Goal: Task Accomplishment & Management: Use online tool/utility

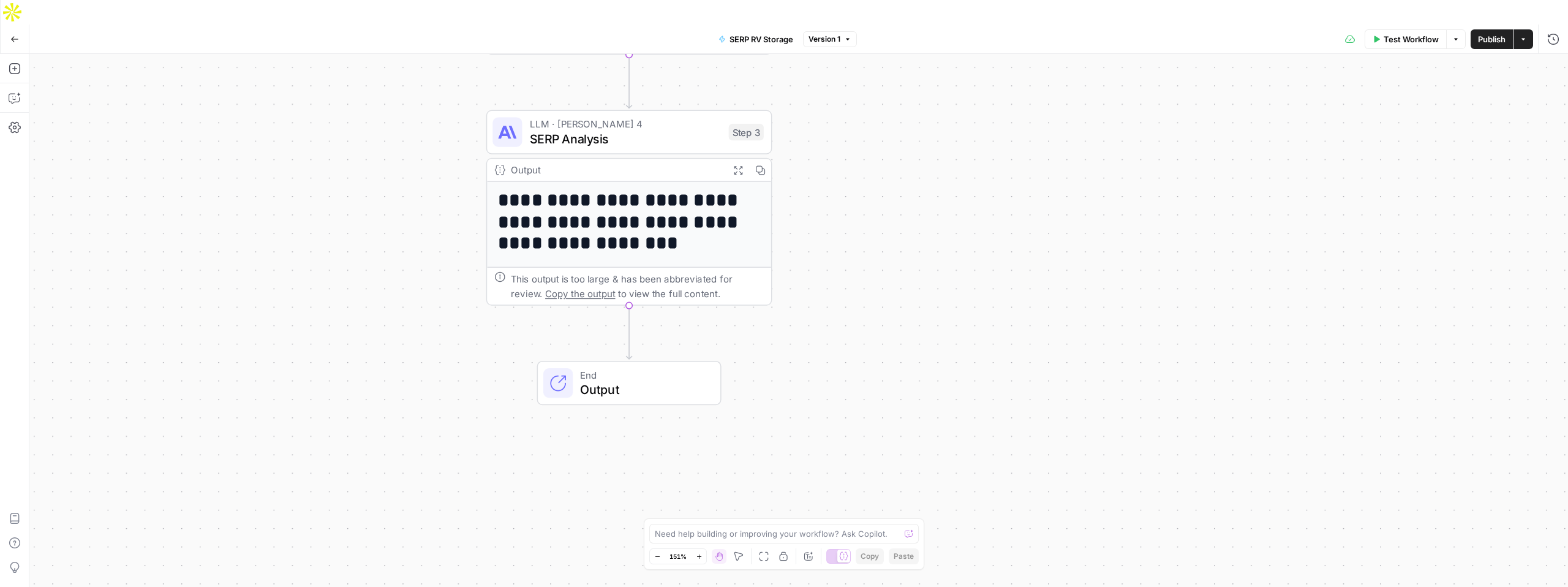
click at [658, 211] on h1 "**********" at bounding box center [629, 222] width 262 height 65
click at [629, 201] on h1 "**********" at bounding box center [629, 222] width 262 height 65
click at [619, 129] on span "SERP Analysis" at bounding box center [626, 139] width 192 height 18
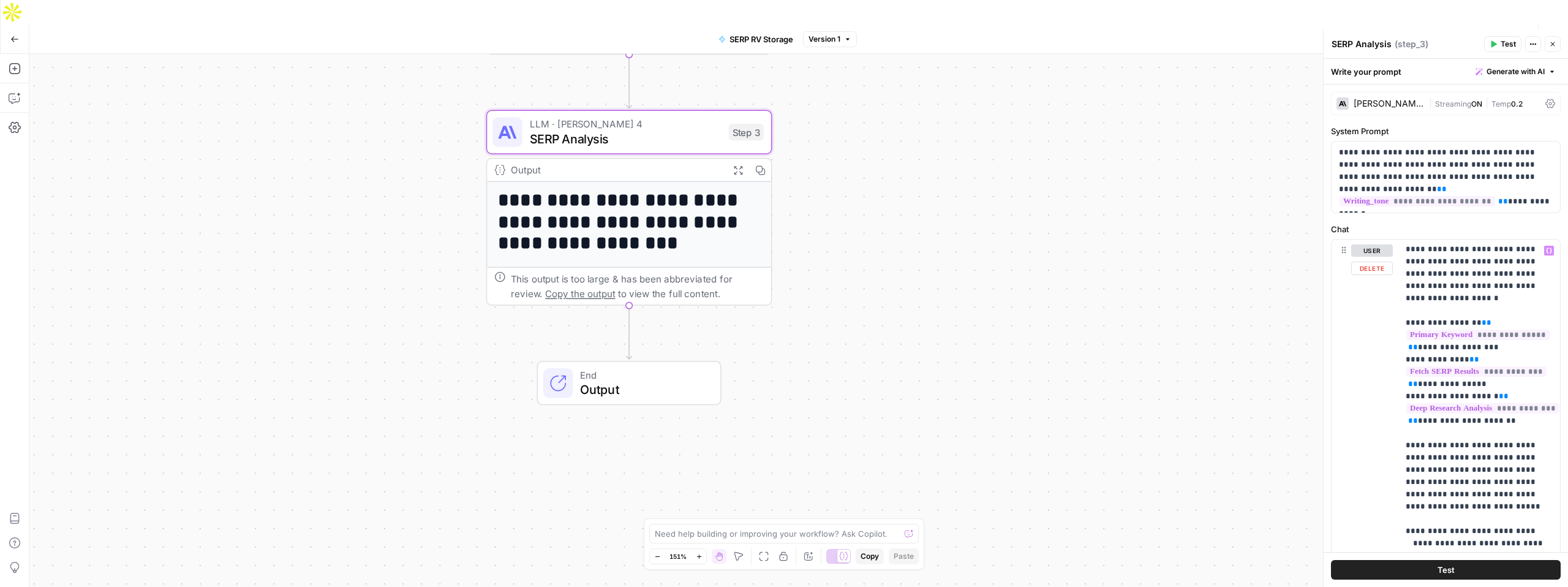
scroll to position [0, 8]
click at [1200, 351] on div "Workflow Set Inputs Inputs Google Search Fetch SERP Results Step 1 Output Expan…" at bounding box center [799, 333] width 1539 height 558
click at [18, 35] on icon "button" at bounding box center [15, 39] width 9 height 9
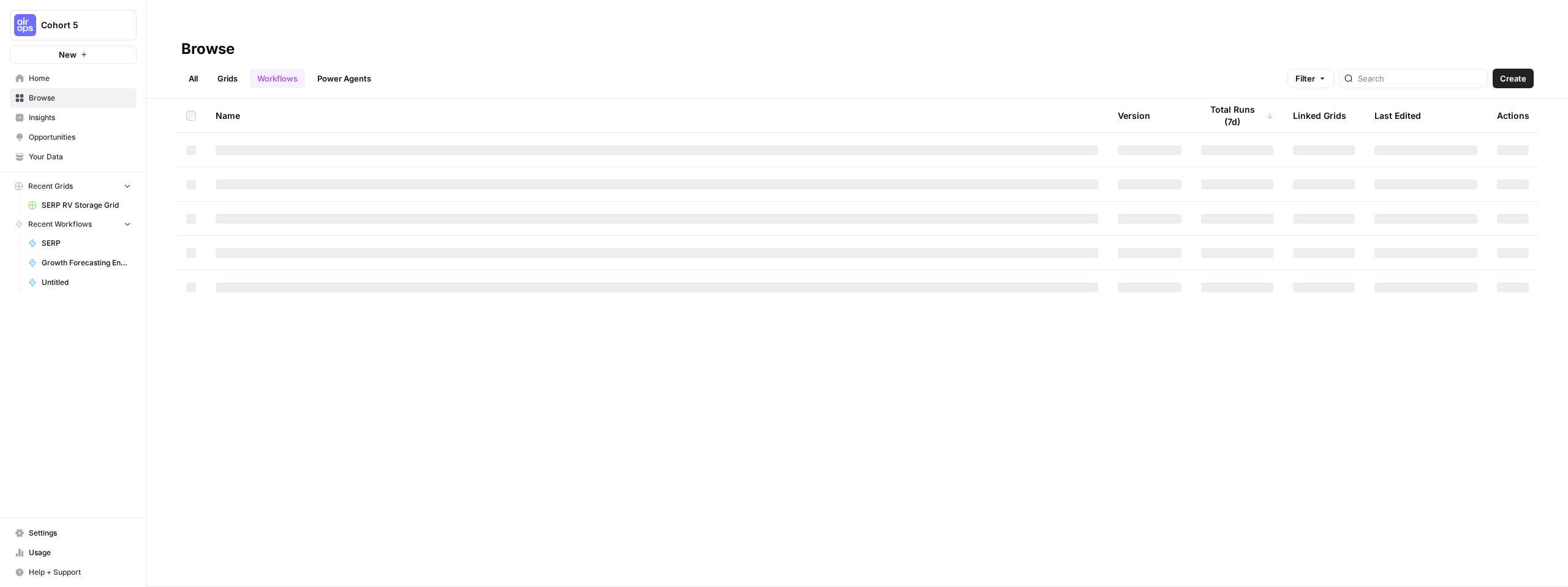
click at [58, 103] on span "Browse" at bounding box center [80, 98] width 102 height 11
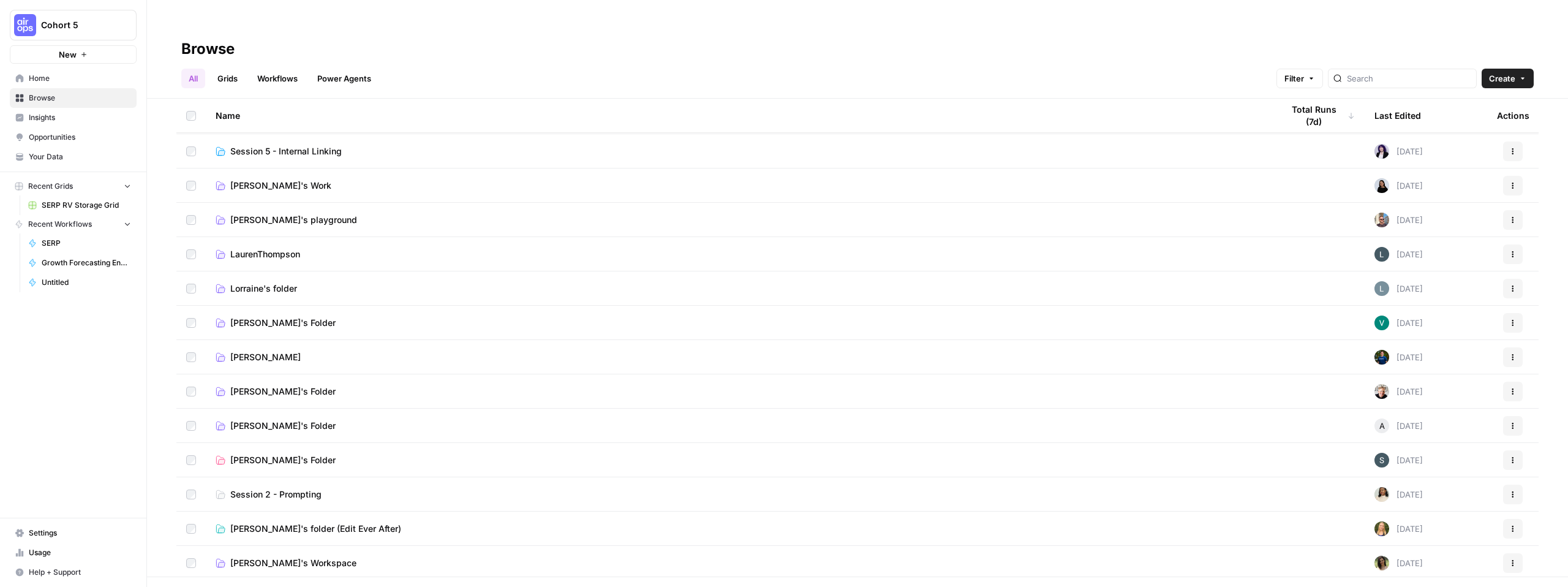
scroll to position [411, 0]
click at [301, 339] on td "[PERSON_NAME]" at bounding box center [739, 356] width 1067 height 33
click at [262, 351] on link "[PERSON_NAME]" at bounding box center [739, 356] width 1047 height 12
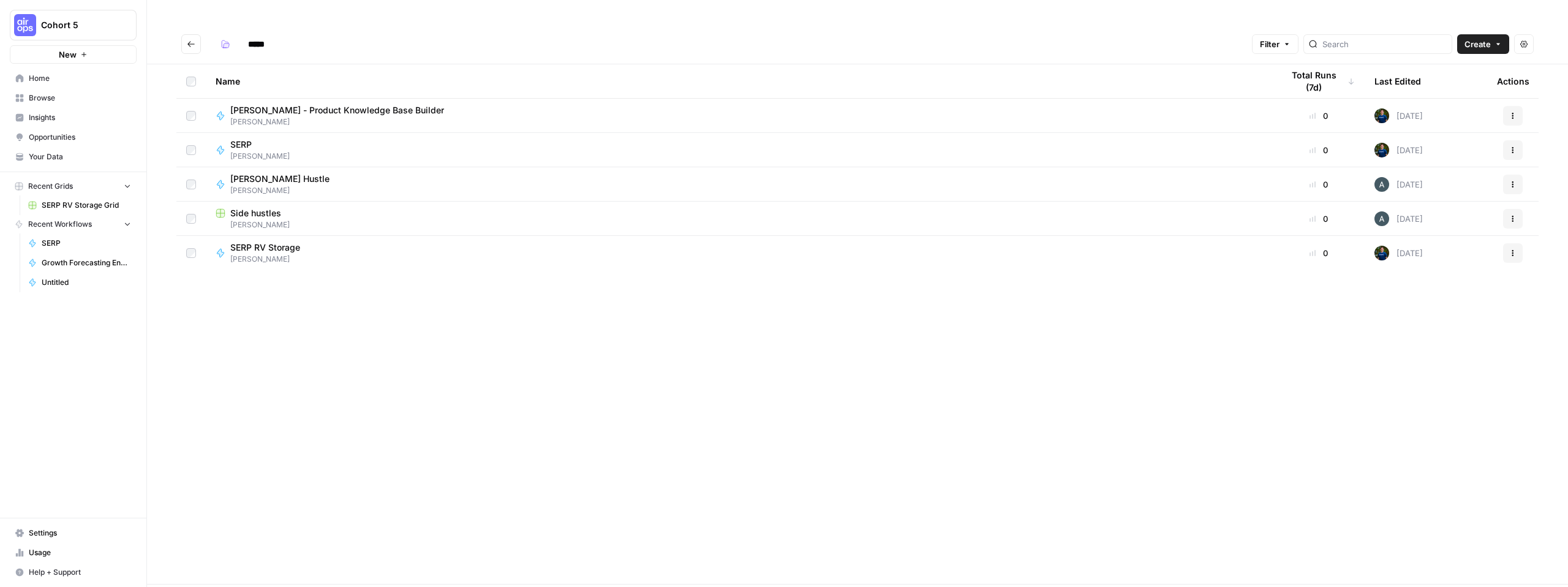
click at [360, 334] on div "Name Total Runs (7d) Last Edited Actions Casey - Product Knowledge Base Builder…" at bounding box center [858, 324] width 1421 height 519
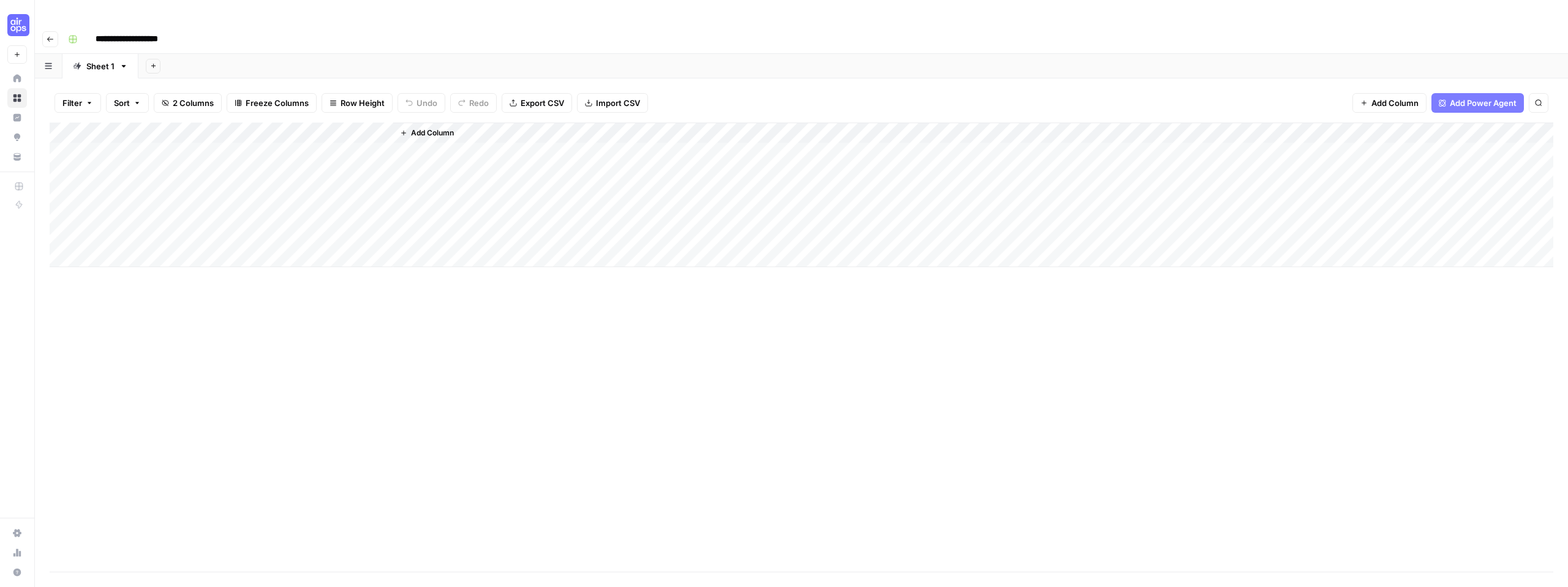
click at [328, 124] on div "Add Column" at bounding box center [801, 194] width 1504 height 144
click at [158, 129] on div "Add Column" at bounding box center [801, 194] width 1504 height 144
click at [155, 130] on div "Add Column" at bounding box center [801, 194] width 1504 height 144
click at [155, 130] on body "**********" at bounding box center [784, 293] width 1568 height 587
type textarea "**********"
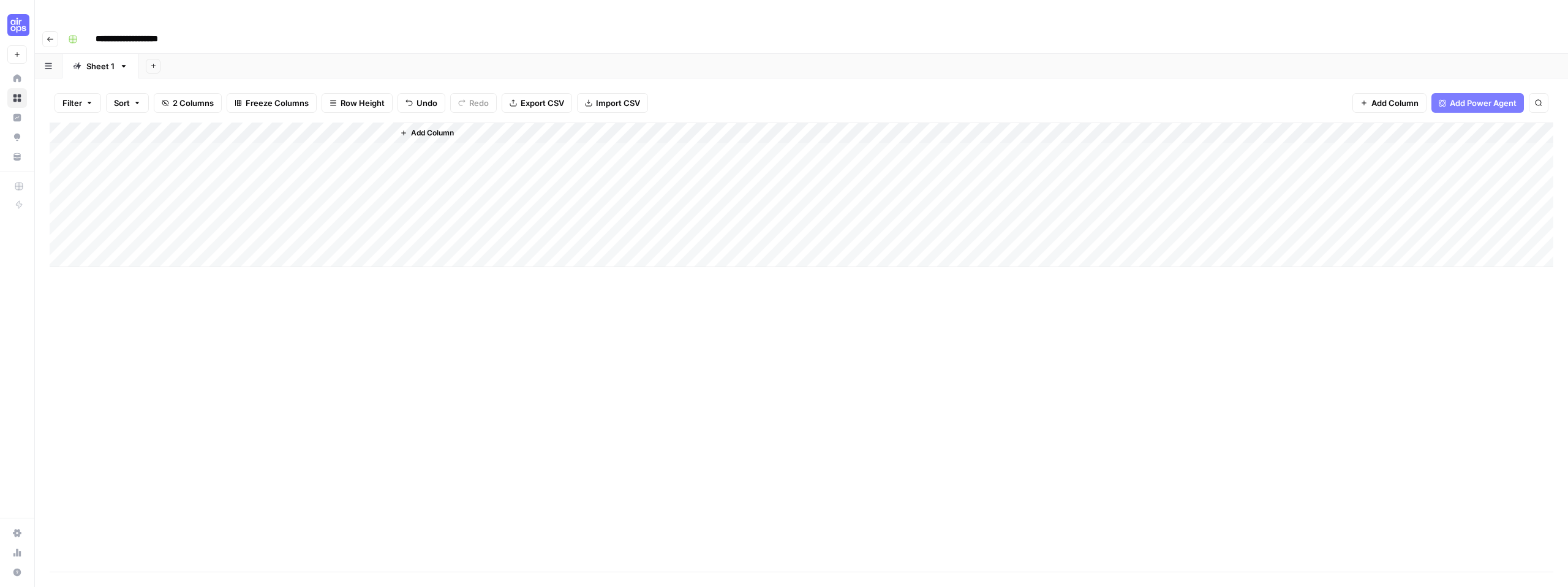
click at [370, 122] on div "Add Column" at bounding box center [801, 194] width 1504 height 144
click at [343, 214] on span "Configure Inputs" at bounding box center [346, 211] width 107 height 12
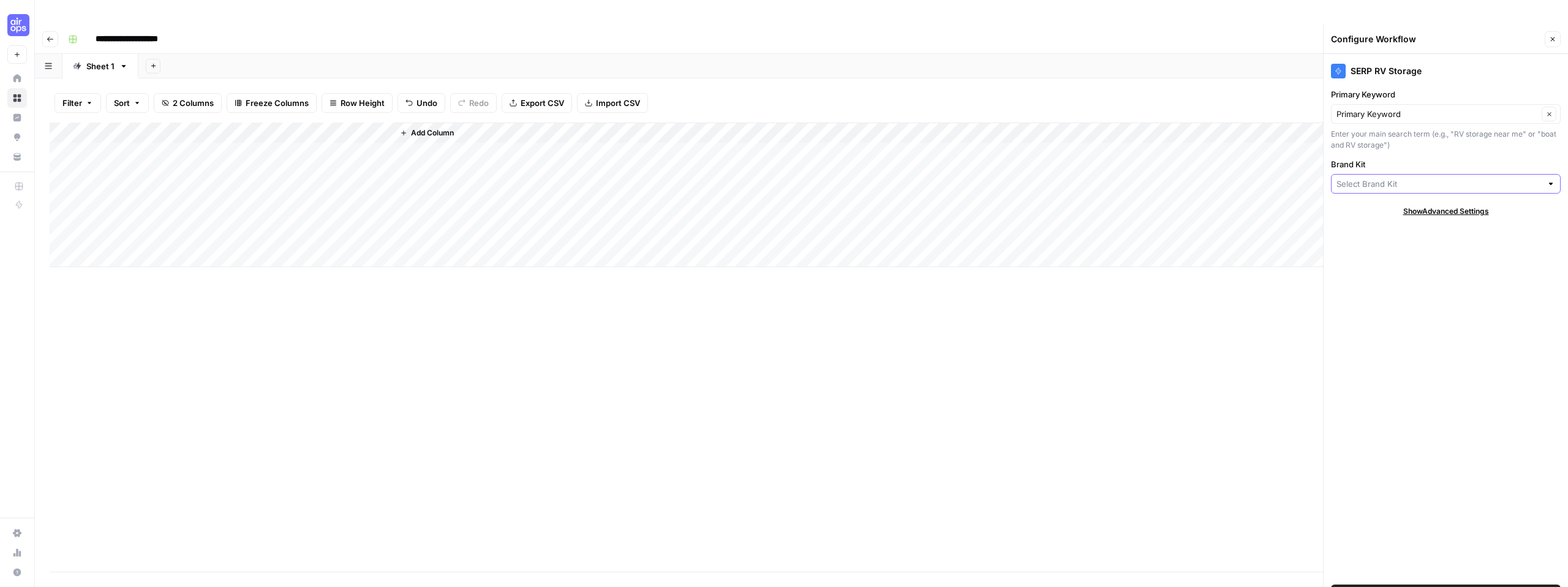
click at [1398, 178] on input "Brand Kit" at bounding box center [1439, 184] width 206 height 12
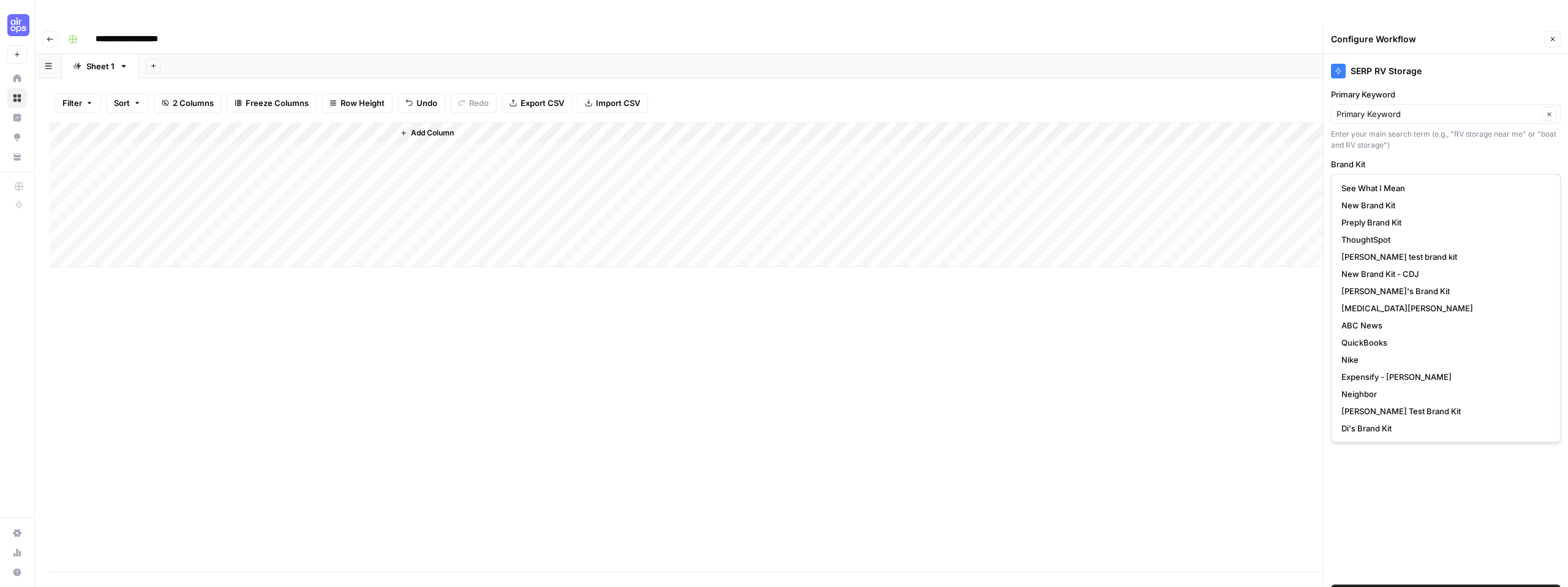
click at [1382, 178] on input "Brand Kit" at bounding box center [1439, 184] width 206 height 12
click at [1381, 398] on span "Neighbor" at bounding box center [1443, 393] width 204 height 12
type input "Neighbor"
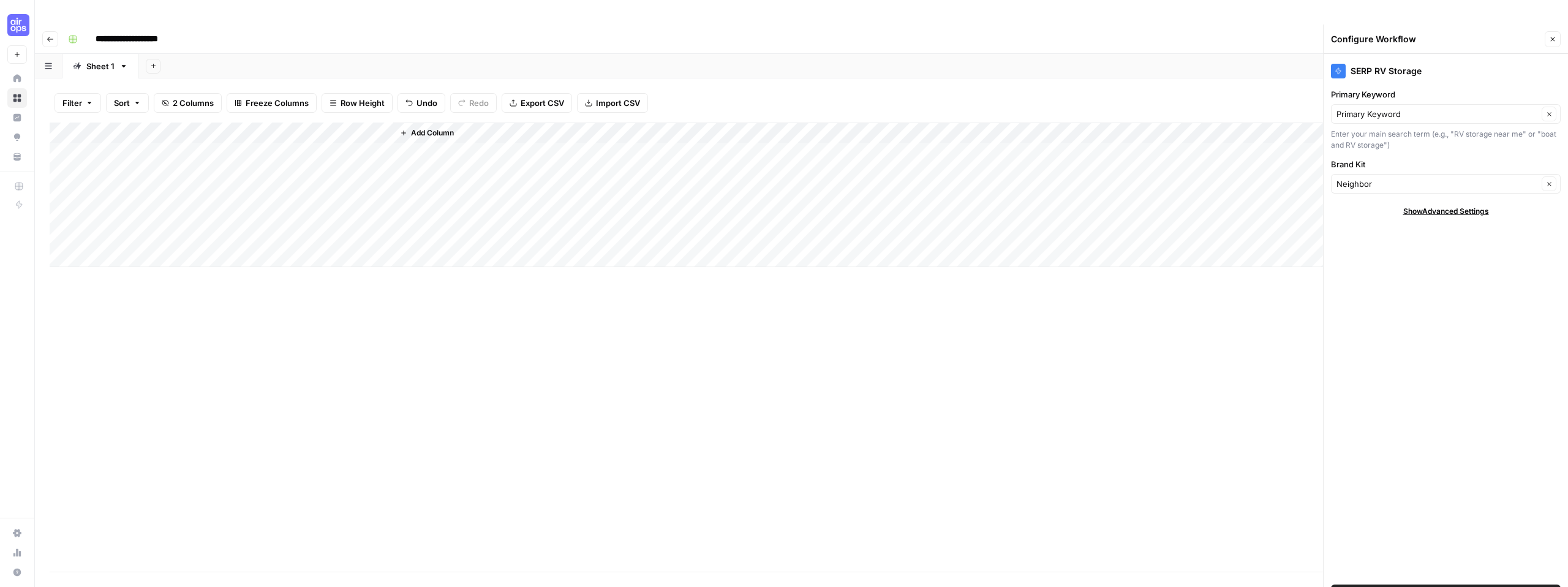
click at [1400, 233] on div "SERP RV Storage Primary Keyword Primary Keyword Clear Enter your main search te…" at bounding box center [1446, 333] width 245 height 558
click at [1435, 206] on span "Show Advanced Settings" at bounding box center [1446, 211] width 86 height 11
click at [1461, 586] on span "Save Workflow" at bounding box center [1446, 594] width 57 height 12
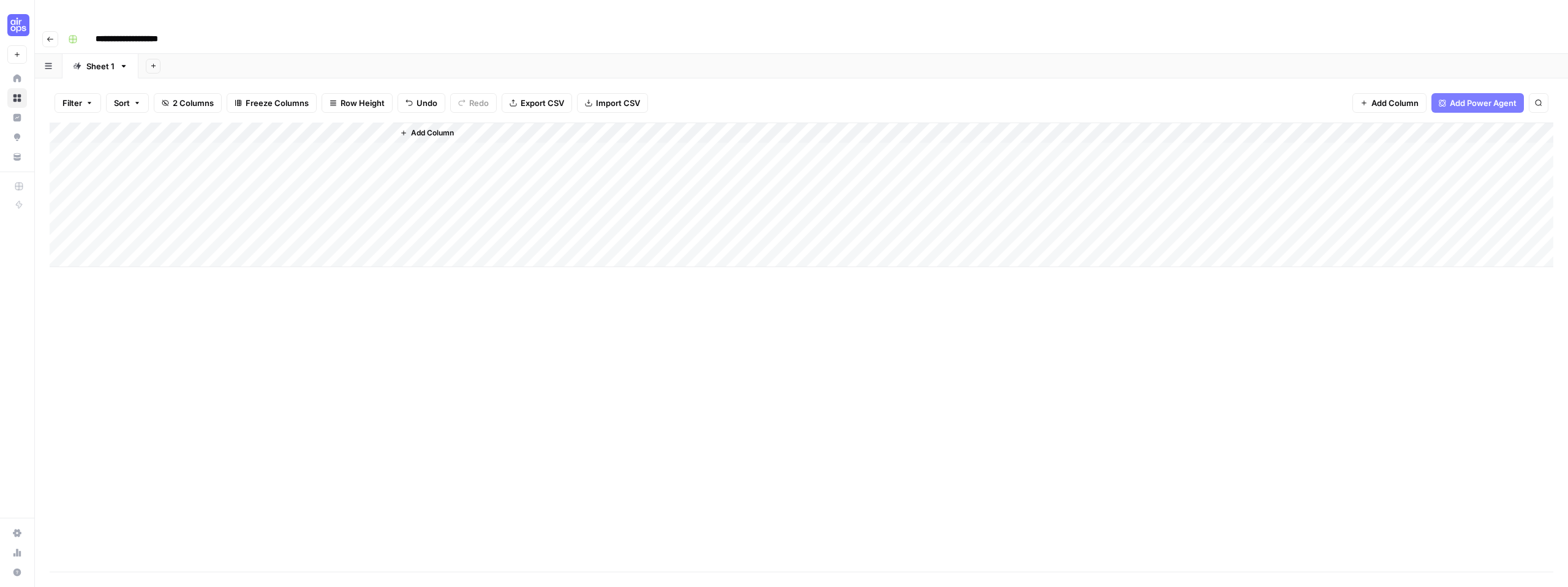
click at [370, 129] on div "Add Column" at bounding box center [801, 194] width 1504 height 144
click at [366, 122] on div "Add Column" at bounding box center [801, 194] width 1504 height 144
click at [343, 228] on span "Edit Workflow" at bounding box center [346, 228] width 107 height 12
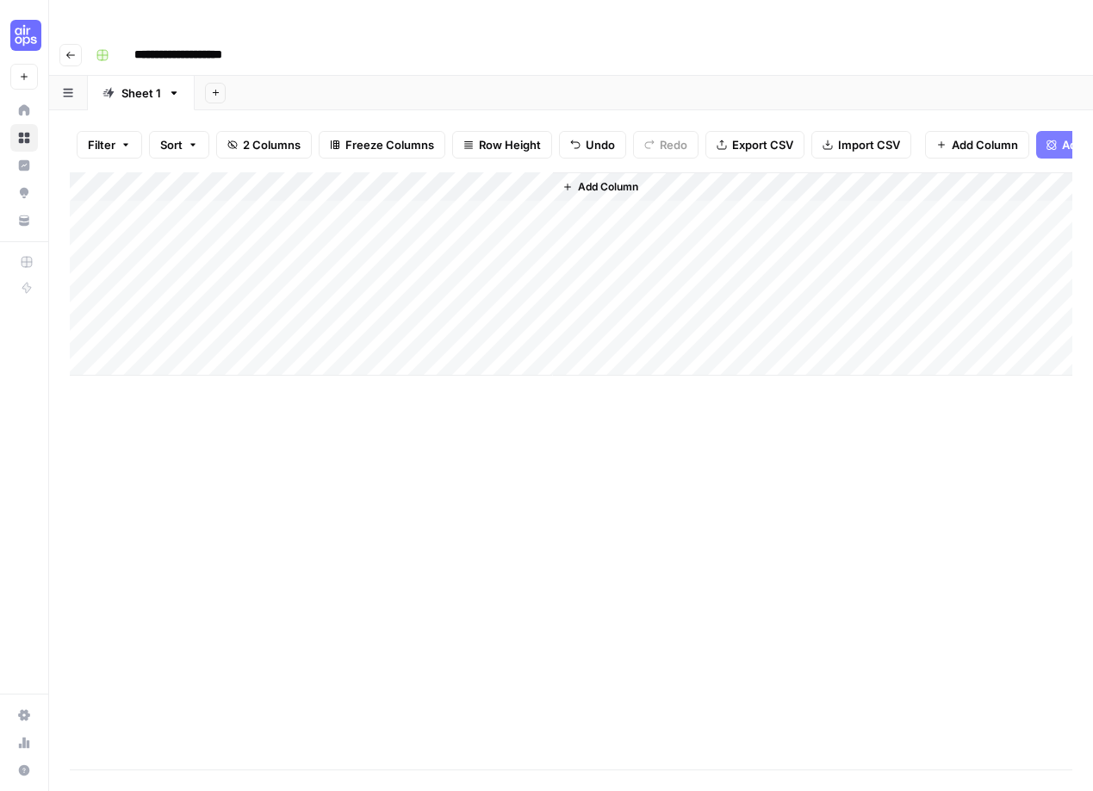
click at [76, 44] on button "Go back" at bounding box center [70, 55] width 22 height 22
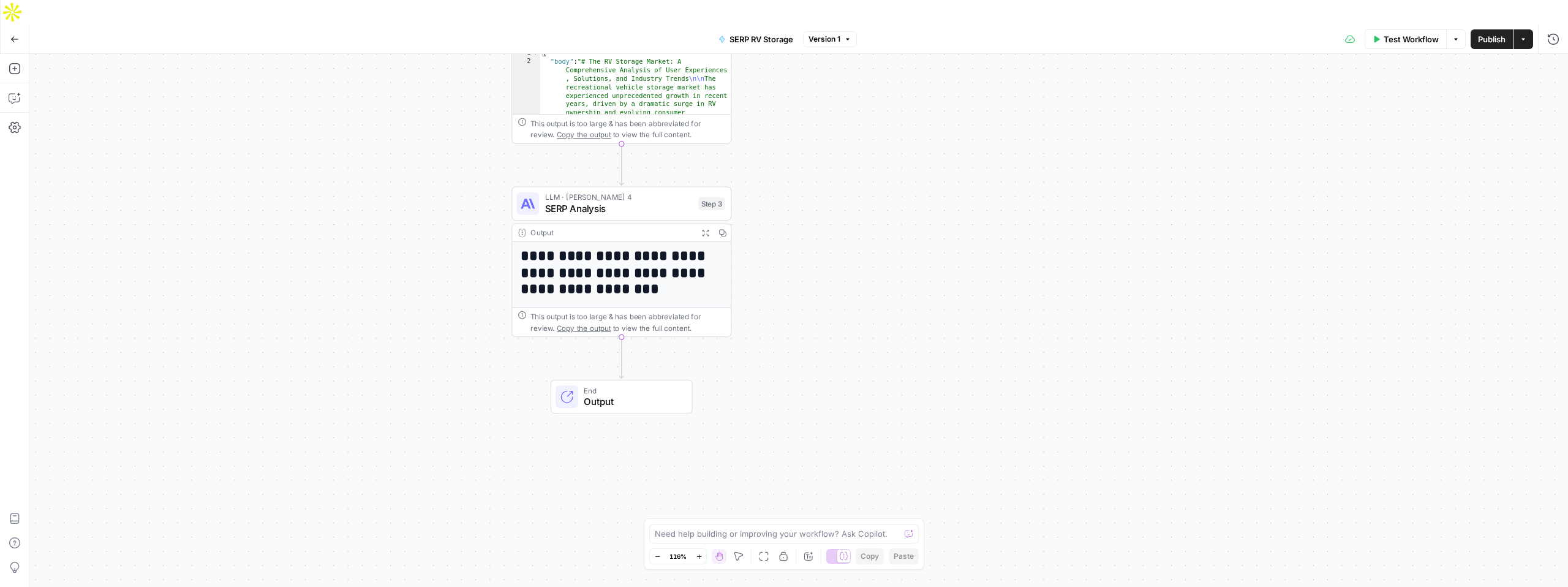
click at [396, 349] on div "Workflow Set Inputs Inputs Google Search Fetch SERP Results Step 1 Output Expan…" at bounding box center [799, 333] width 1539 height 558
click at [14, 59] on button "Add Steps" at bounding box center [15, 69] width 20 height 20
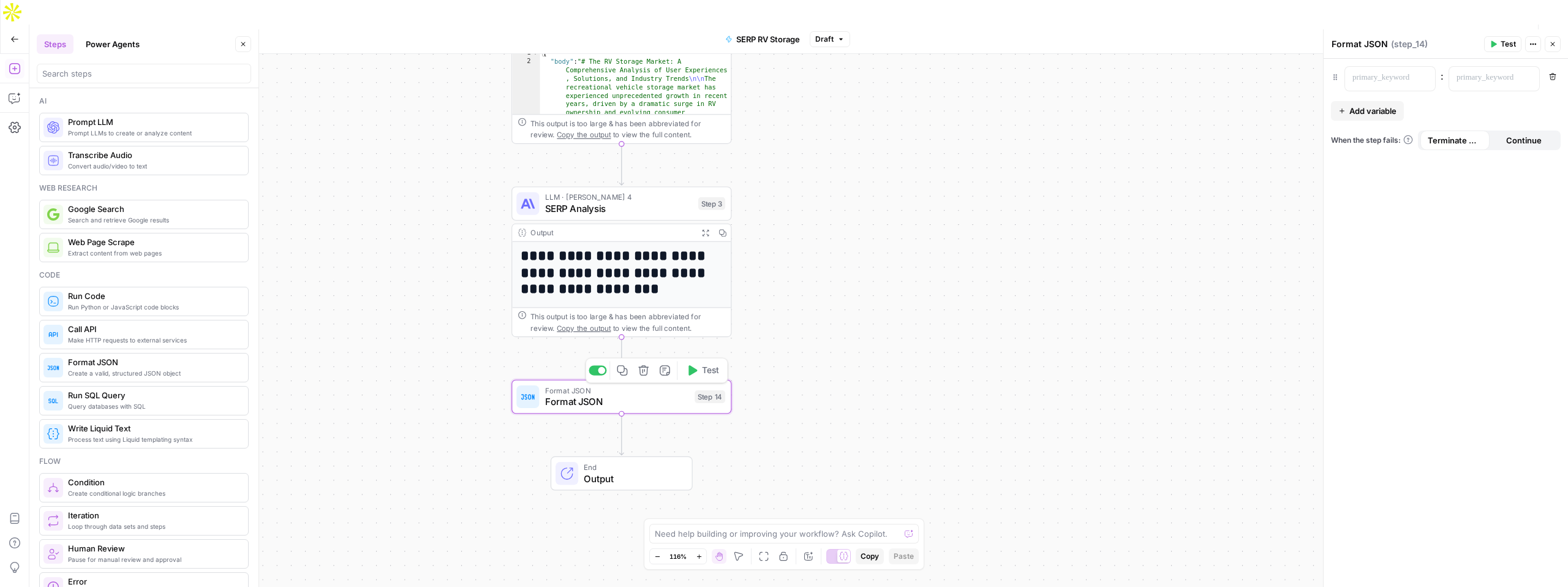
click at [603, 395] on span "Format JSON" at bounding box center [617, 402] width 144 height 14
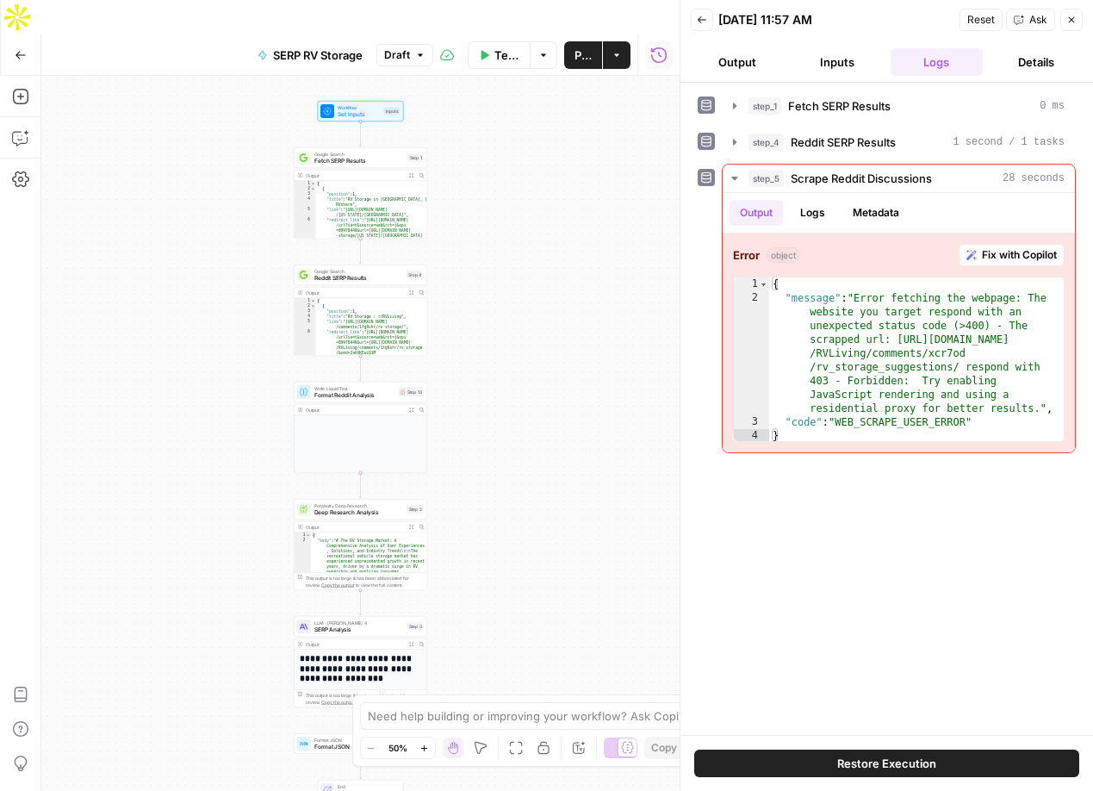
click at [22, 49] on icon "button" at bounding box center [21, 55] width 12 height 12
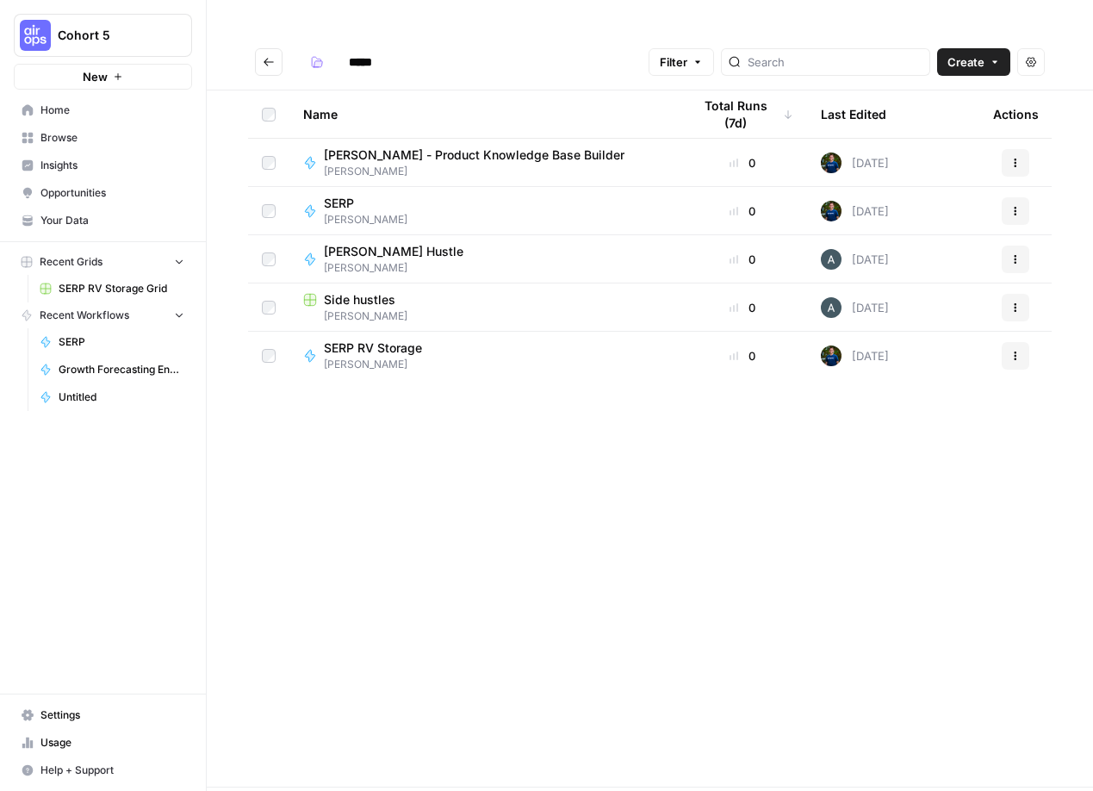
click at [120, 76] on icon "button" at bounding box center [118, 76] width 7 height 7
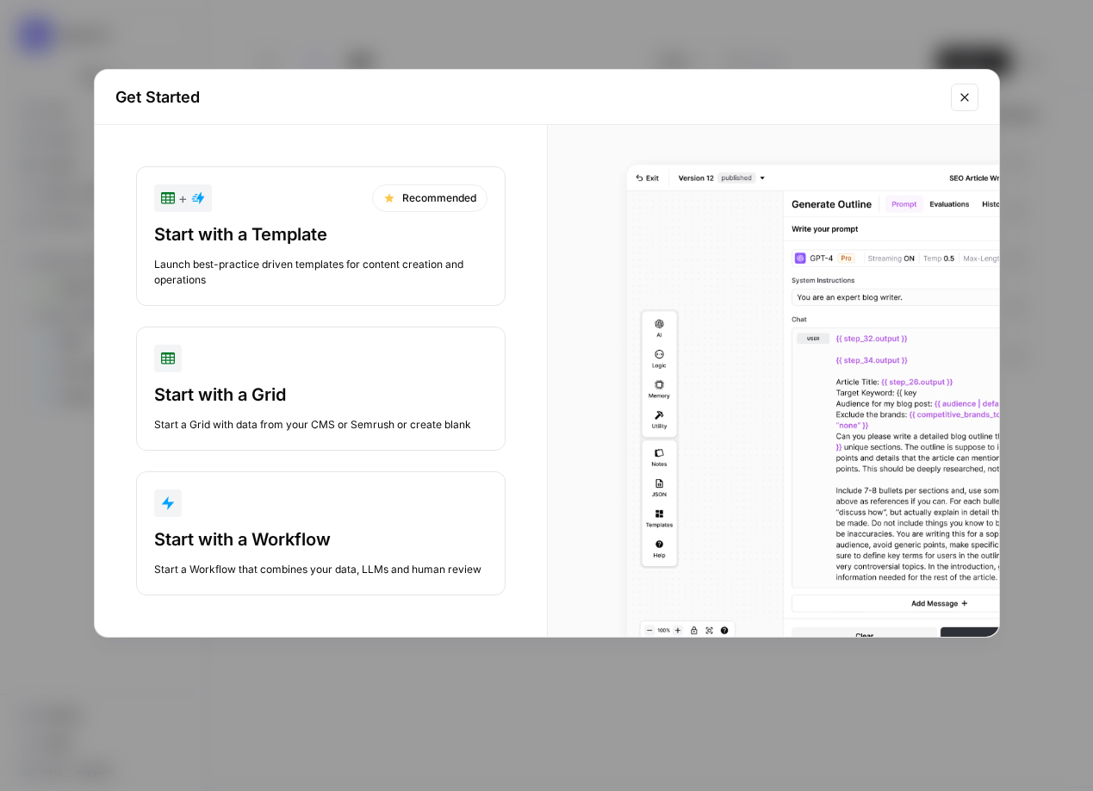
click at [270, 510] on div "button" at bounding box center [320, 503] width 333 height 28
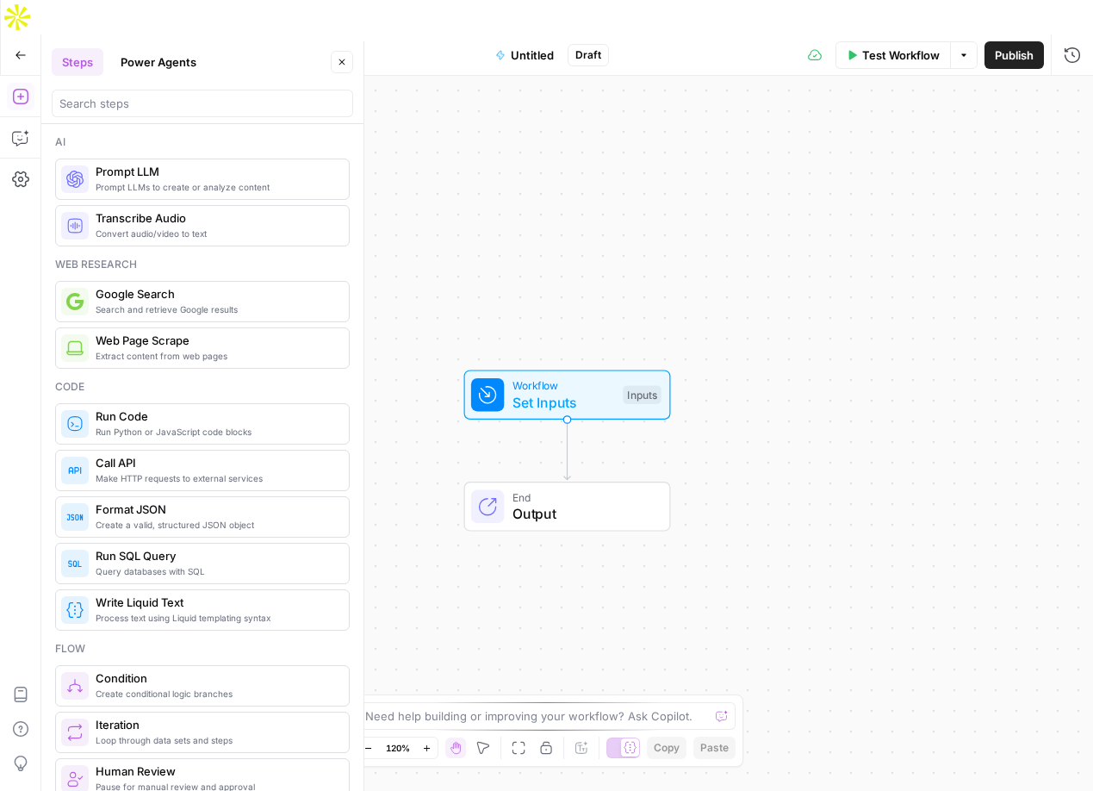
click at [144, 59] on button "Power Agents" at bounding box center [158, 62] width 96 height 28
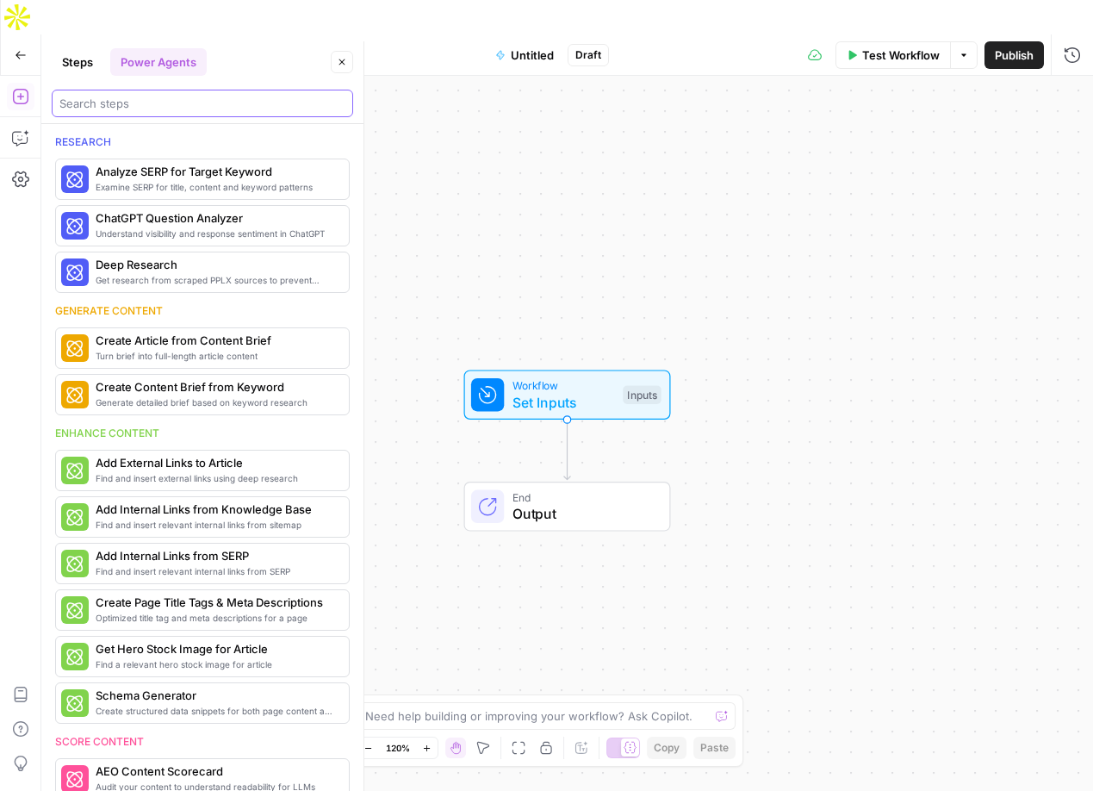
click at [159, 102] on input "search" at bounding box center [202, 103] width 286 height 17
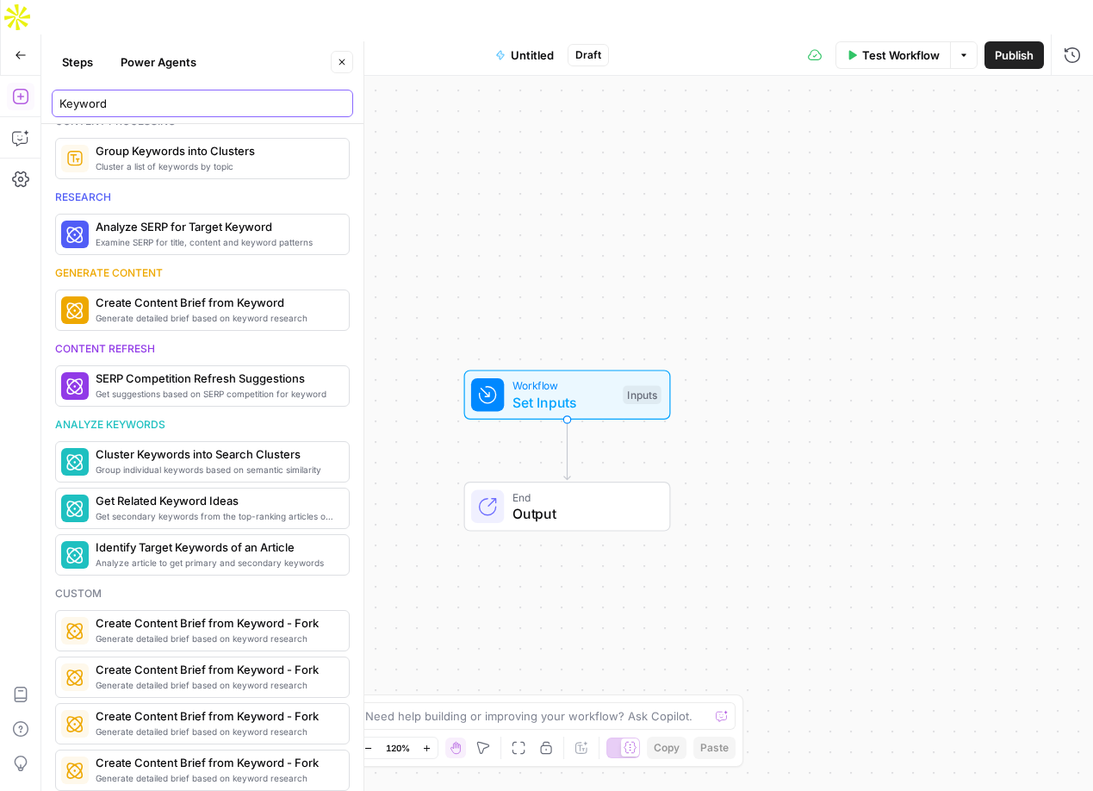
scroll to position [446, 0]
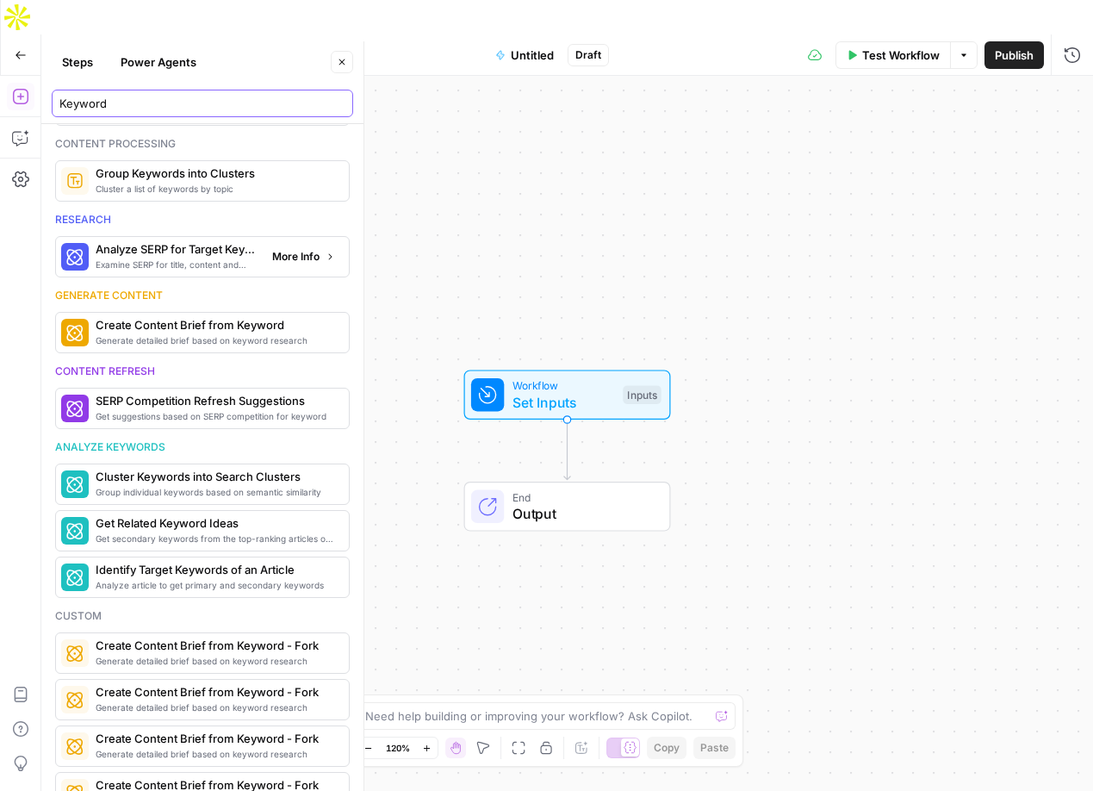
type input "Keyword"
click at [158, 268] on span "Examine SERP for title, content and keyword patterns" at bounding box center [177, 265] width 163 height 14
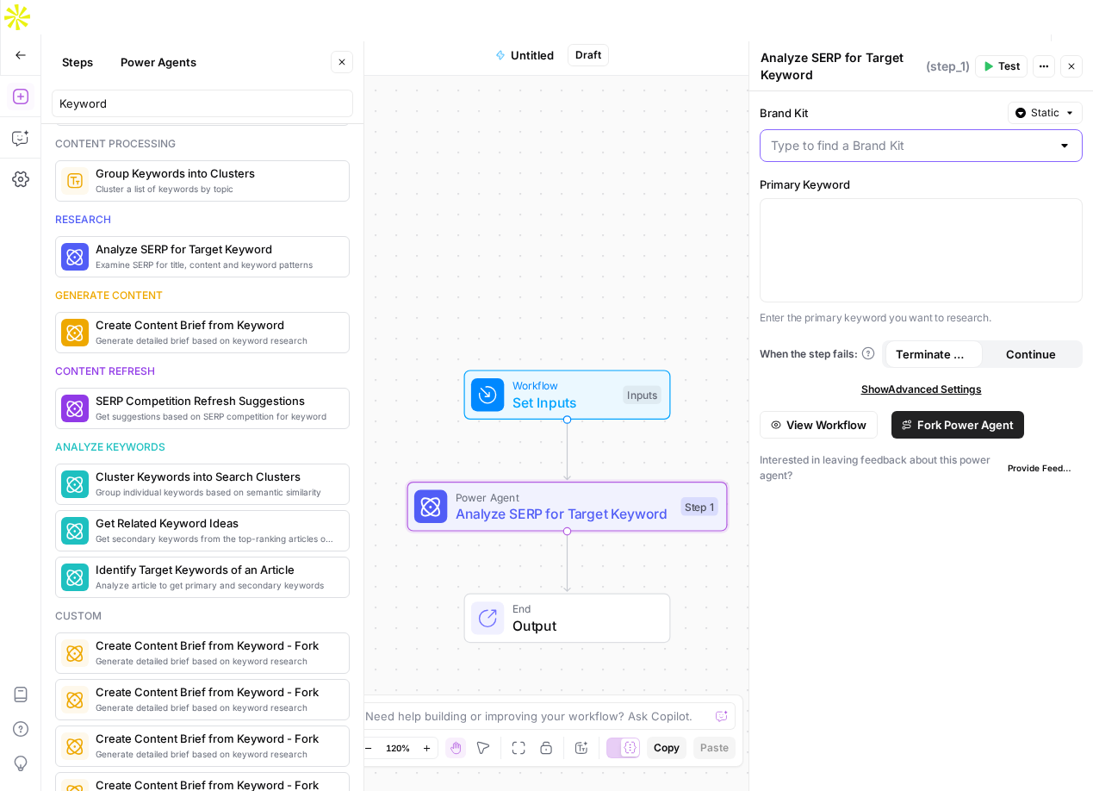
click at [811, 137] on input "Brand Kit" at bounding box center [911, 145] width 280 height 17
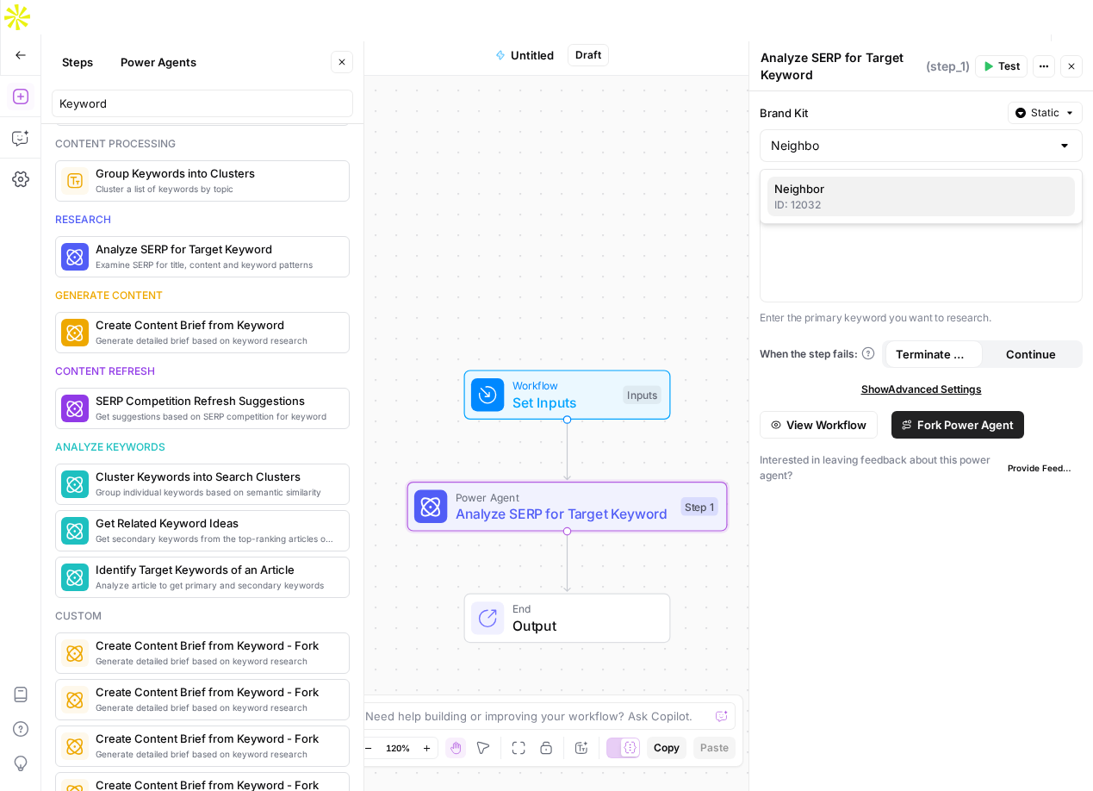
click at [820, 203] on div "ID: 12032" at bounding box center [921, 205] width 294 height 16
type input "Neighbor"
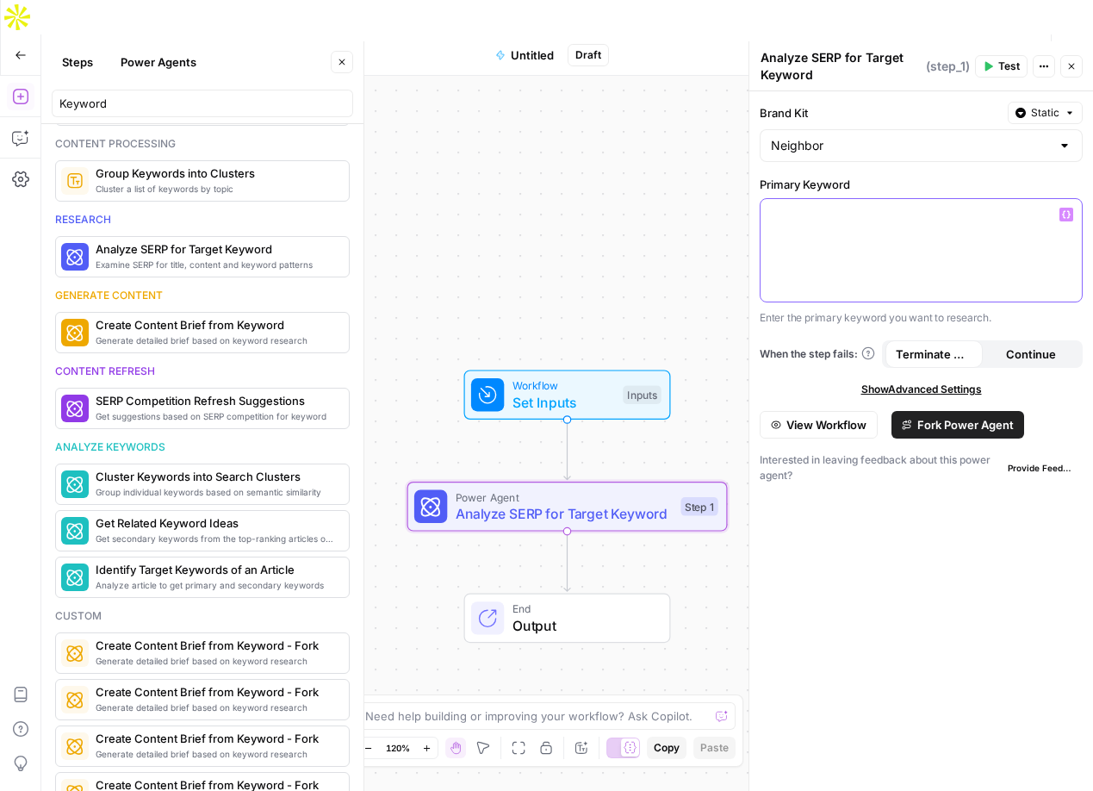
click at [801, 258] on div at bounding box center [921, 250] width 321 height 103
click at [853, 221] on p "**********" at bounding box center [921, 214] width 301 height 17
click at [835, 219] on p "**********" at bounding box center [921, 214] width 301 height 17
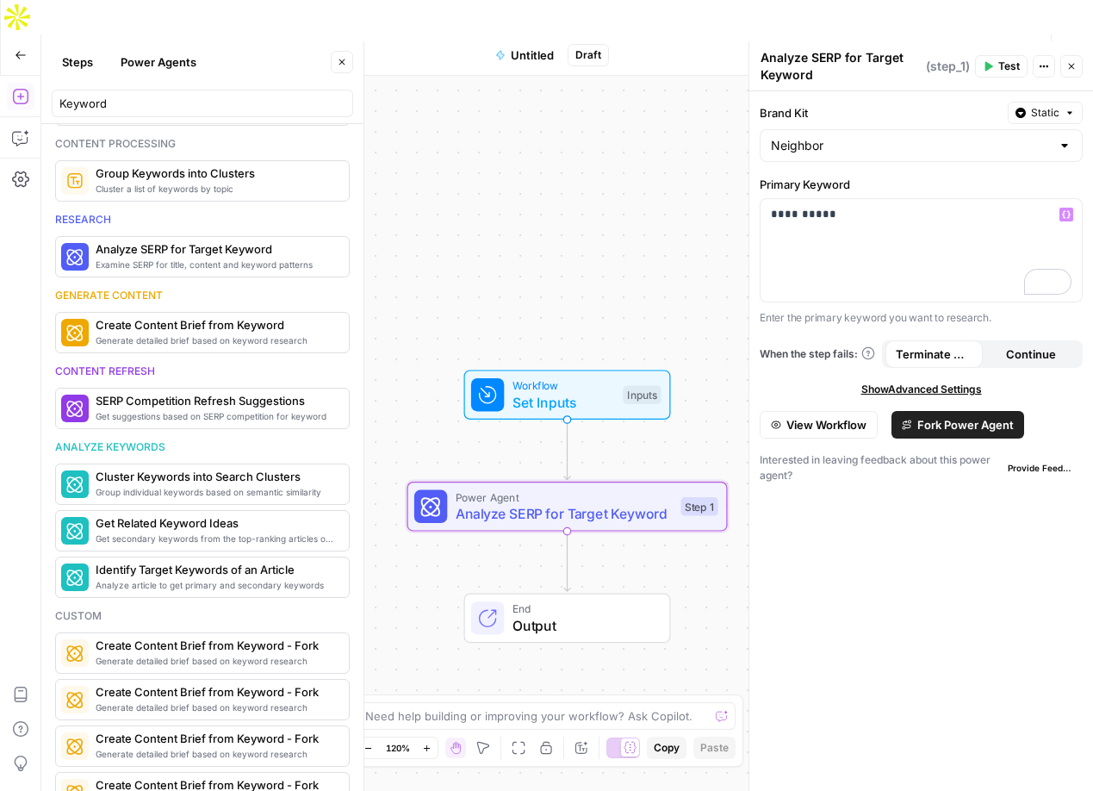
click at [805, 431] on span "View Workflow" at bounding box center [826, 424] width 80 height 17
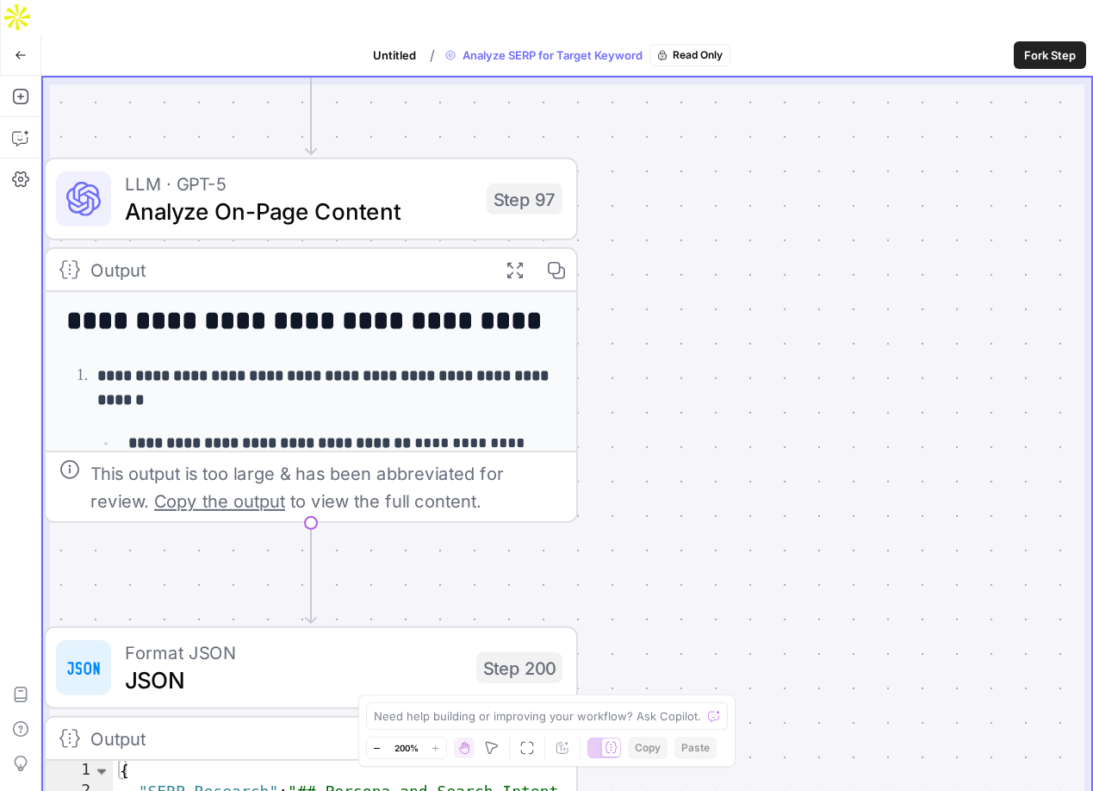
click at [300, 170] on span "LLM · GPT-5" at bounding box center [299, 184] width 348 height 28
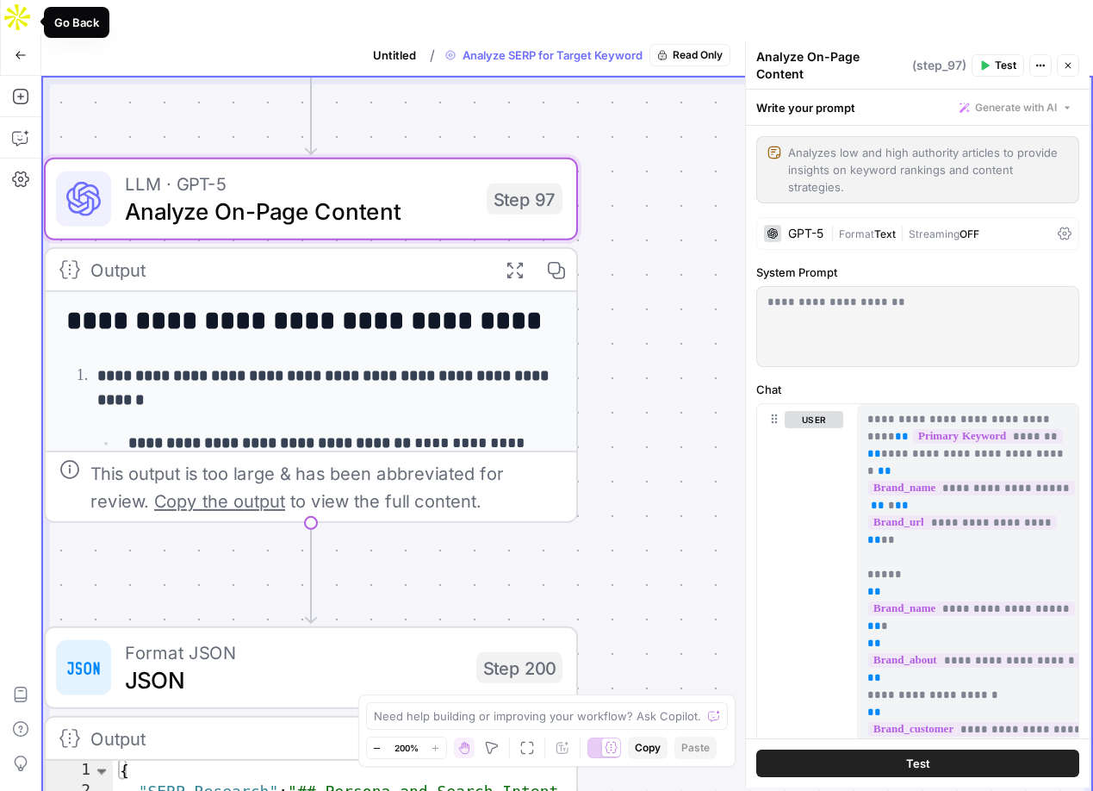
click at [21, 40] on button "Go Back" at bounding box center [20, 55] width 31 height 31
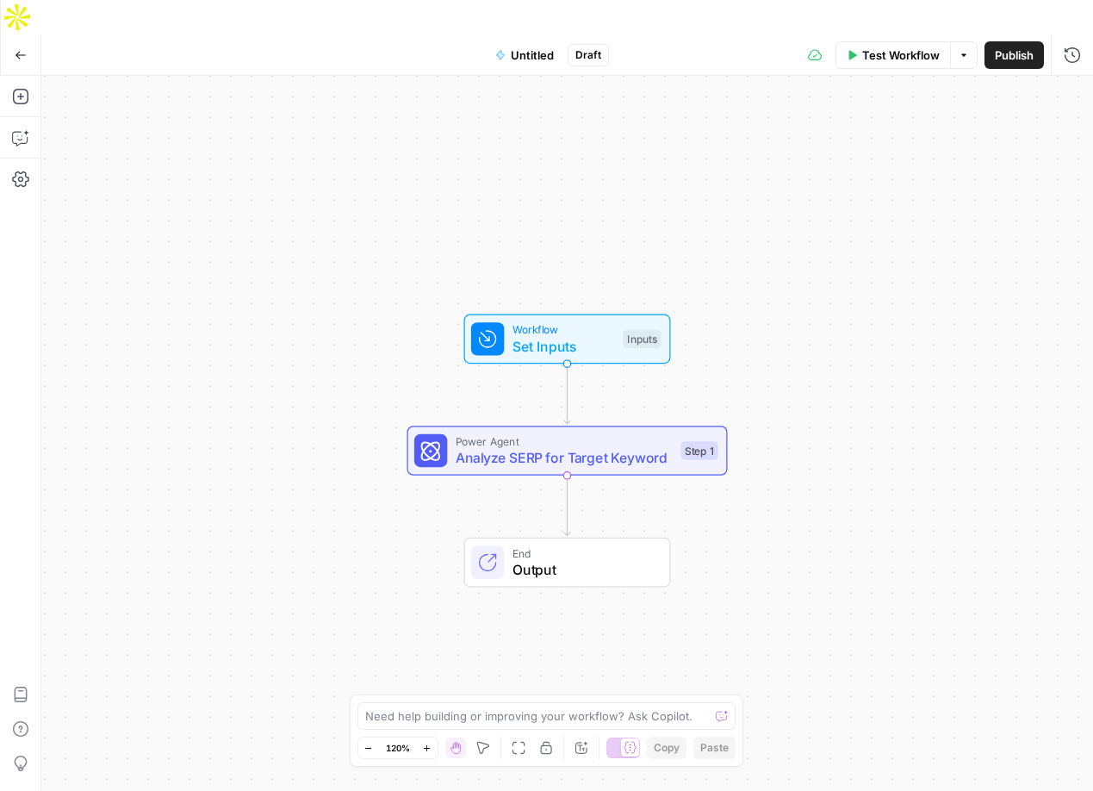
click at [963, 53] on icon "button" at bounding box center [963, 54] width 5 height 3
click at [1022, 43] on div "Publish P" at bounding box center [1014, 57] width 70 height 28
click at [1009, 47] on span "Publish" at bounding box center [1014, 55] width 39 height 17
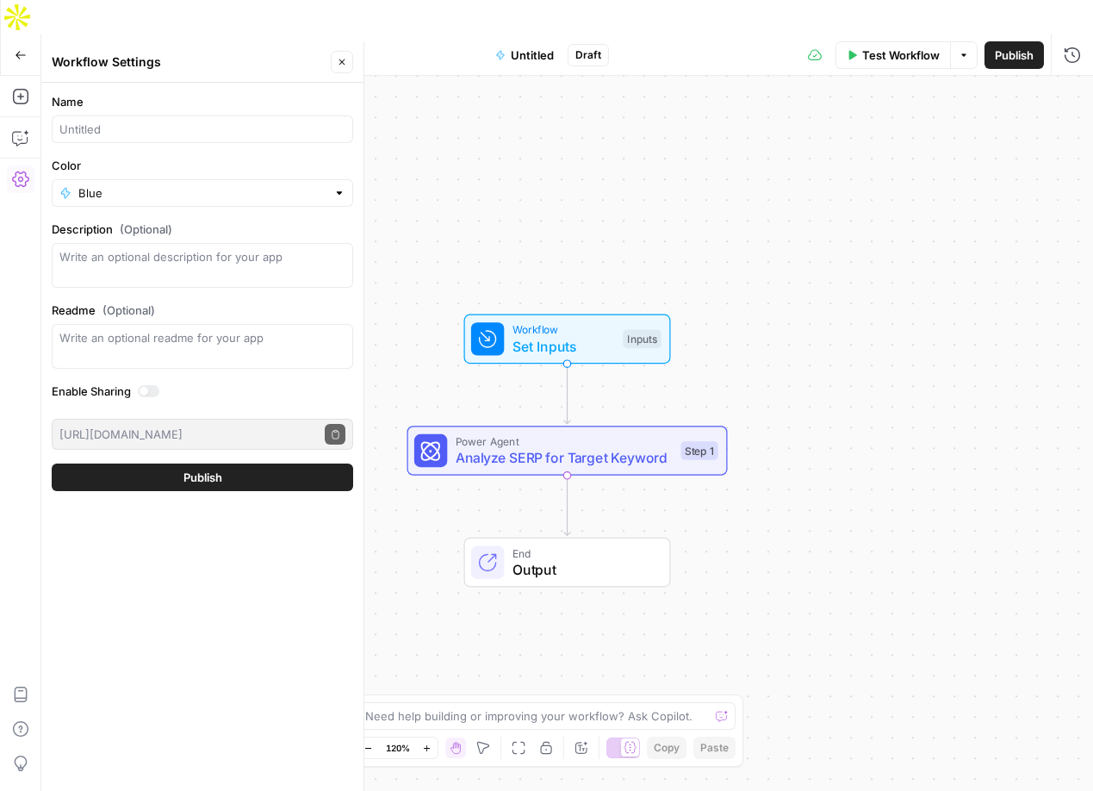
click at [144, 141] on div at bounding box center [202, 129] width 301 height 28
paste input "rv storage near me"
type input "rv storage near me"
click at [68, 192] on div "Blue" at bounding box center [202, 193] width 301 height 28
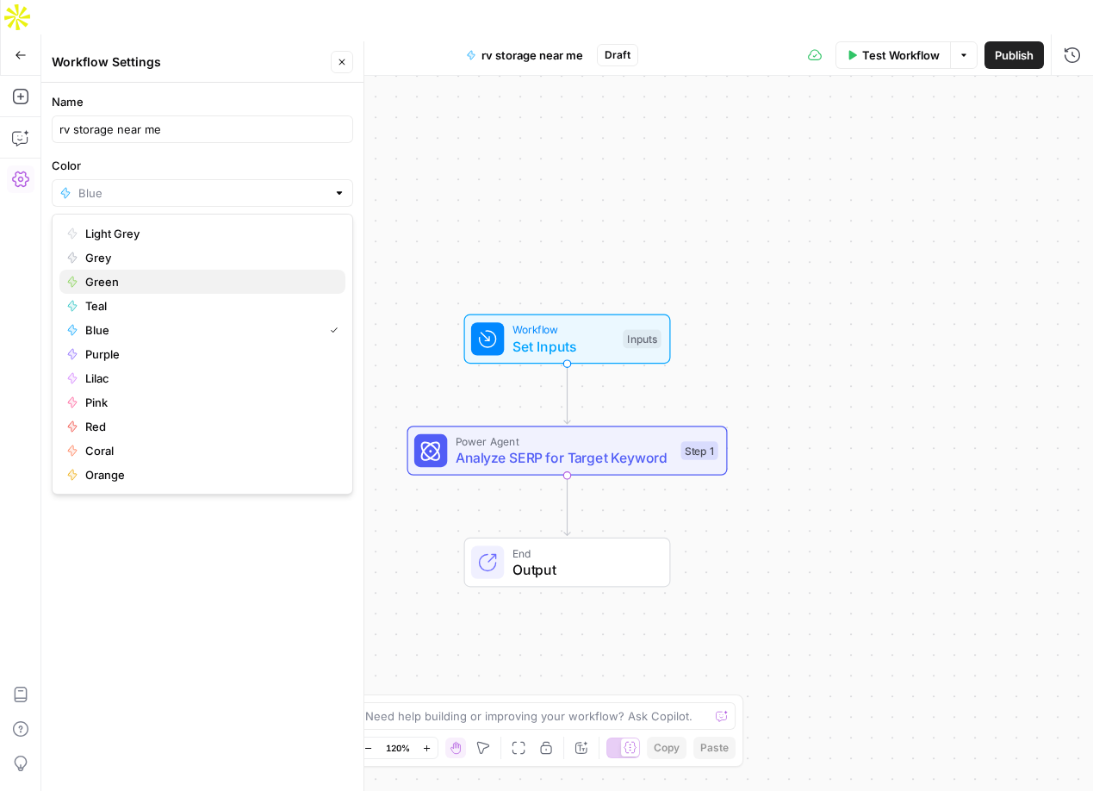
click at [70, 288] on div "Green" at bounding box center [202, 281] width 272 height 17
type input "Green"
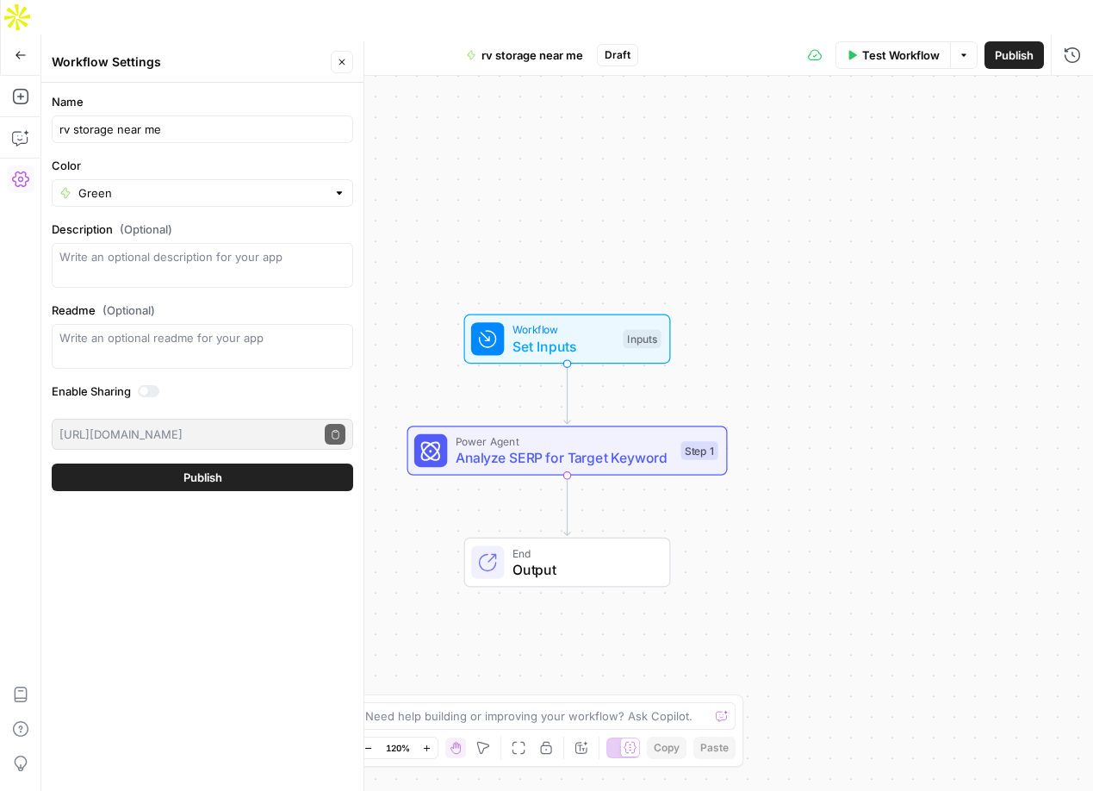
click at [206, 482] on span "Publish" at bounding box center [202, 477] width 39 height 17
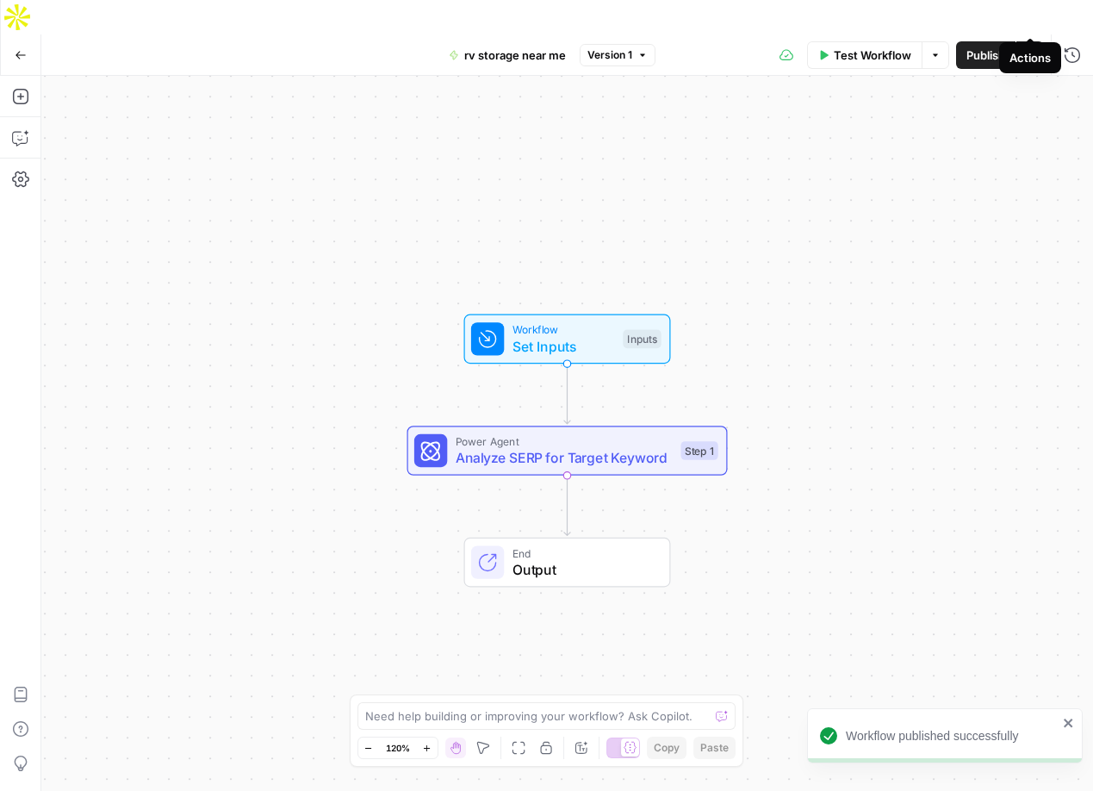
click at [1030, 41] on button "Actions" at bounding box center [1030, 55] width 28 height 28
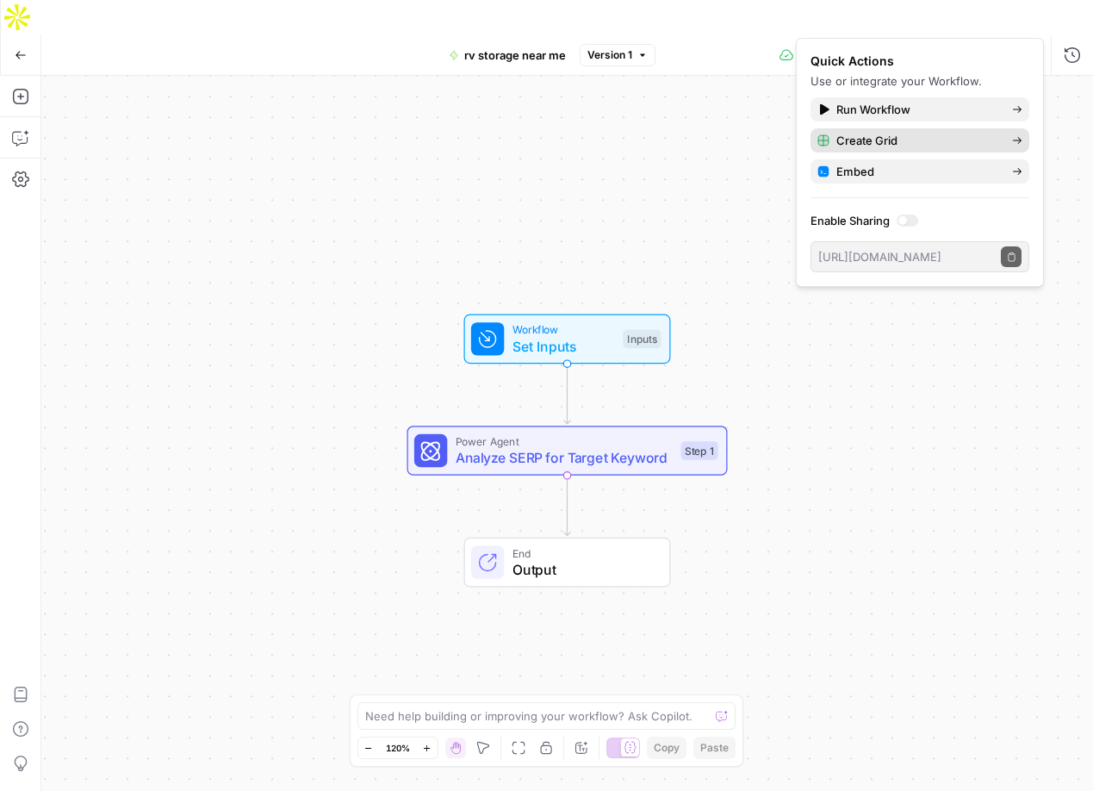
click at [926, 146] on span "Create Grid" at bounding box center [917, 140] width 162 height 17
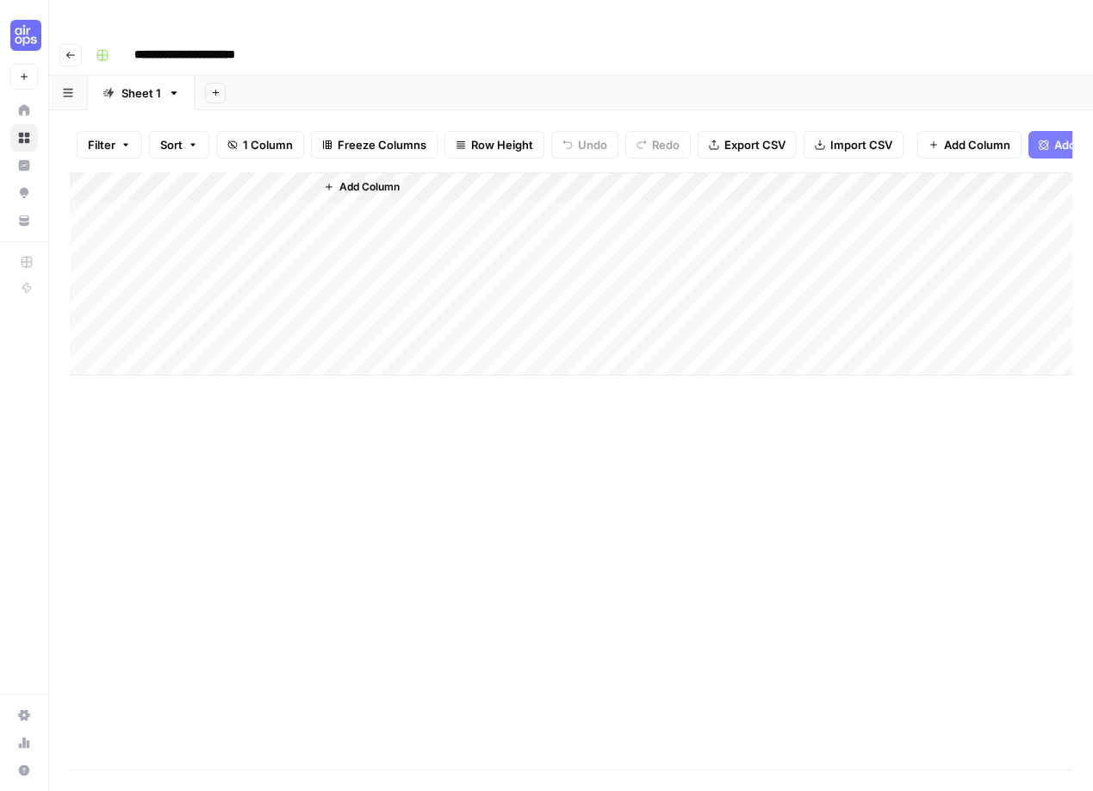
click at [946, 136] on span "Add Column" at bounding box center [977, 144] width 66 height 17
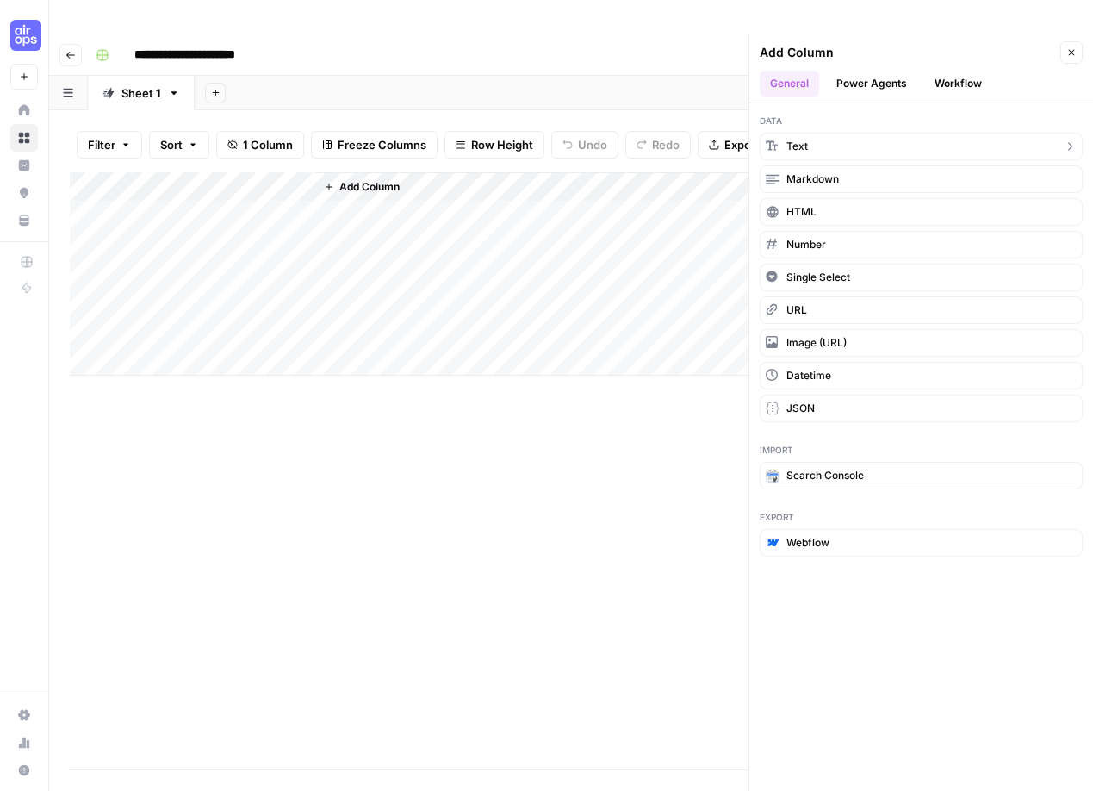
click at [831, 133] on button "Text" at bounding box center [921, 147] width 323 height 28
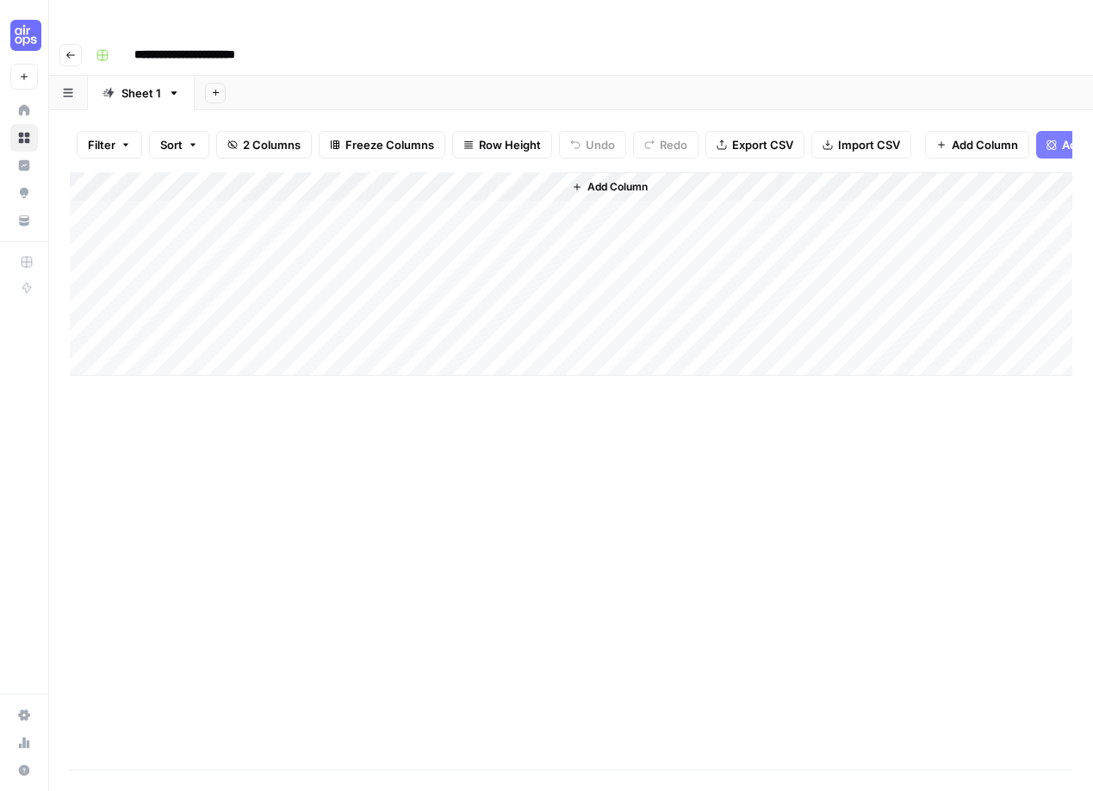
drag, startPoint x: 456, startPoint y: 158, endPoint x: 242, endPoint y: 166, distance: 213.8
click at [242, 172] on div "Add Column" at bounding box center [571, 273] width 1003 height 203
click at [239, 178] on div "Add Column" at bounding box center [571, 273] width 1003 height 203
click at [239, 178] on body "**********" at bounding box center [546, 395] width 1093 height 791
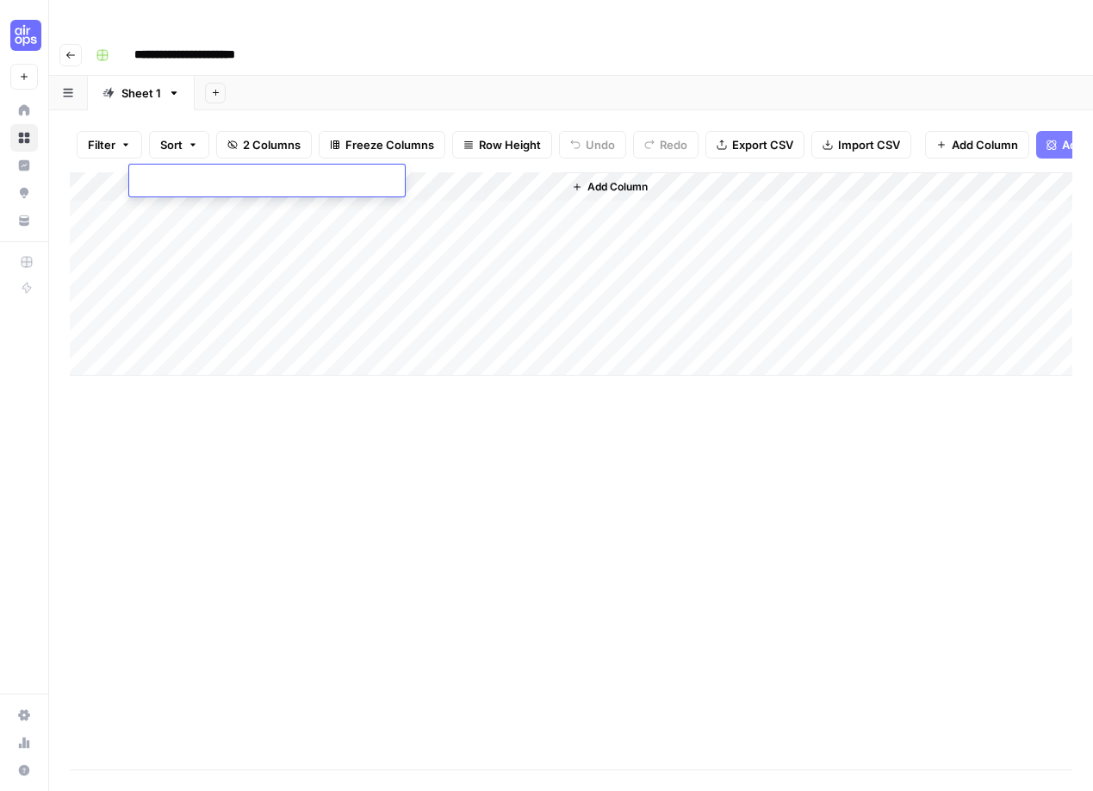
type textarea "**********"
click at [213, 216] on div "Add Column" at bounding box center [571, 273] width 1003 height 203
click at [197, 202] on div "Add Column" at bounding box center [571, 273] width 1003 height 203
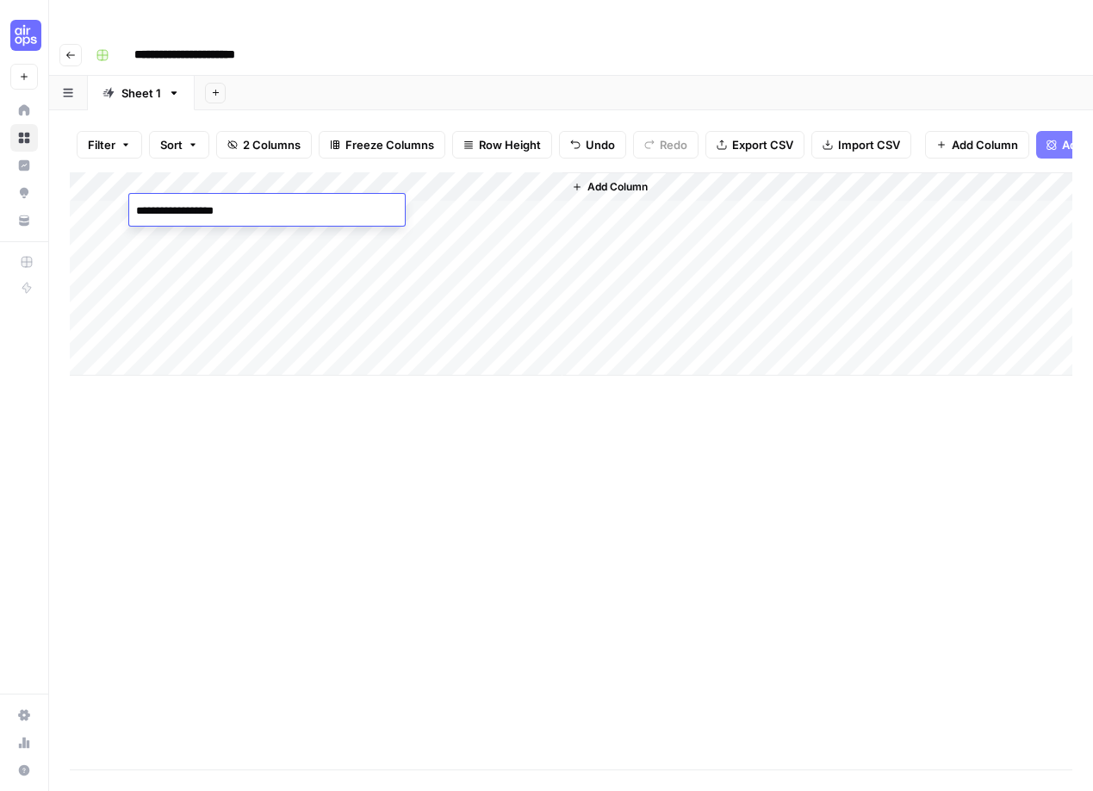
click at [175, 216] on textarea "**********" at bounding box center [267, 211] width 276 height 24
type textarea "**********"
click at [289, 404] on div "Add Column" at bounding box center [571, 470] width 1003 height 597
click at [420, 172] on div "Add Column" at bounding box center [571, 273] width 1003 height 203
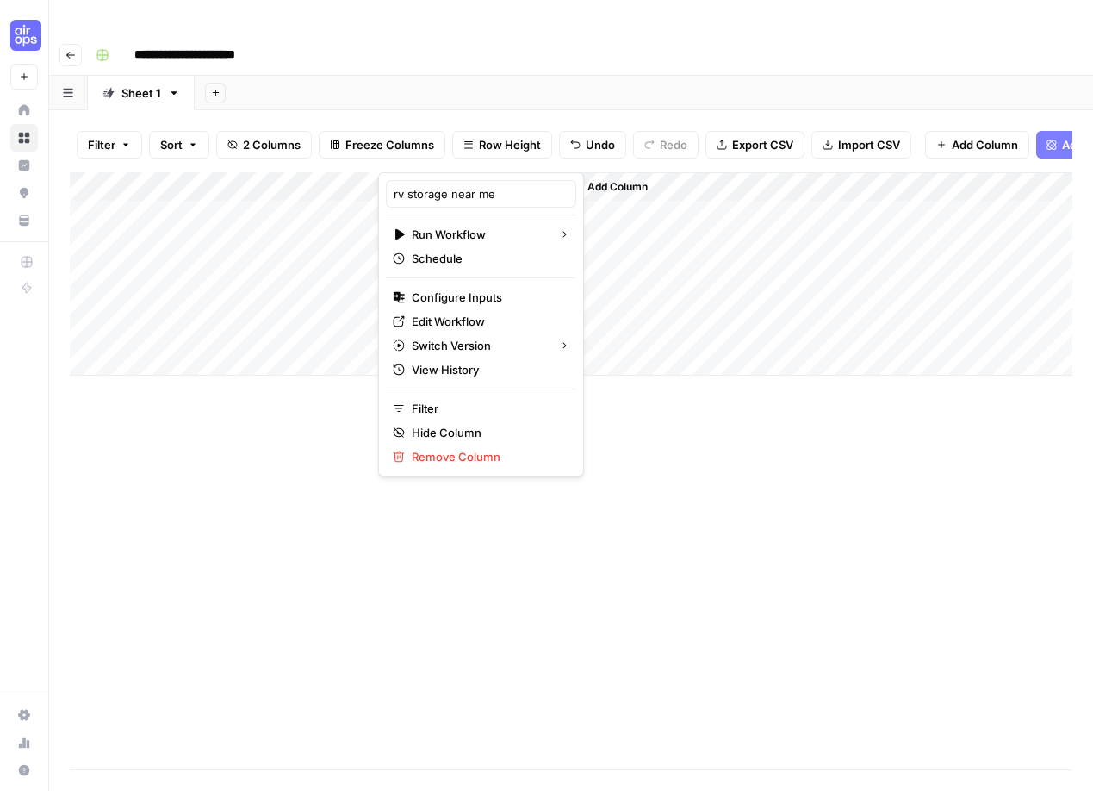
click at [420, 149] on div at bounding box center [470, 155] width 184 height 34
click at [431, 186] on input "rv storage near me" at bounding box center [481, 193] width 175 height 17
type input "Keyword to serp research"
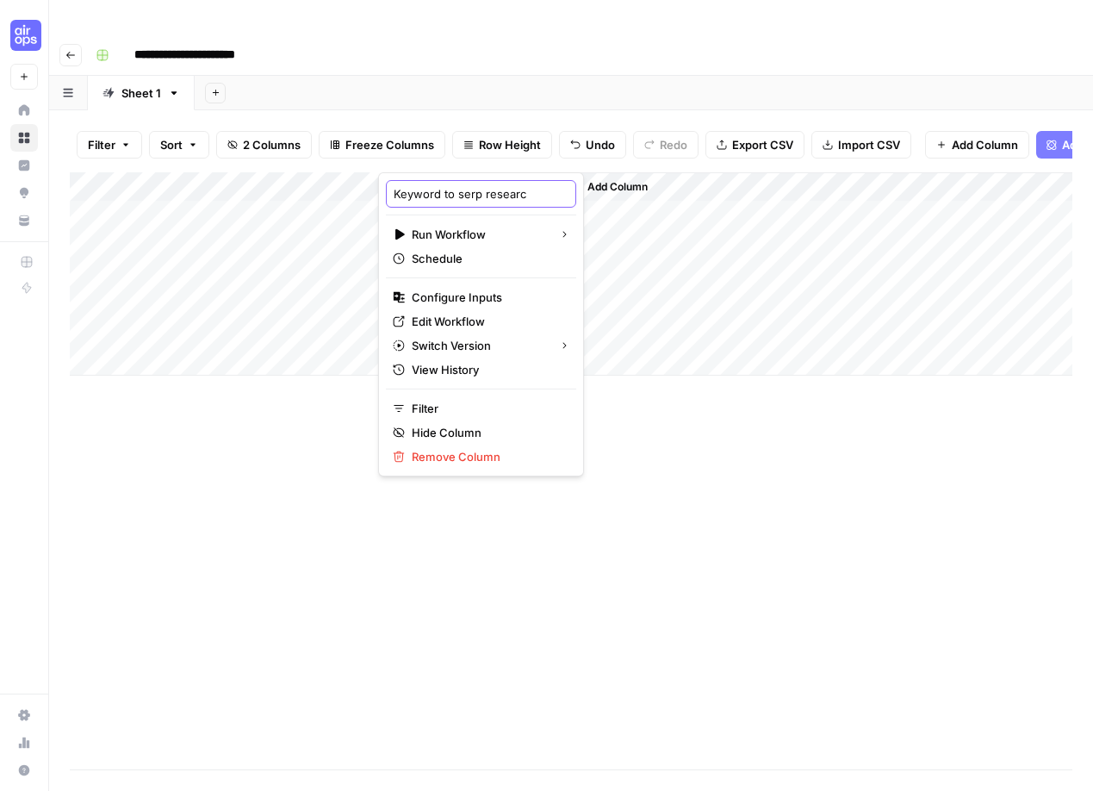
scroll to position [0, 9]
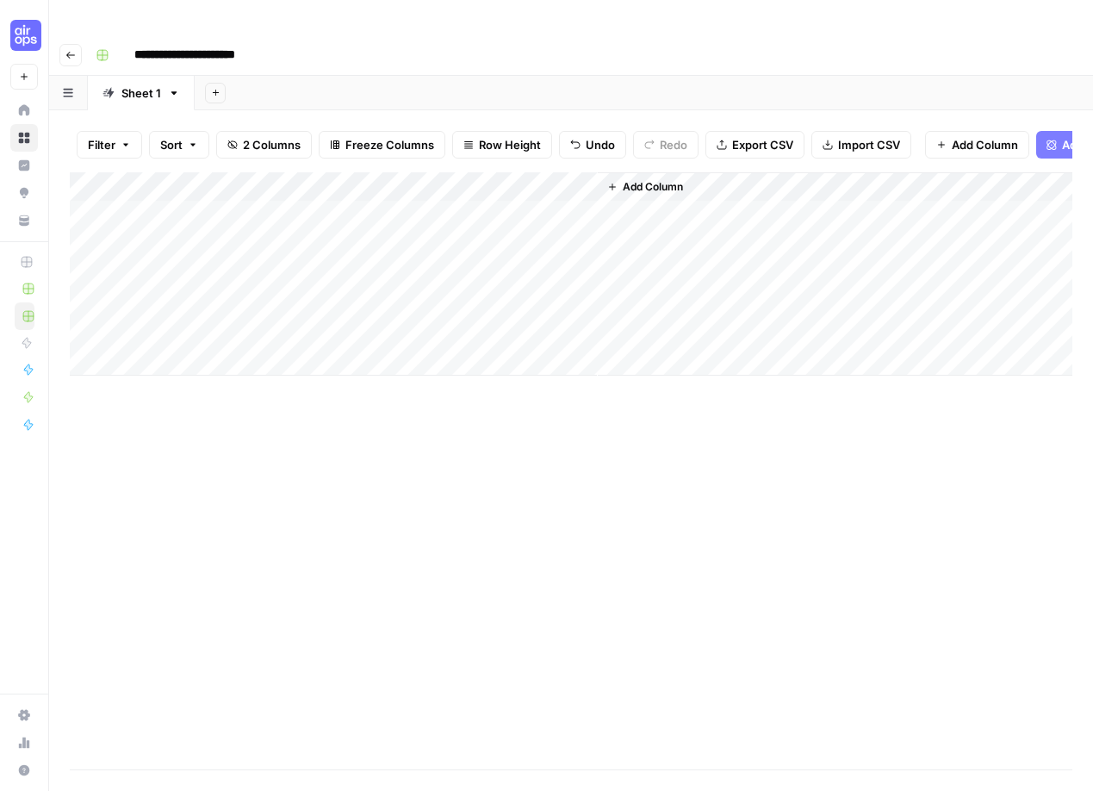
click at [474, 178] on div "Add Column" at bounding box center [571, 273] width 1003 height 203
click at [439, 218] on div "Add Column" at bounding box center [571, 273] width 1003 height 203
click at [637, 179] on span "Add Column" at bounding box center [653, 187] width 60 height 16
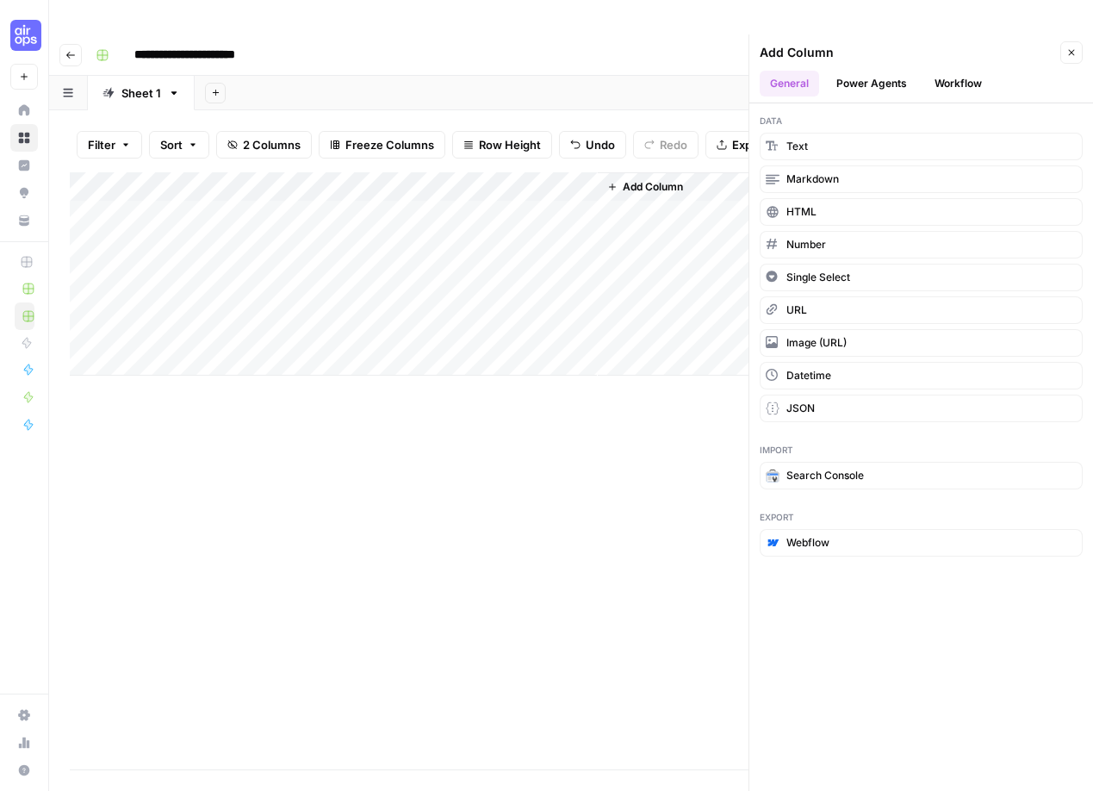
click at [1076, 47] on icon "button" at bounding box center [1071, 52] width 10 height 10
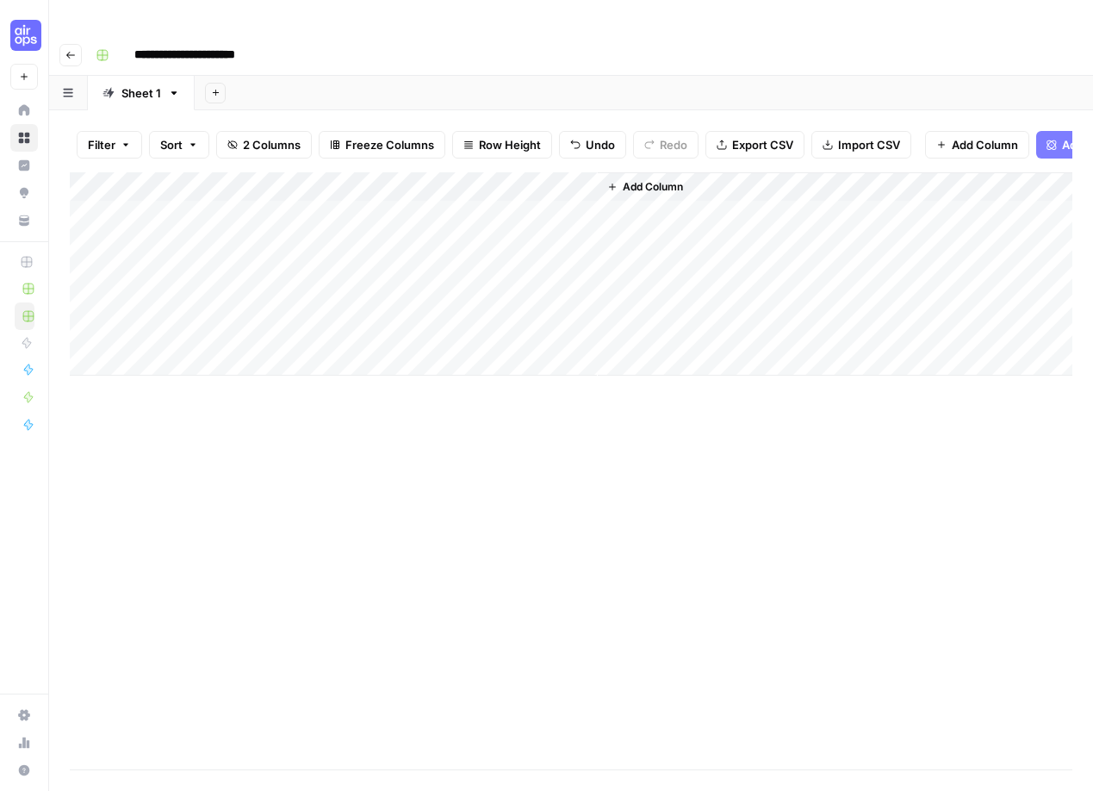
click at [431, 209] on div "Add Column" at bounding box center [571, 273] width 1003 height 203
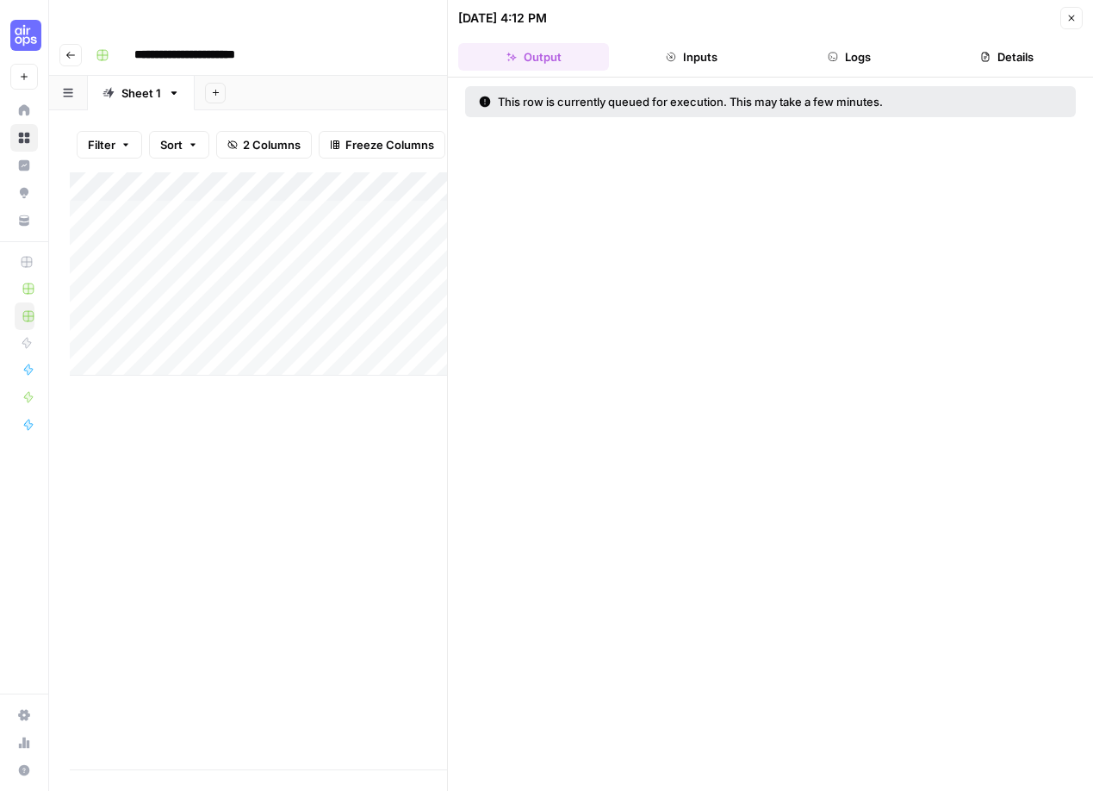
click at [409, 179] on div "Add Column" at bounding box center [258, 273] width 377 height 203
click at [420, 180] on div "Add Column" at bounding box center [258, 273] width 377 height 203
click at [1072, 23] on button "Close" at bounding box center [1071, 18] width 22 height 22
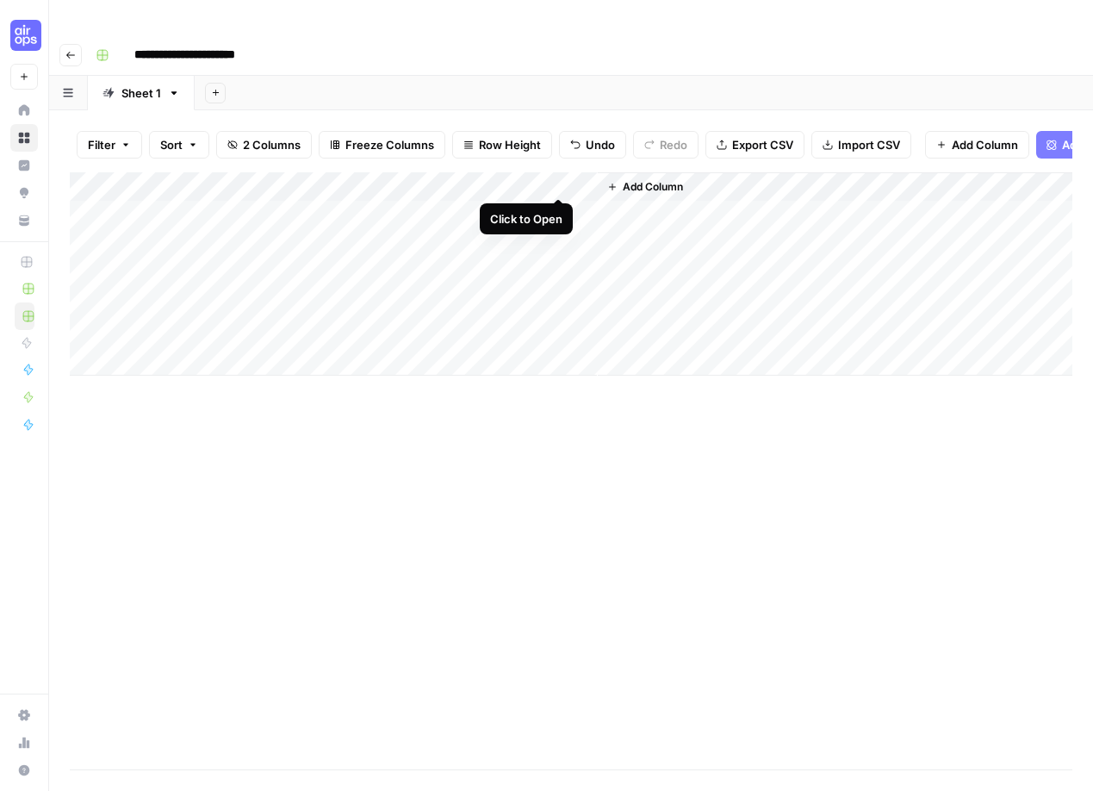
click at [559, 180] on div "Add Column" at bounding box center [571, 273] width 1003 height 203
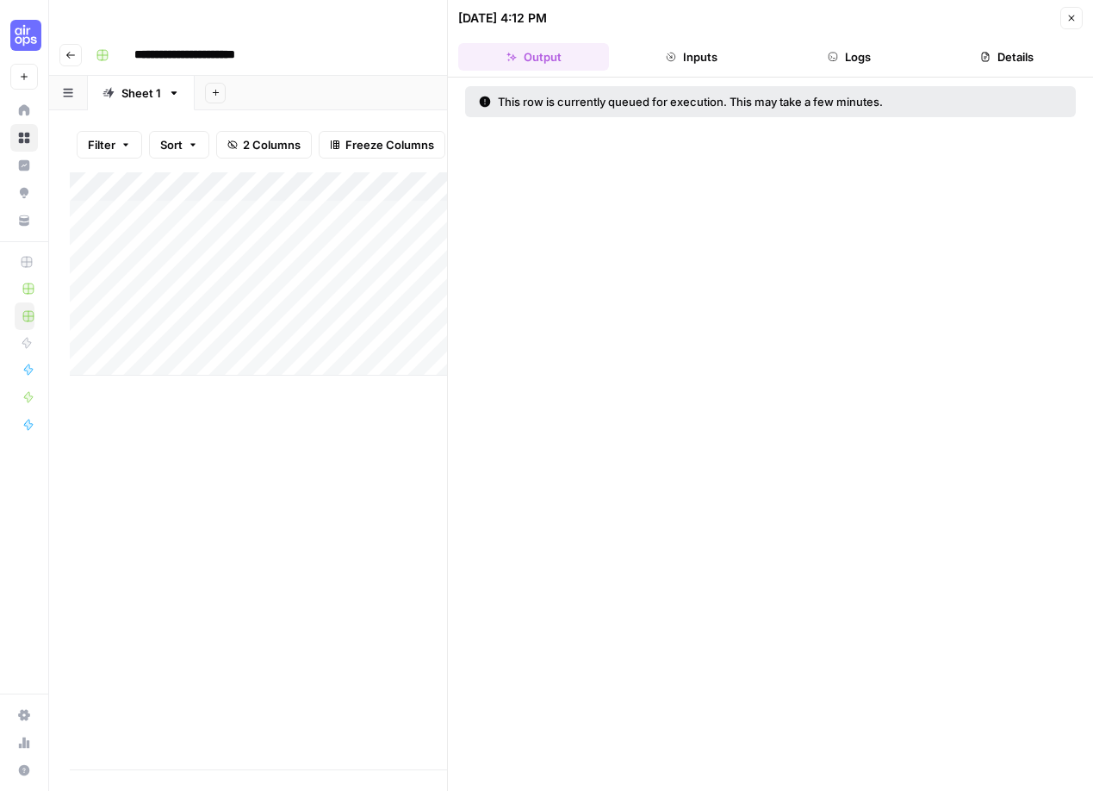
click at [856, 46] on button "Logs" at bounding box center [849, 57] width 151 height 28
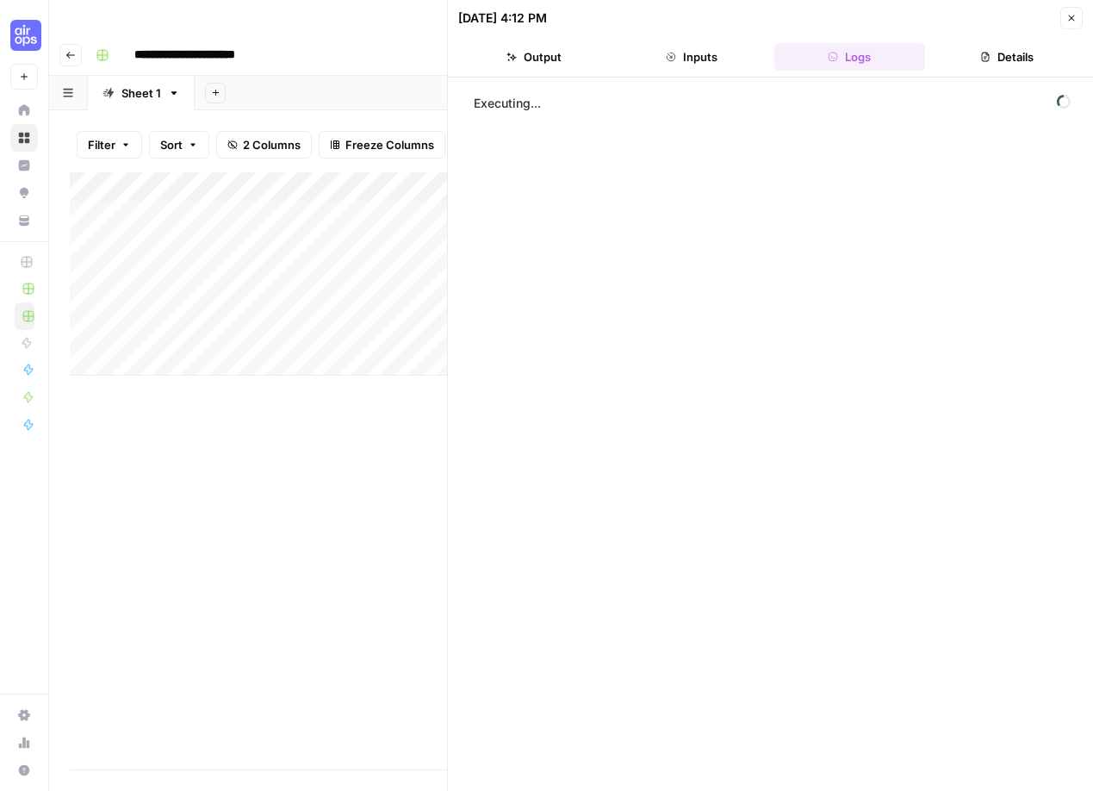
click at [413, 175] on div "Add Column" at bounding box center [258, 273] width 377 height 203
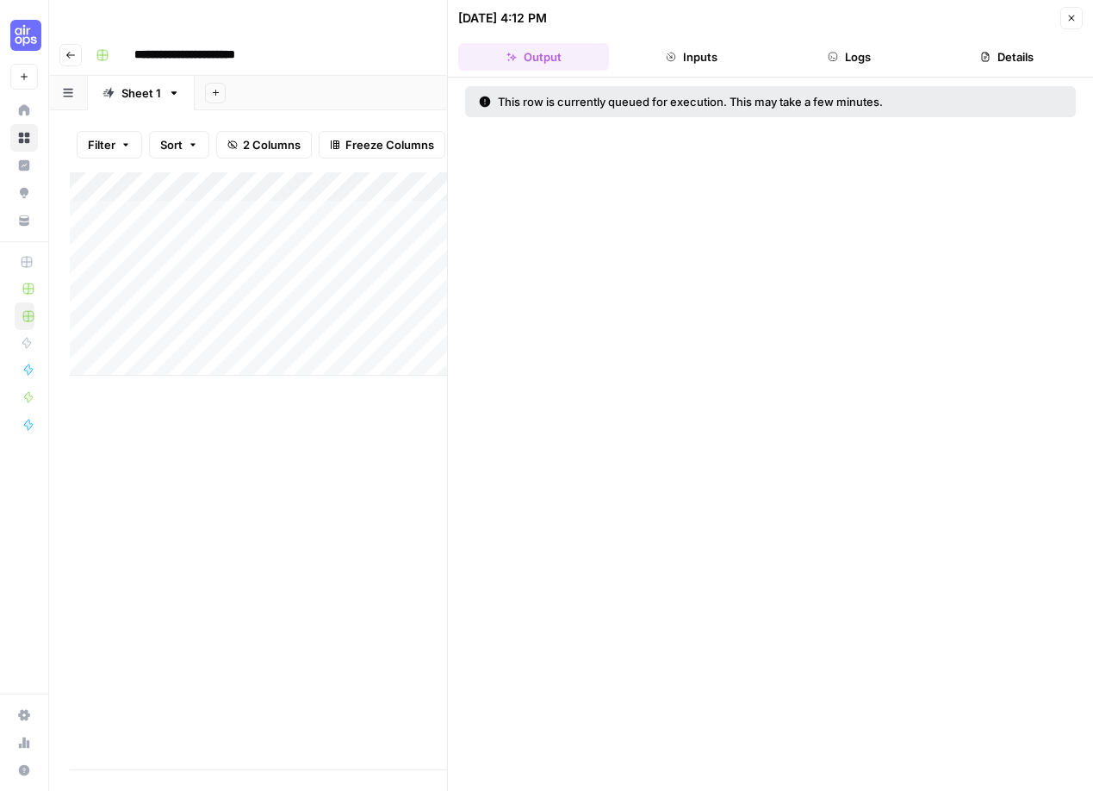
click at [537, 107] on div "This row is currently queued for execution. This may take a few minutes." at bounding box center [726, 101] width 494 height 17
click at [486, 103] on icon at bounding box center [485, 101] width 11 height 11
click at [248, 484] on div "Add Column" at bounding box center [258, 470] width 377 height 597
click at [1078, 18] on button "Close" at bounding box center [1071, 18] width 22 height 22
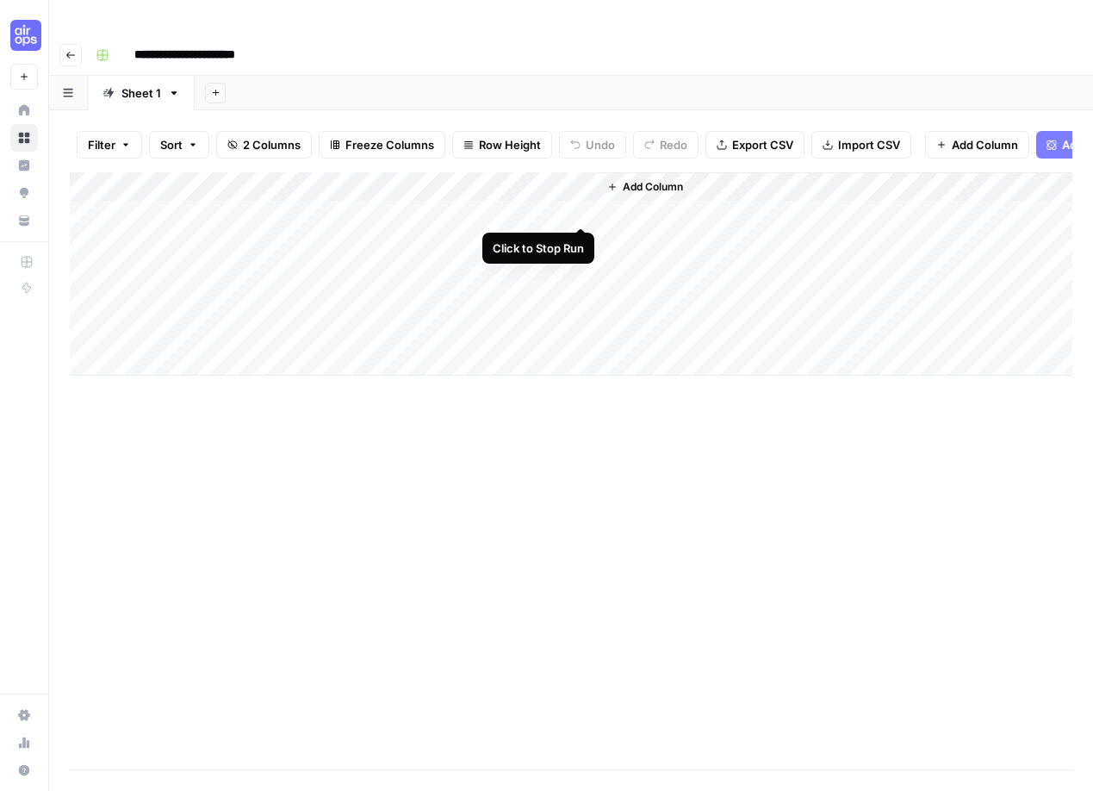
click at [584, 203] on div "Add Column" at bounding box center [571, 273] width 1003 height 203
click at [420, 482] on div "Add Column" at bounding box center [571, 470] width 1003 height 597
click at [461, 177] on div "Add Column" at bounding box center [571, 273] width 1003 height 203
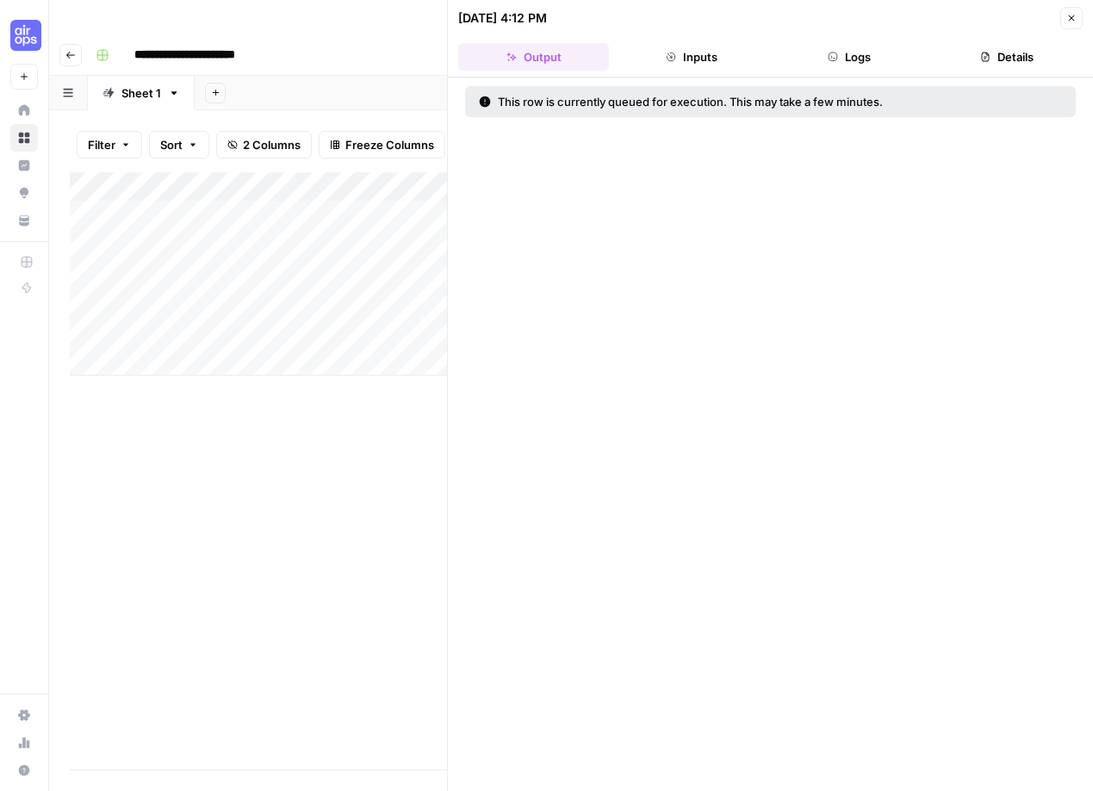
drag, startPoint x: 500, startPoint y: 109, endPoint x: 772, endPoint y: 110, distance: 272.2
click at [772, 110] on div "This row is currently queued for execution. This may take a few minutes." at bounding box center [770, 101] width 611 height 31
click at [1010, 61] on button "Details" at bounding box center [1007, 57] width 151 height 28
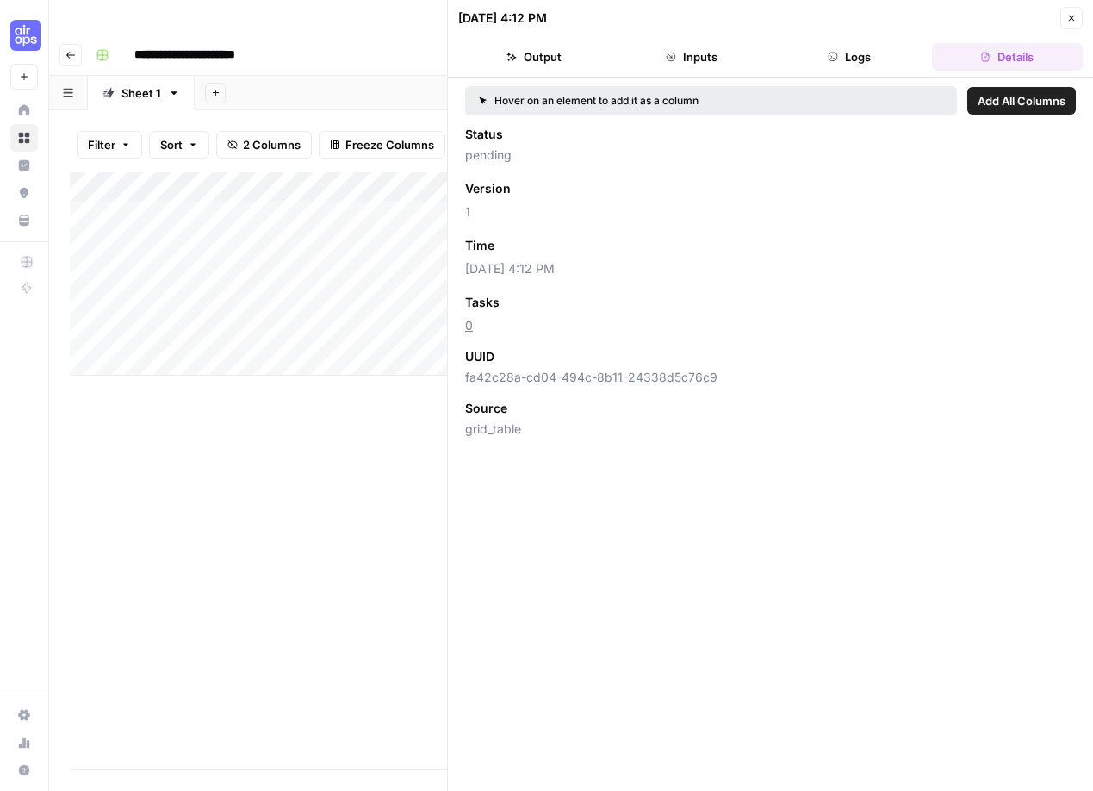
click at [694, 64] on button "Inputs" at bounding box center [691, 57] width 151 height 28
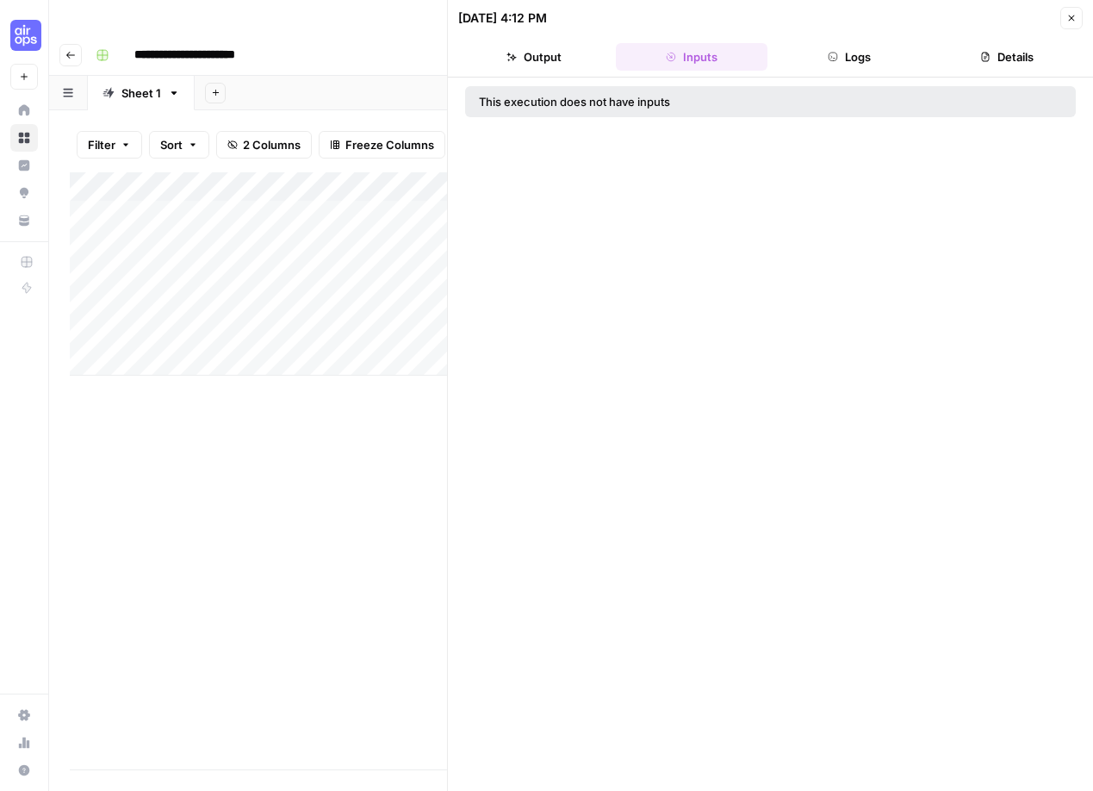
click at [613, 103] on div "This execution does not have inputs" at bounding box center [673, 101] width 388 height 17
click at [824, 62] on button "Logs" at bounding box center [849, 57] width 151 height 28
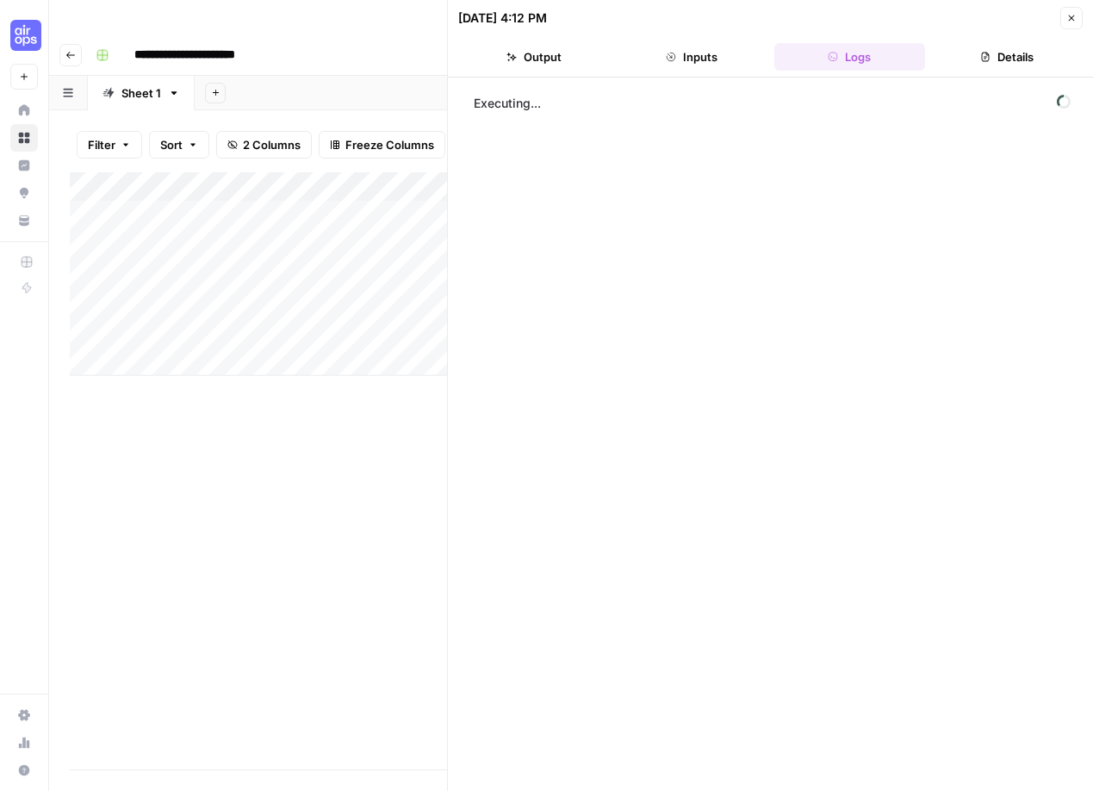
click at [521, 70] on button "Output" at bounding box center [533, 57] width 151 height 28
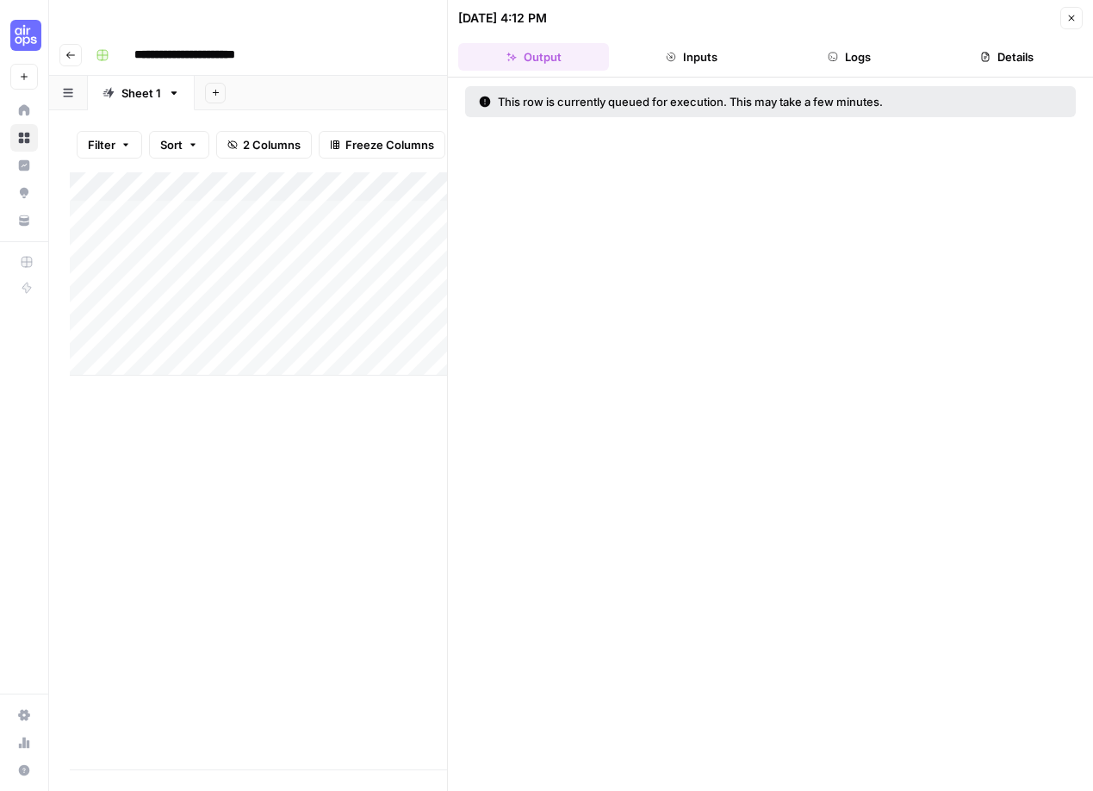
click at [1068, 15] on icon "button" at bounding box center [1071, 18] width 10 height 10
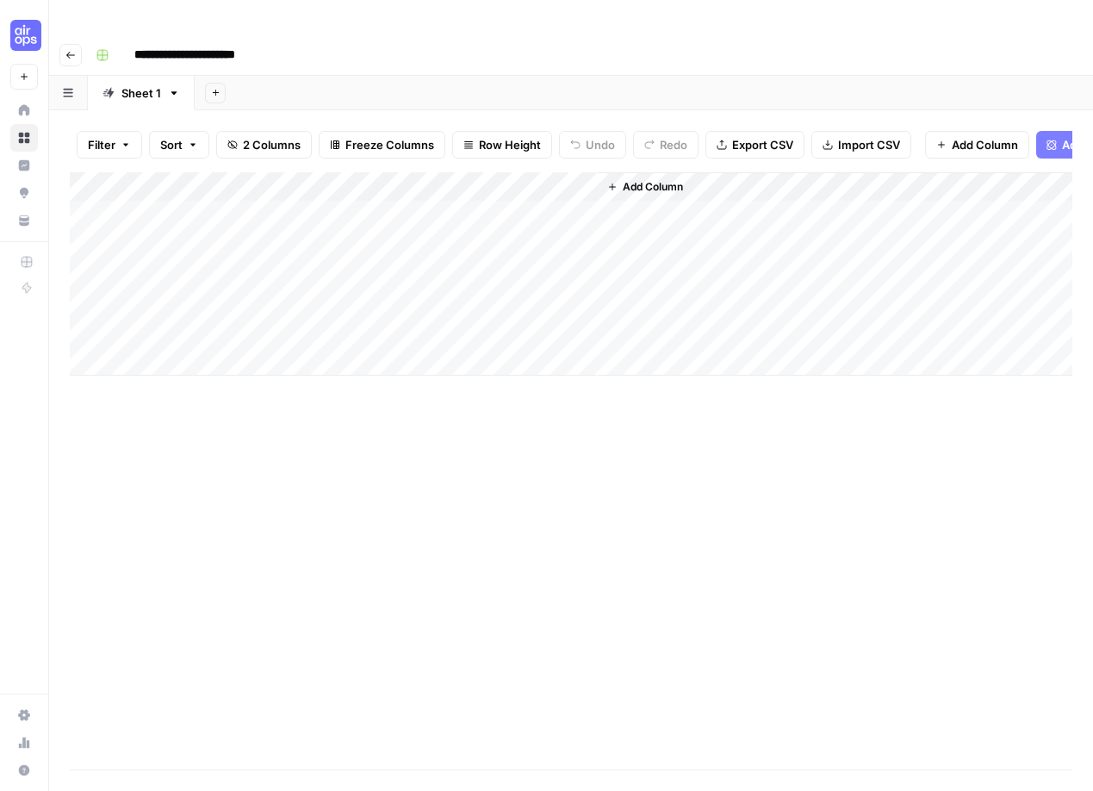
click at [69, 50] on icon "button" at bounding box center [70, 55] width 10 height 10
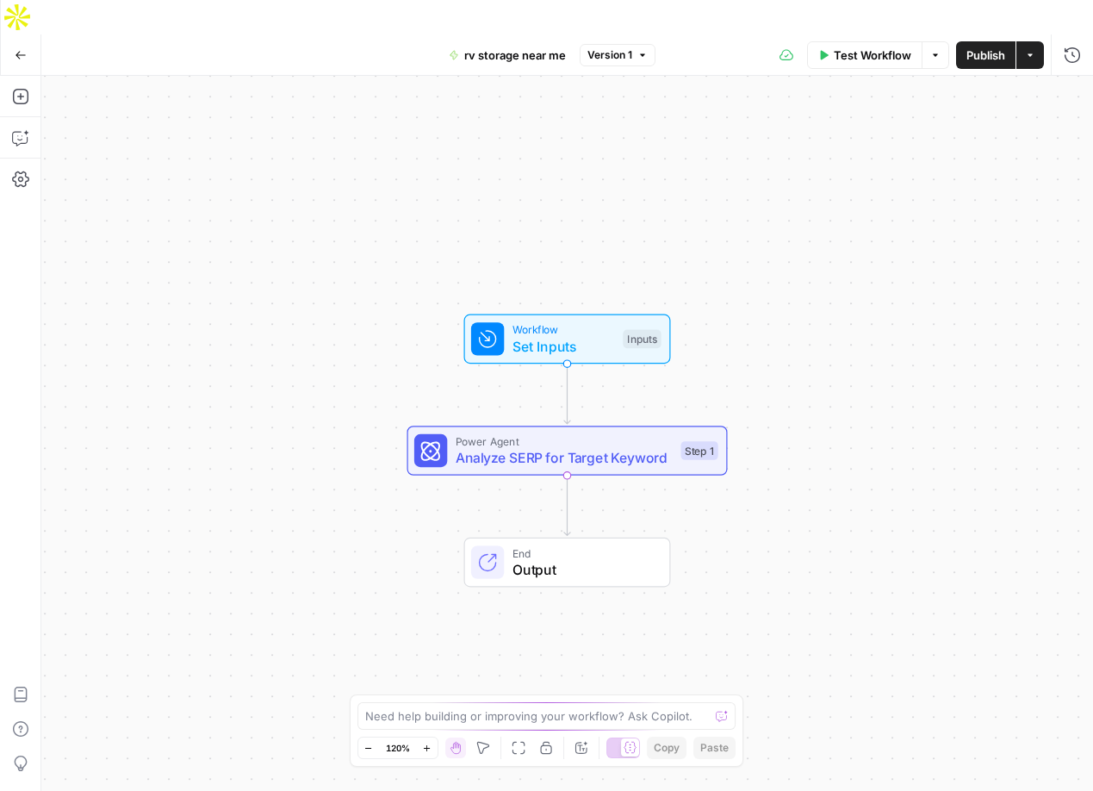
click at [840, 41] on button "Test Workflow" at bounding box center [864, 55] width 115 height 28
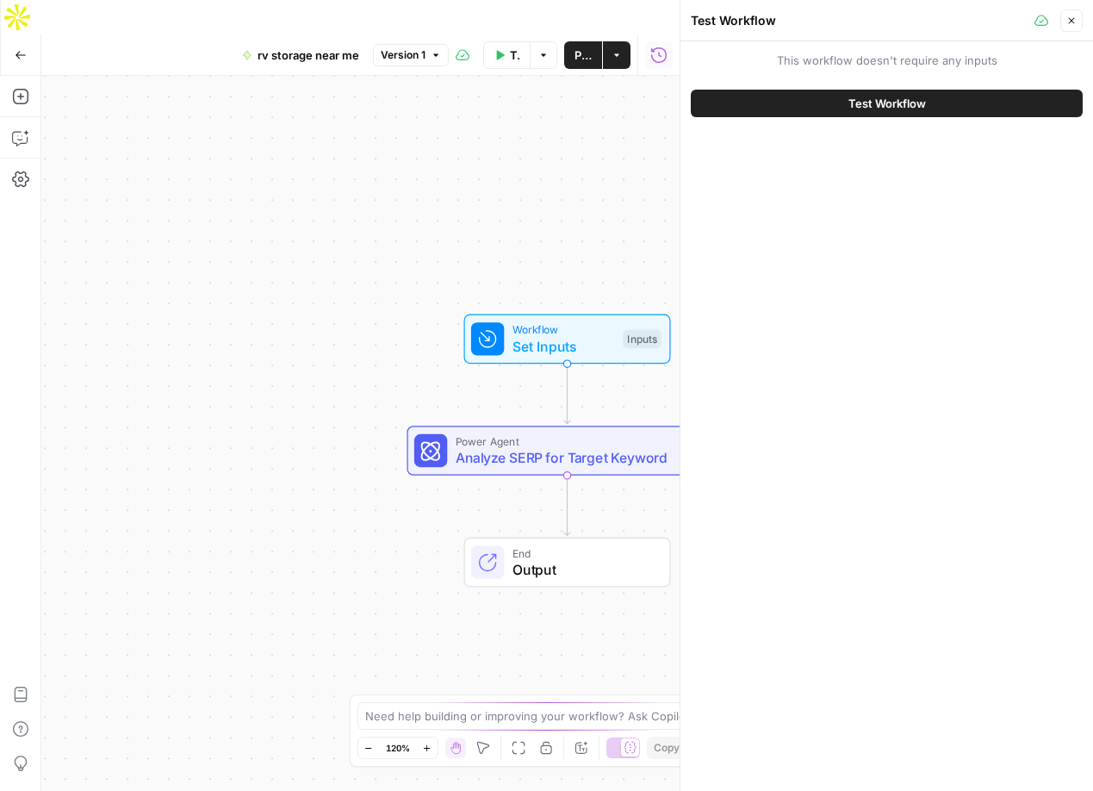
click at [824, 132] on div "This workflow doesn't require any inputs Test Workflow" at bounding box center [887, 415] width 413 height 749
click at [824, 114] on button "Test Workflow" at bounding box center [887, 104] width 392 height 28
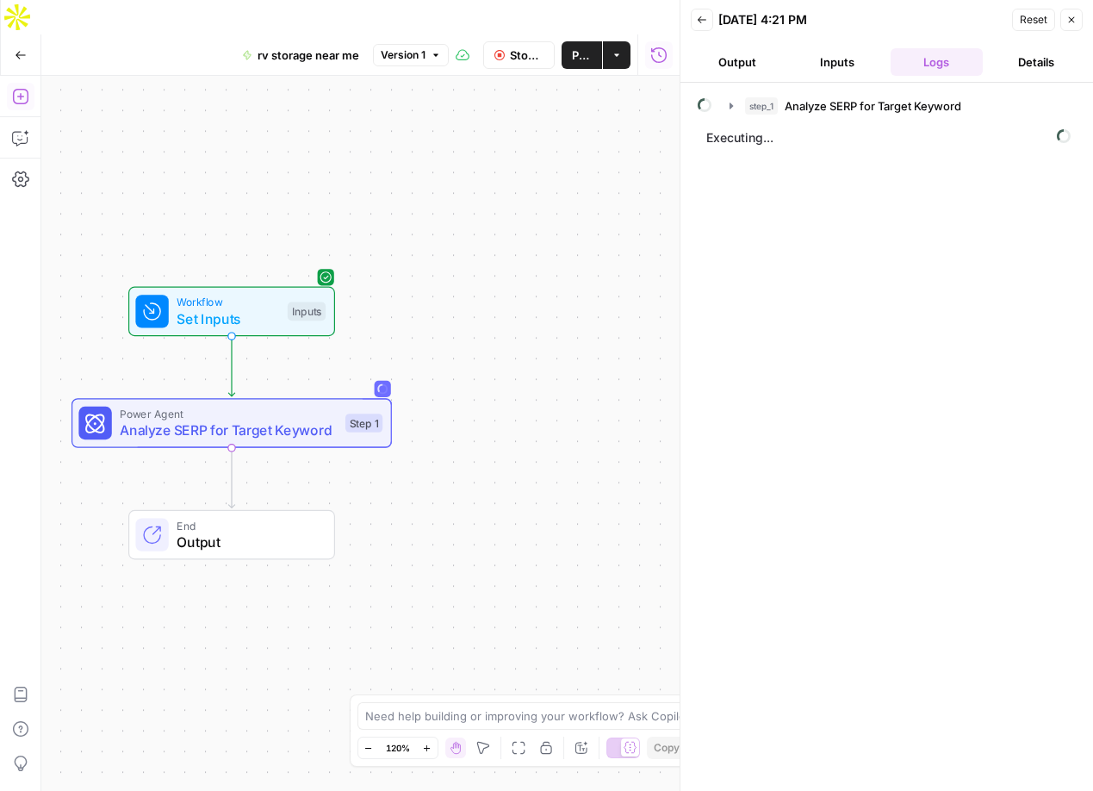
click at [16, 88] on icon "button" at bounding box center [20, 96] width 17 height 17
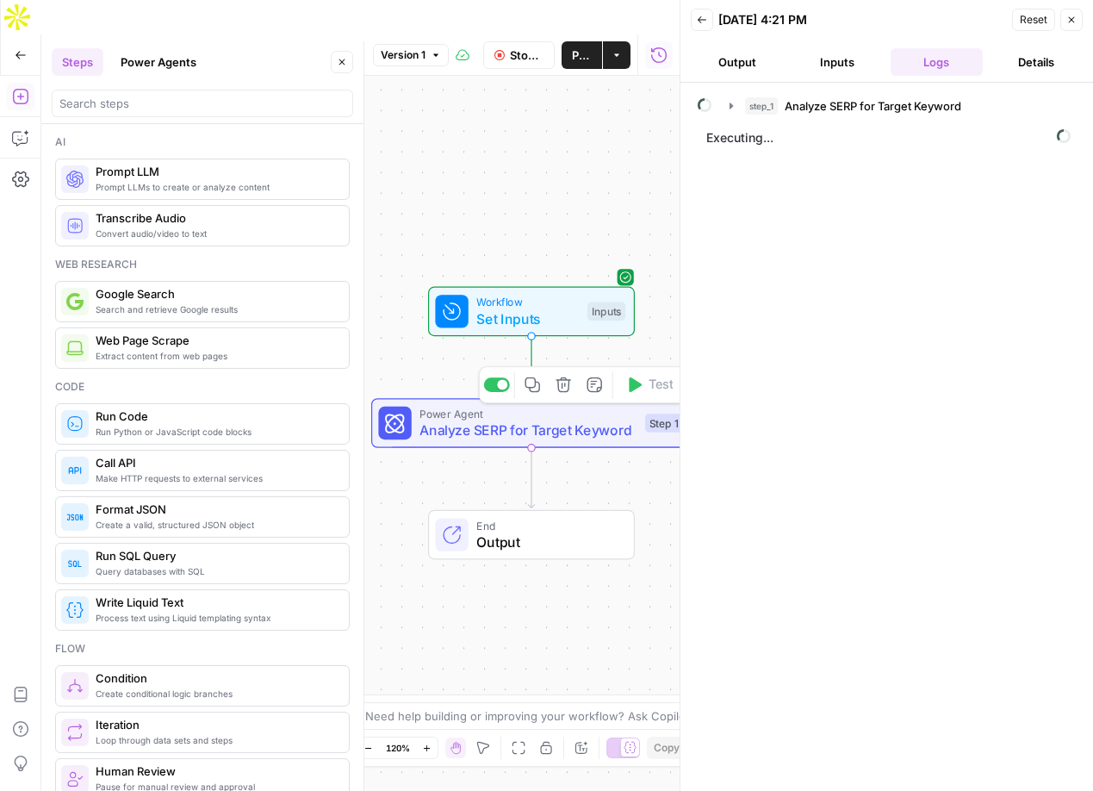
click at [452, 420] on span "Analyze SERP for Target Keyword" at bounding box center [528, 430] width 217 height 21
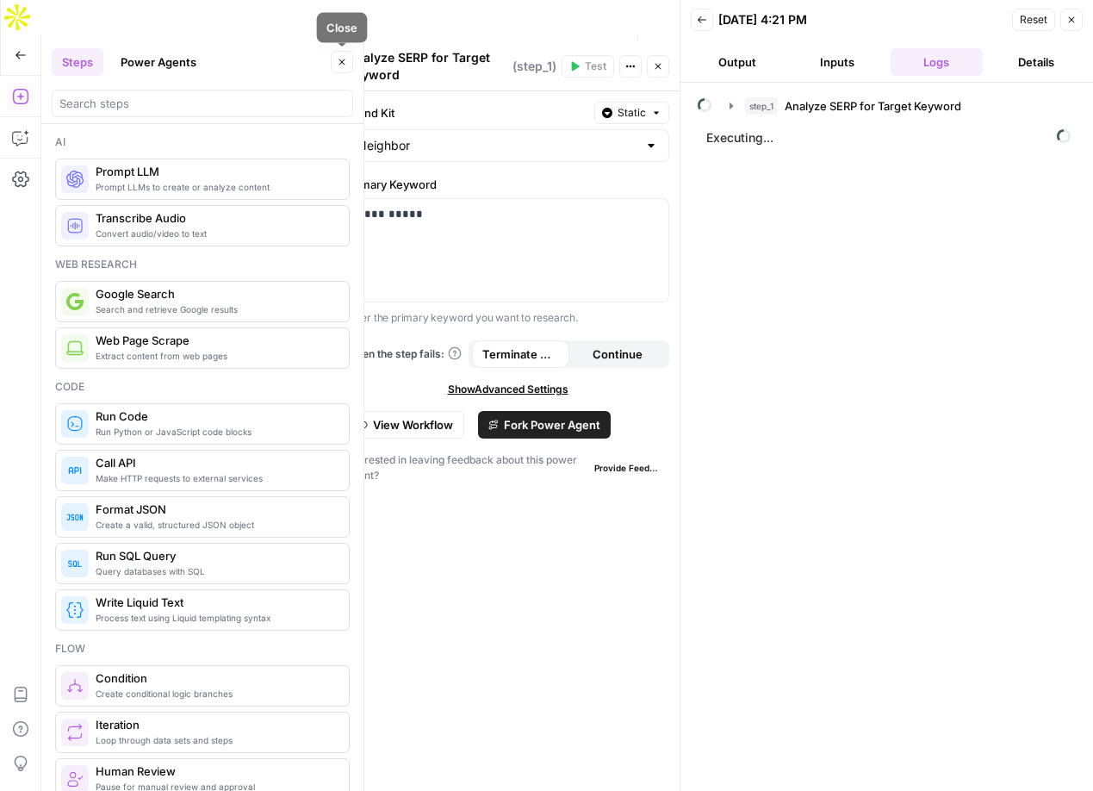
click at [345, 58] on icon "button" at bounding box center [342, 62] width 10 height 10
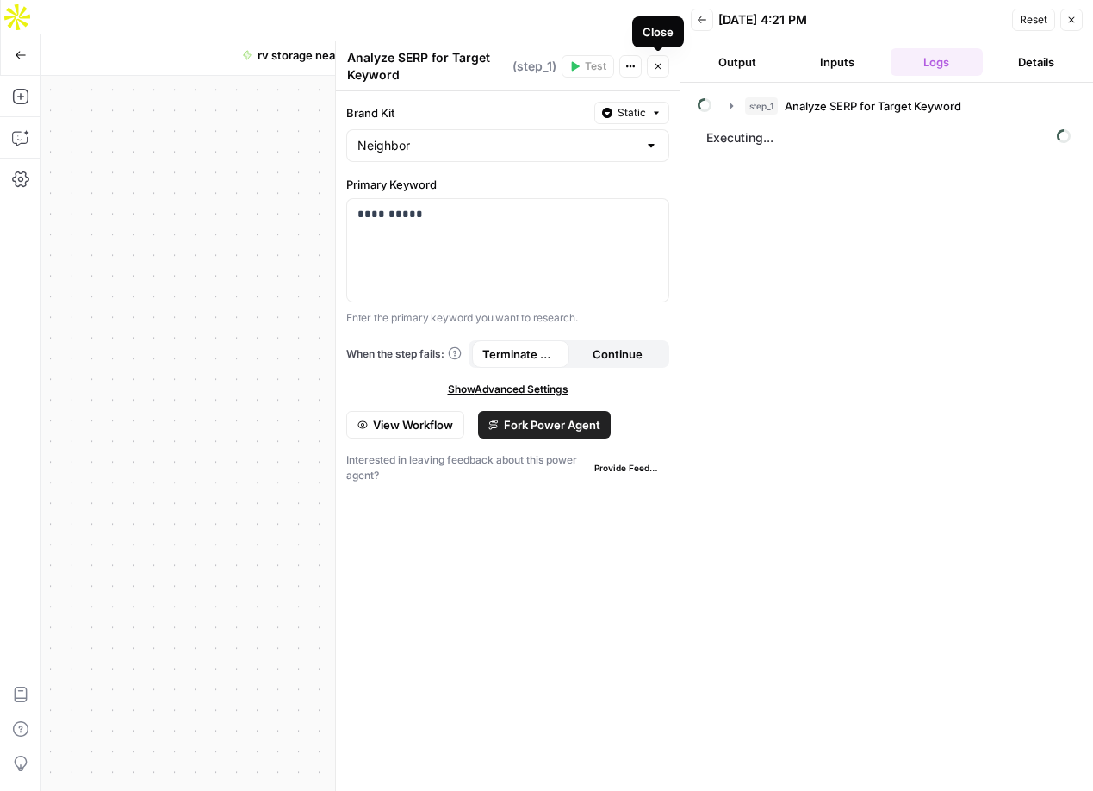
click at [653, 67] on icon "button" at bounding box center [658, 66] width 10 height 10
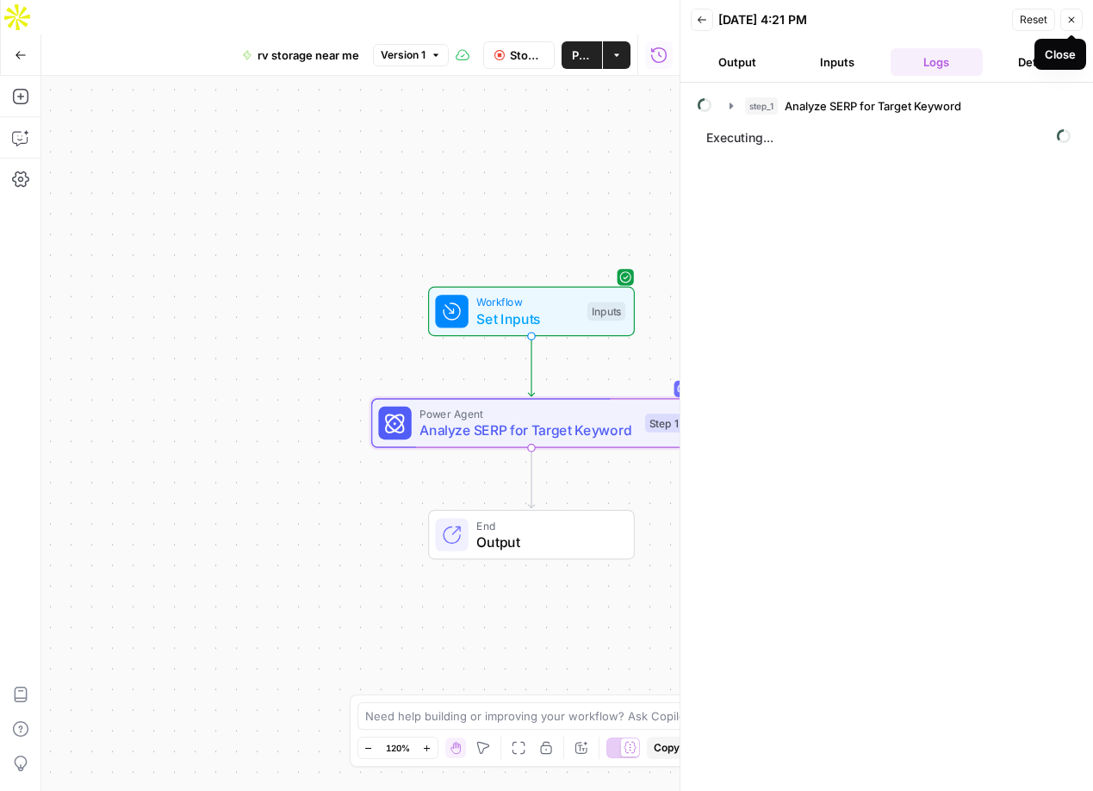
click at [1075, 24] on icon "button" at bounding box center [1071, 20] width 10 height 10
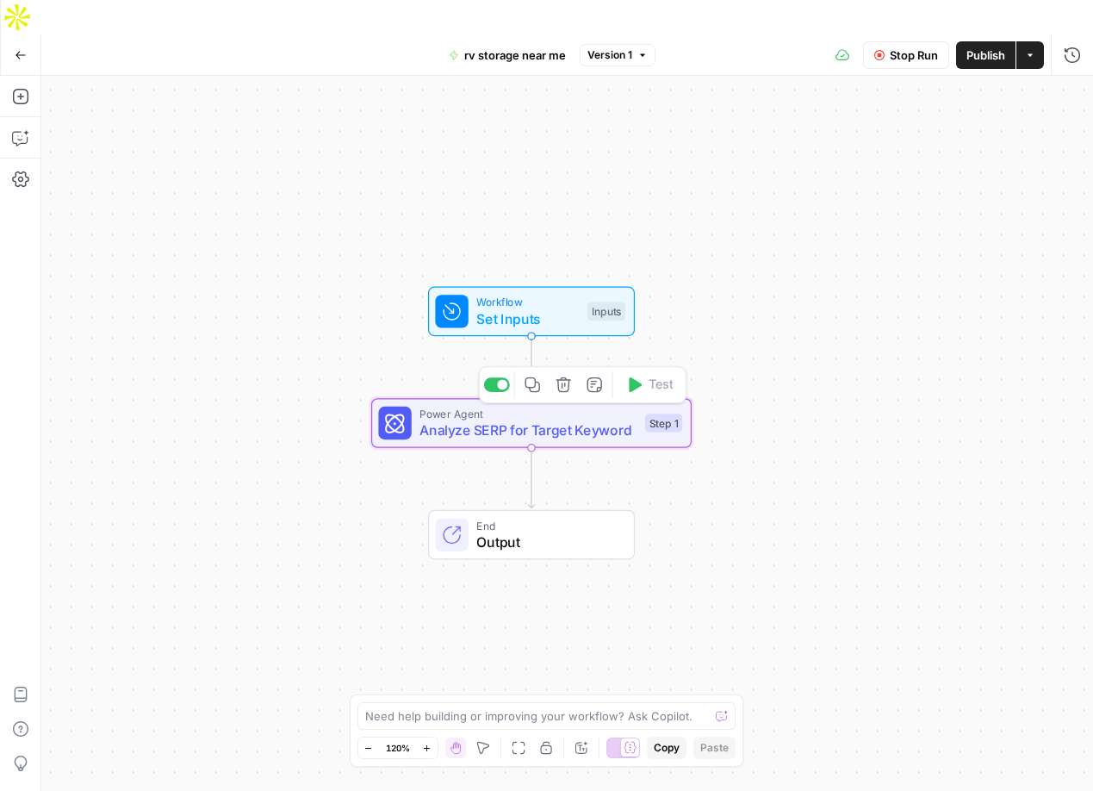
click at [495, 420] on span "Analyze SERP for Target Keyword" at bounding box center [528, 430] width 217 height 21
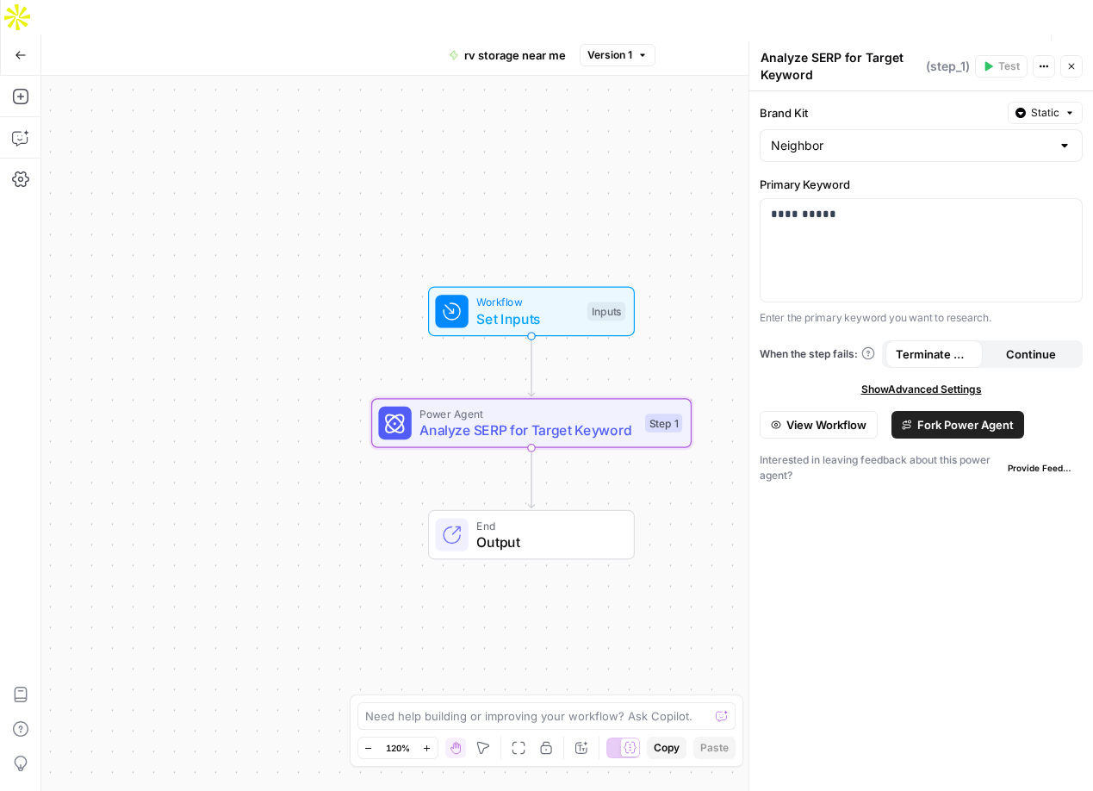
click at [817, 428] on span "View Workflow" at bounding box center [826, 424] width 80 height 17
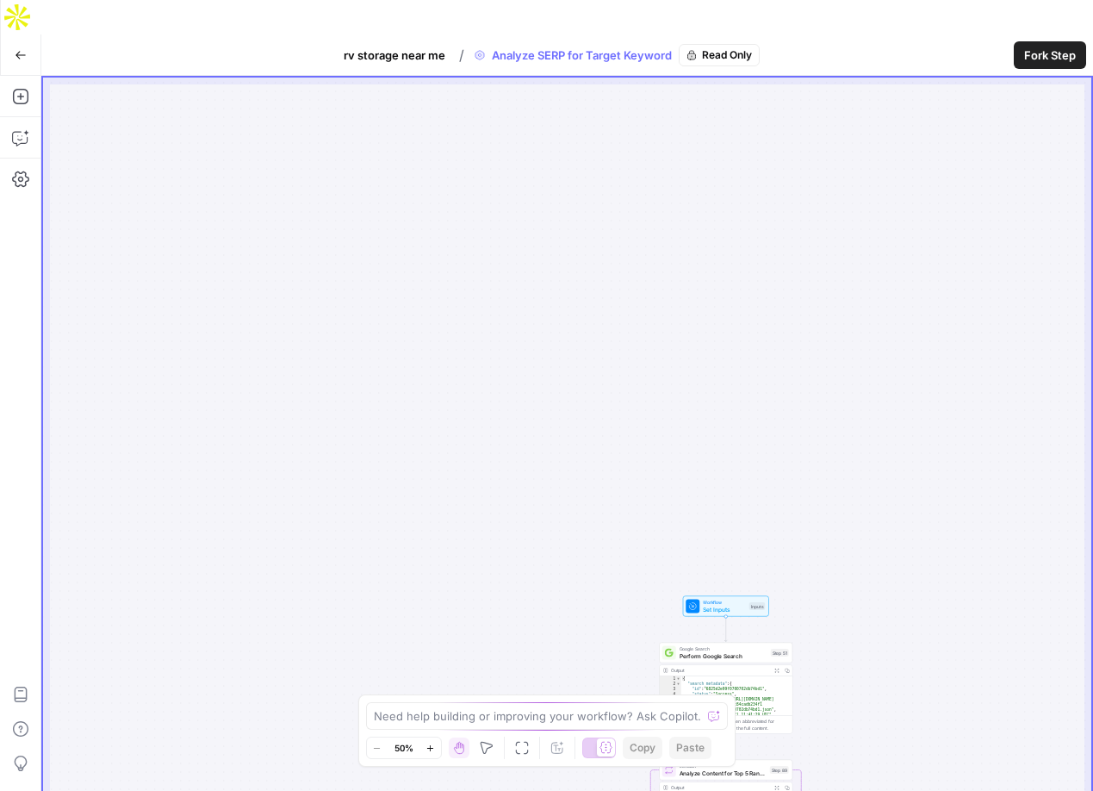
click at [27, 40] on button "Go Back" at bounding box center [20, 55] width 31 height 31
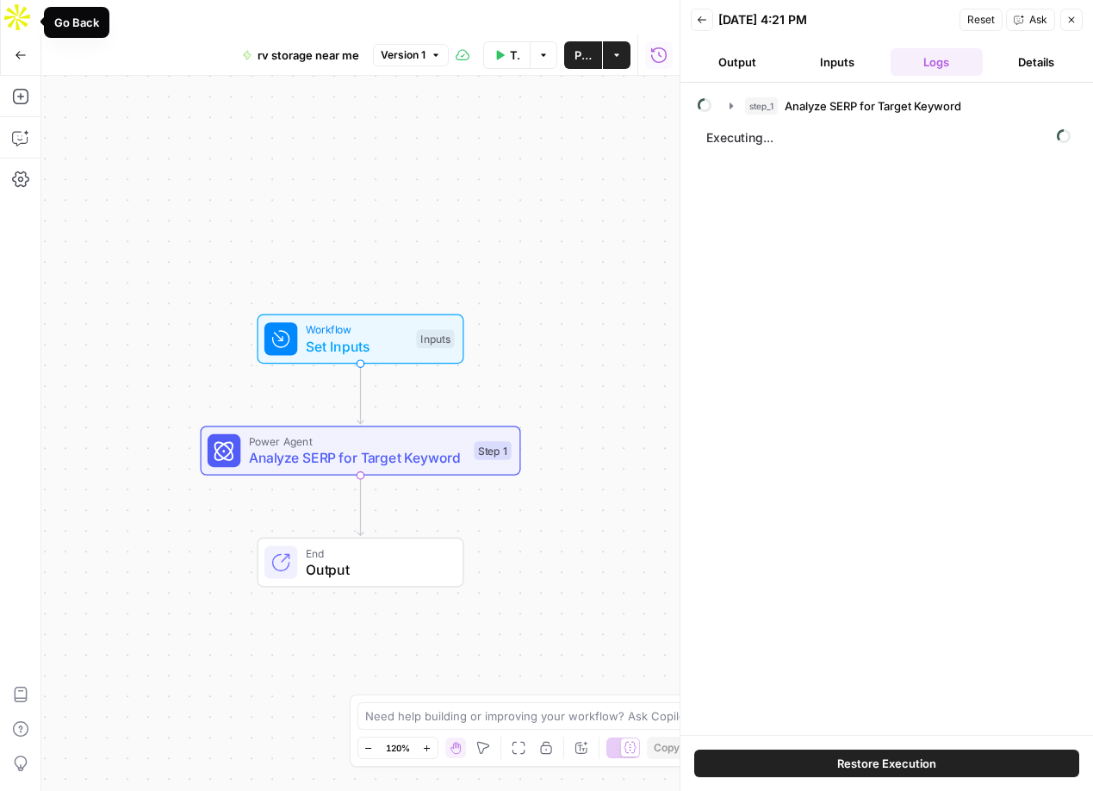
click at [20, 49] on icon "button" at bounding box center [21, 55] width 12 height 12
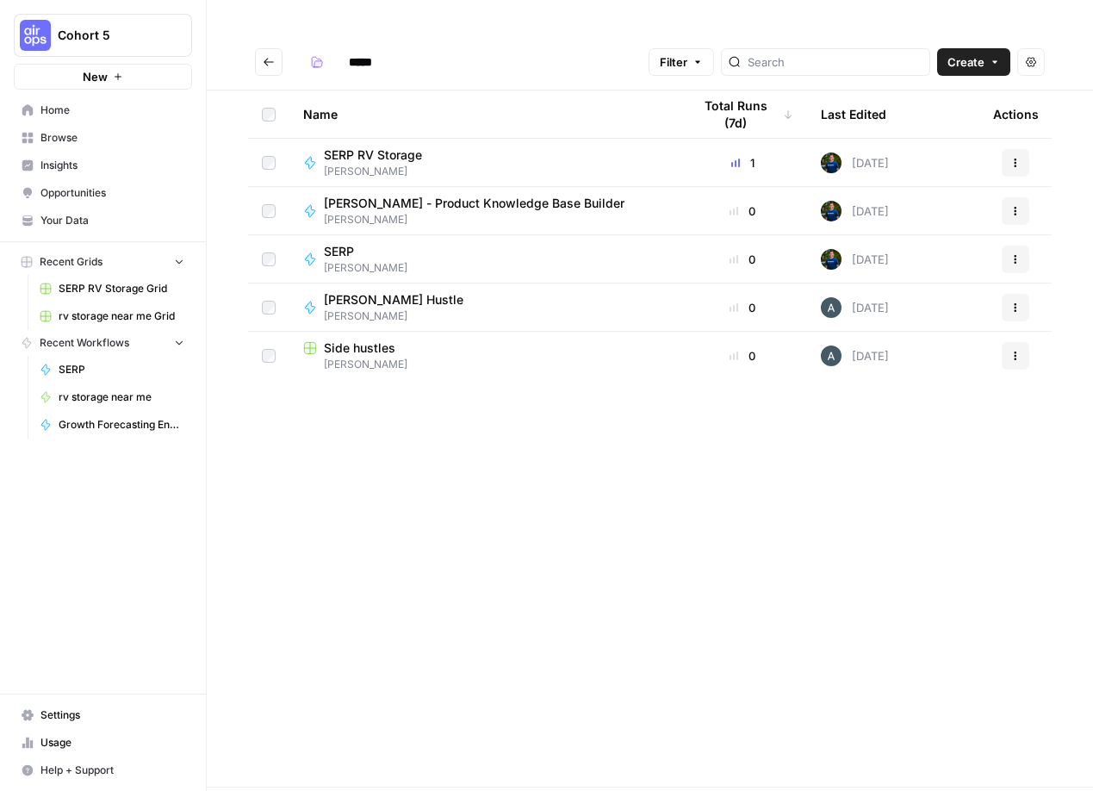
click at [383, 164] on span "Casey" at bounding box center [380, 172] width 112 height 16
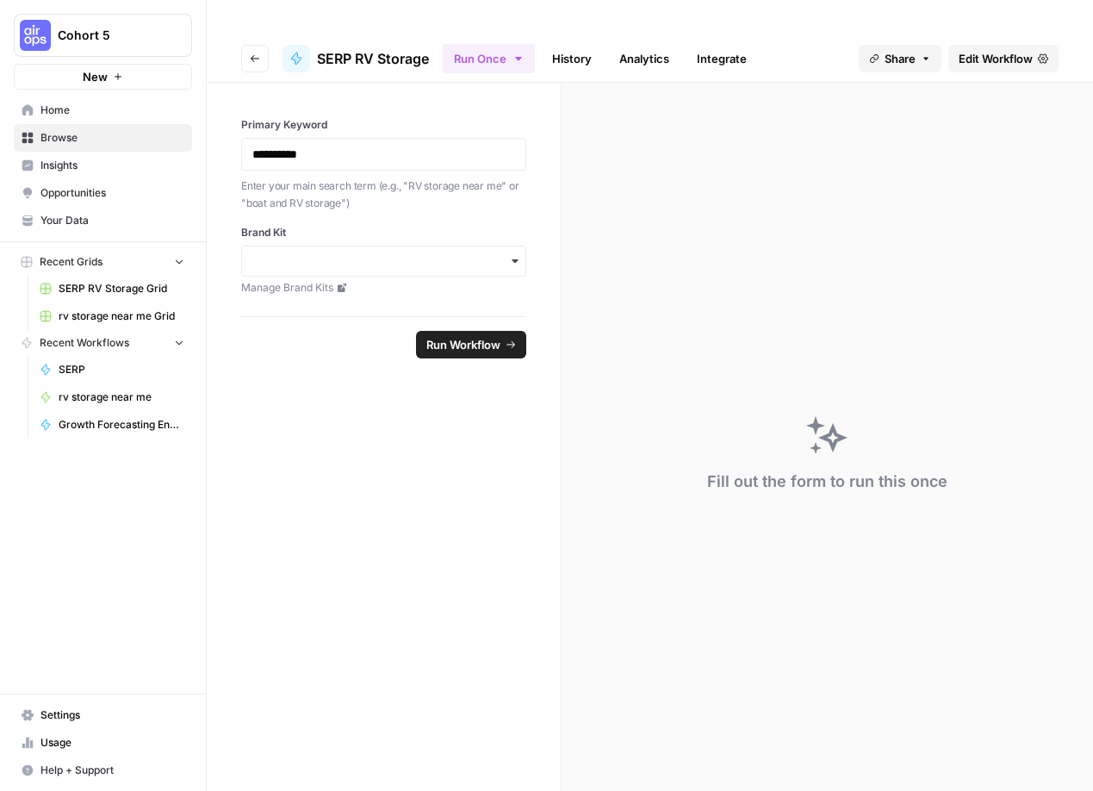
click at [415, 246] on div "button" at bounding box center [383, 261] width 285 height 31
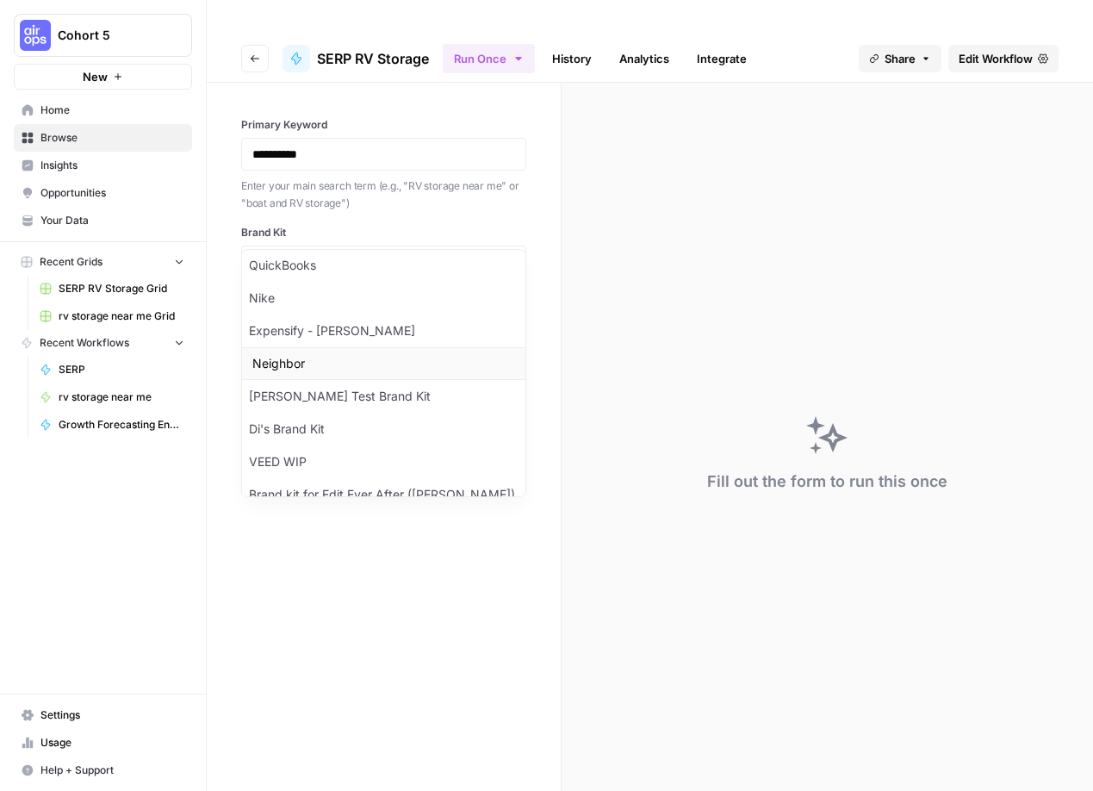
scroll to position [316, 0]
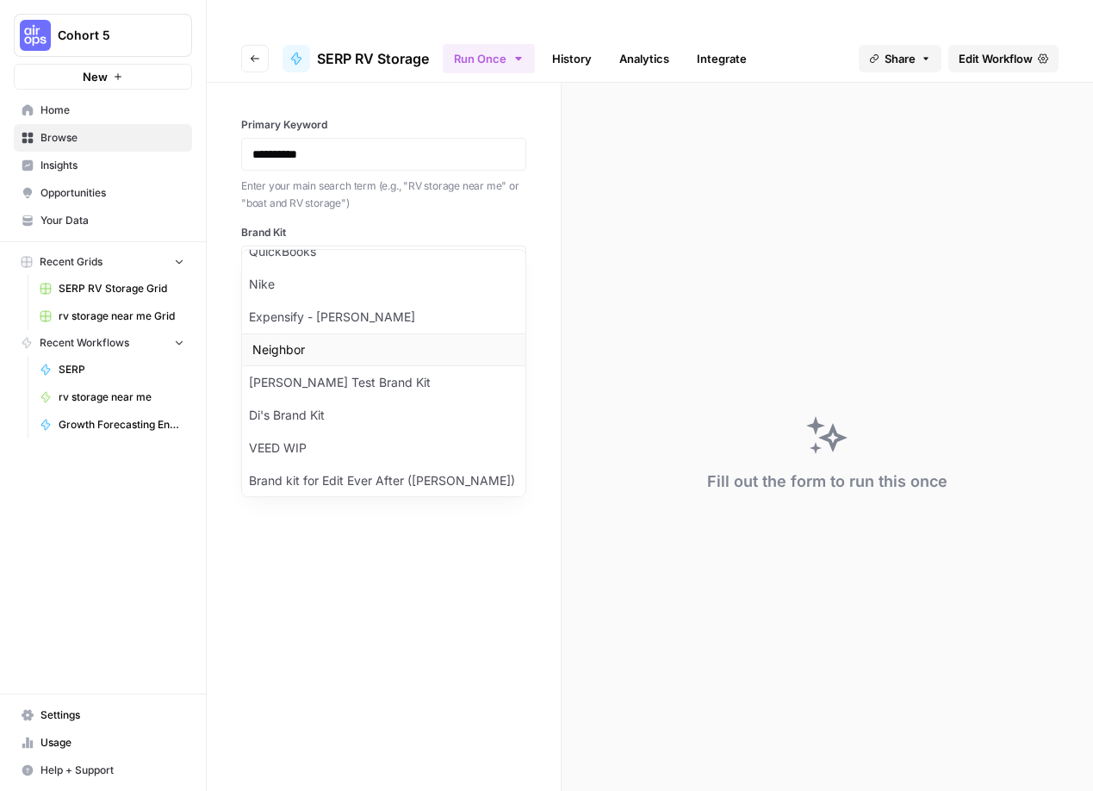
click at [294, 354] on div "Neighbor" at bounding box center [383, 349] width 283 height 33
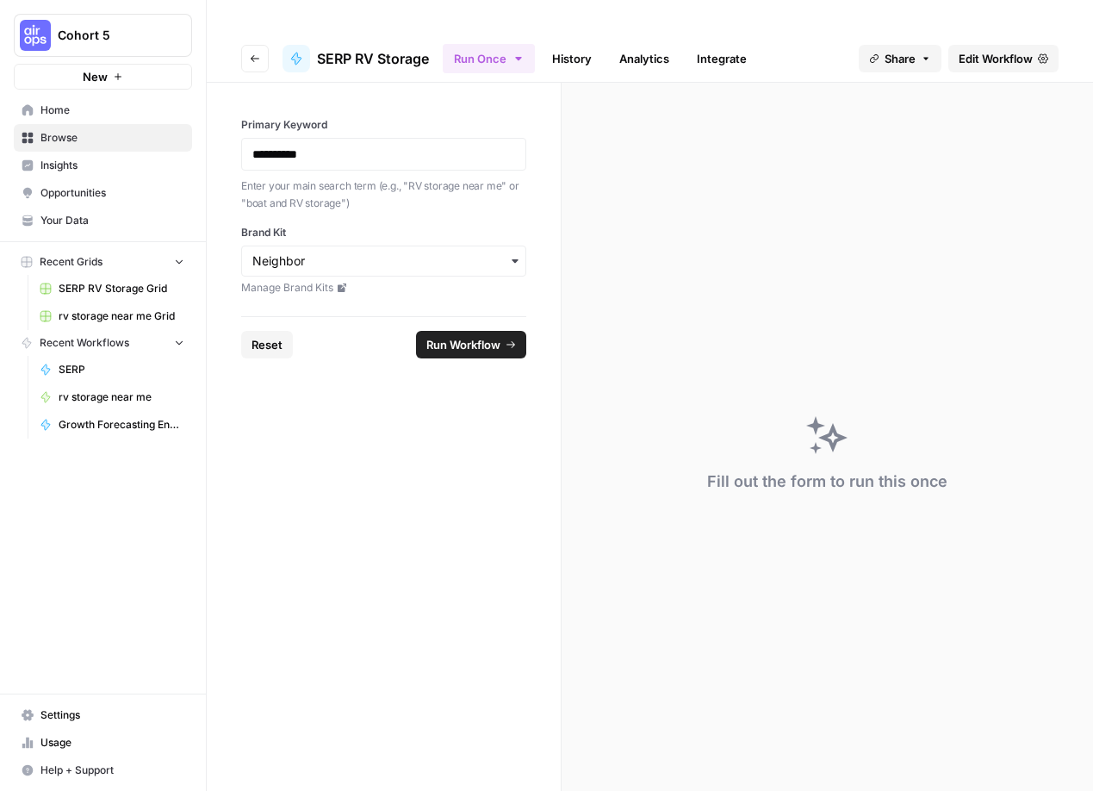
click at [400, 351] on form "**********" at bounding box center [384, 454] width 355 height 743
click at [444, 331] on button "Run Workflow" at bounding box center [471, 345] width 110 height 28
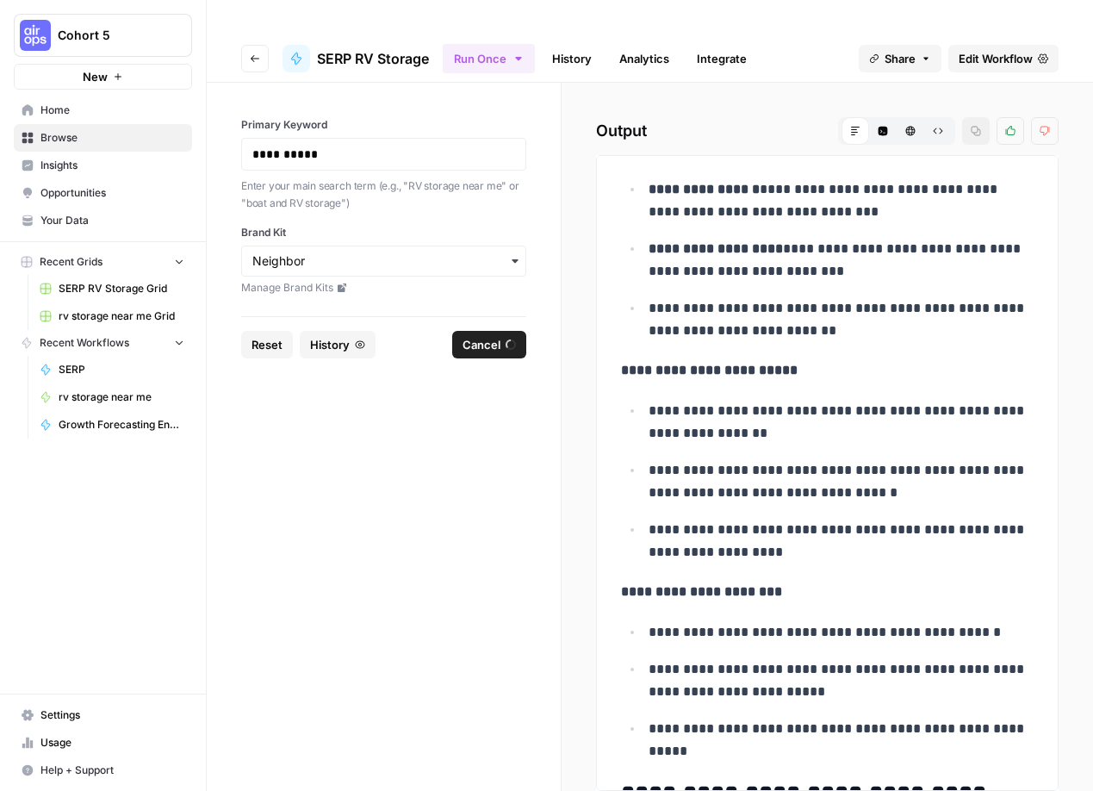
scroll to position [0, 0]
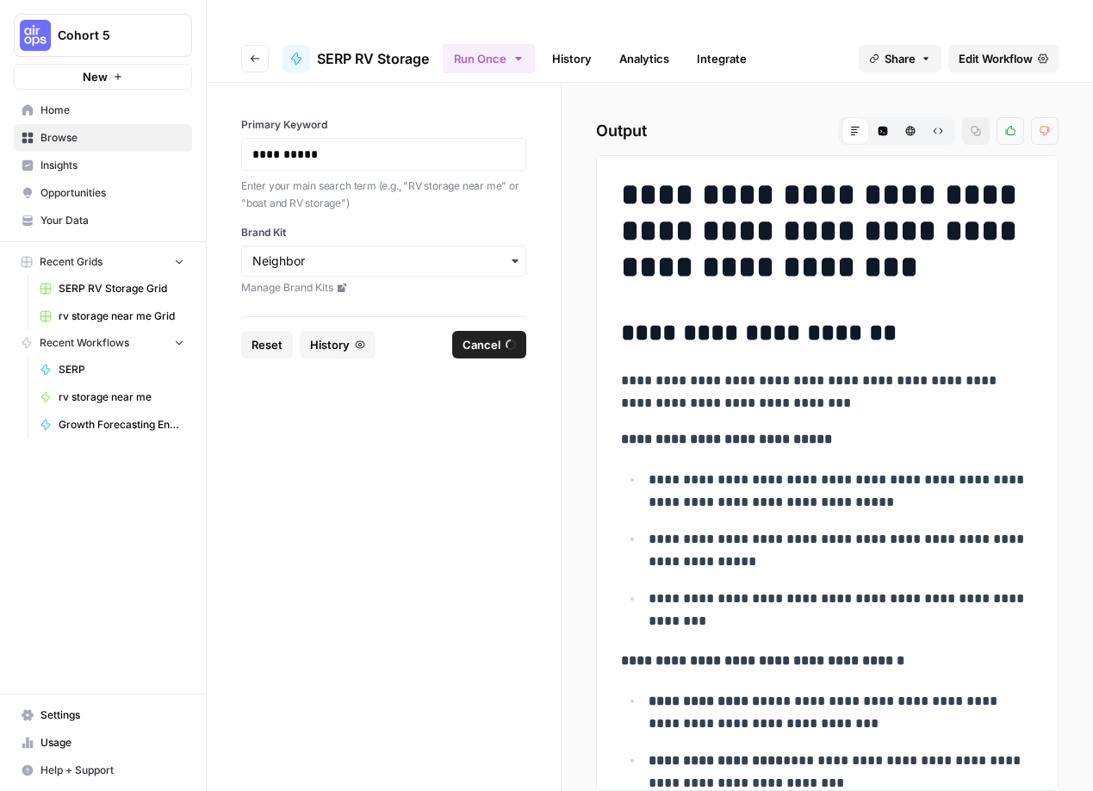
click at [98, 285] on span "SERP RV Storage Grid" at bounding box center [122, 289] width 126 height 16
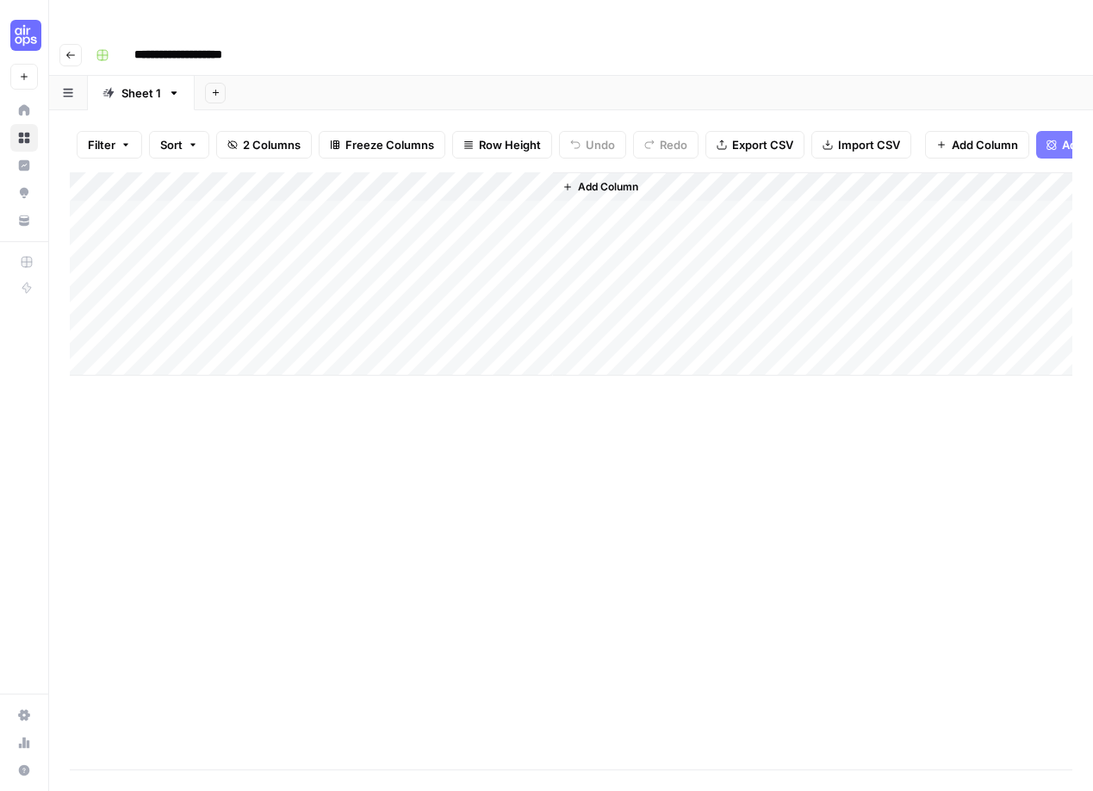
click at [470, 181] on div "Add Column" at bounding box center [571, 273] width 1003 height 203
click at [537, 181] on div "Add Column" at bounding box center [571, 273] width 1003 height 203
click at [463, 183] on div "Add Column" at bounding box center [571, 273] width 1003 height 203
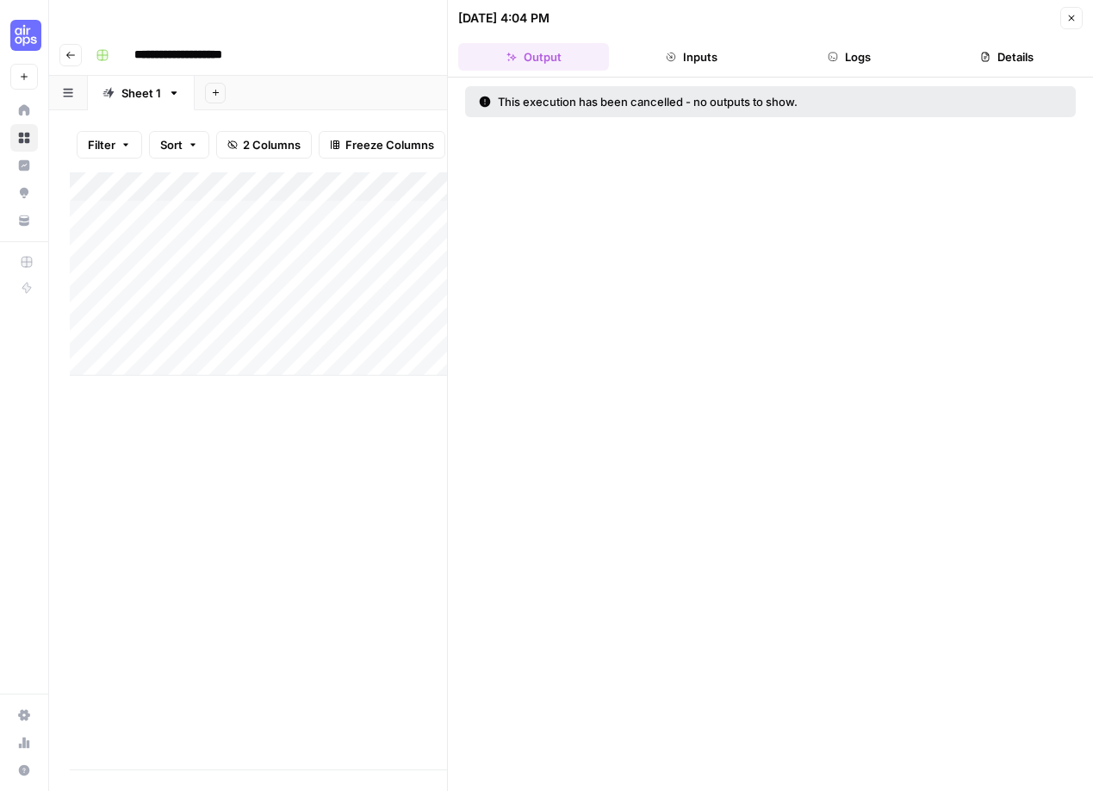
click at [666, 98] on div "This execution has been cancelled - no outputs to show." at bounding box center [704, 101] width 451 height 17
click at [713, 46] on button "Inputs" at bounding box center [691, 57] width 151 height 28
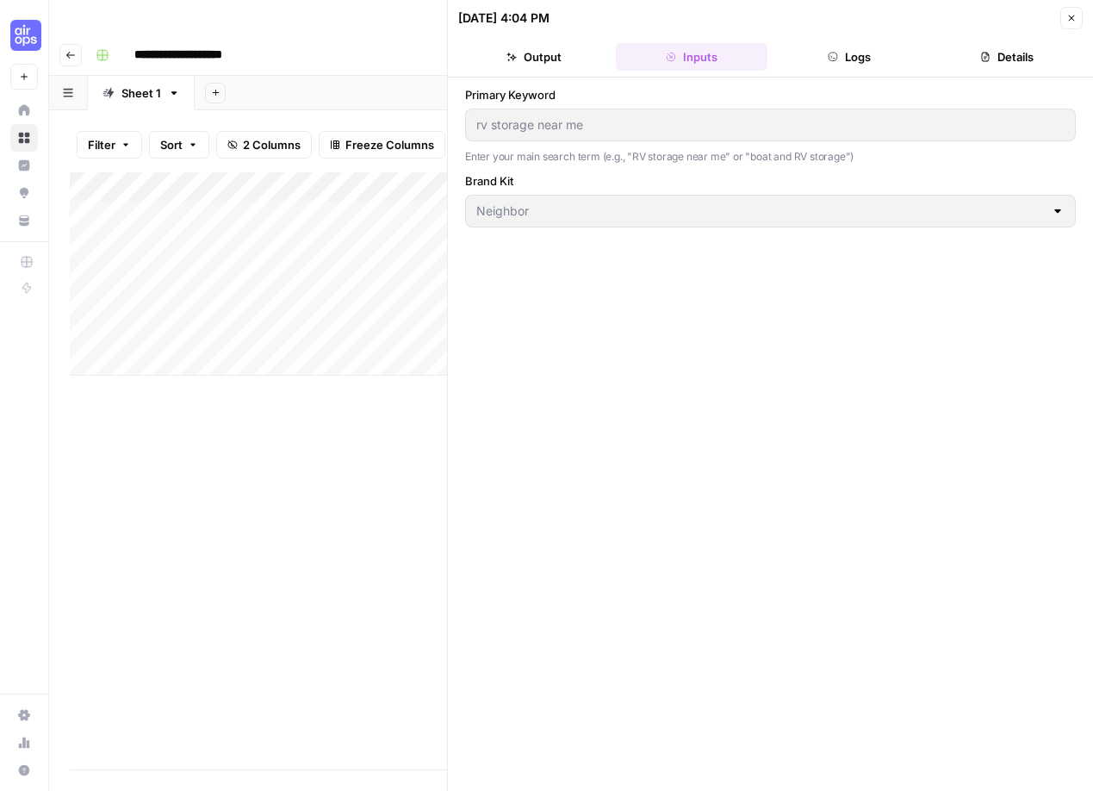
click at [294, 185] on div "Add Column" at bounding box center [258, 273] width 377 height 203
click at [415, 172] on div "Add Column" at bounding box center [258, 273] width 377 height 203
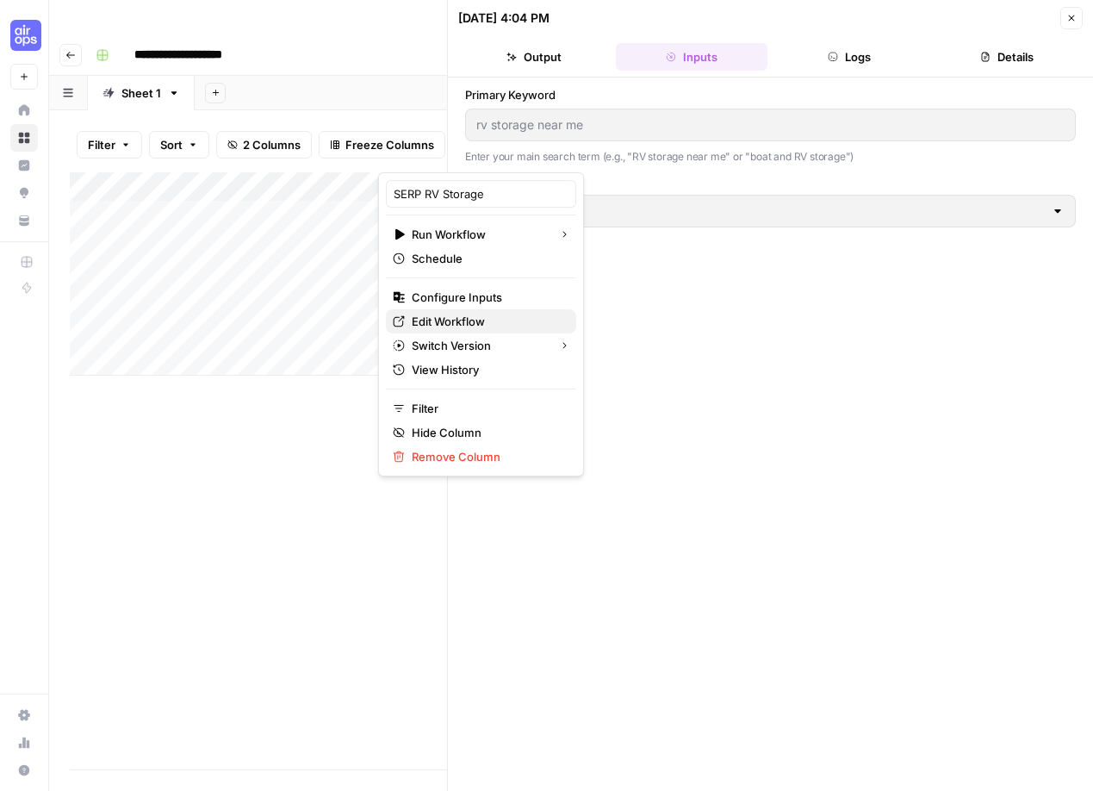
click at [451, 316] on span "Edit Workflow" at bounding box center [487, 321] width 151 height 17
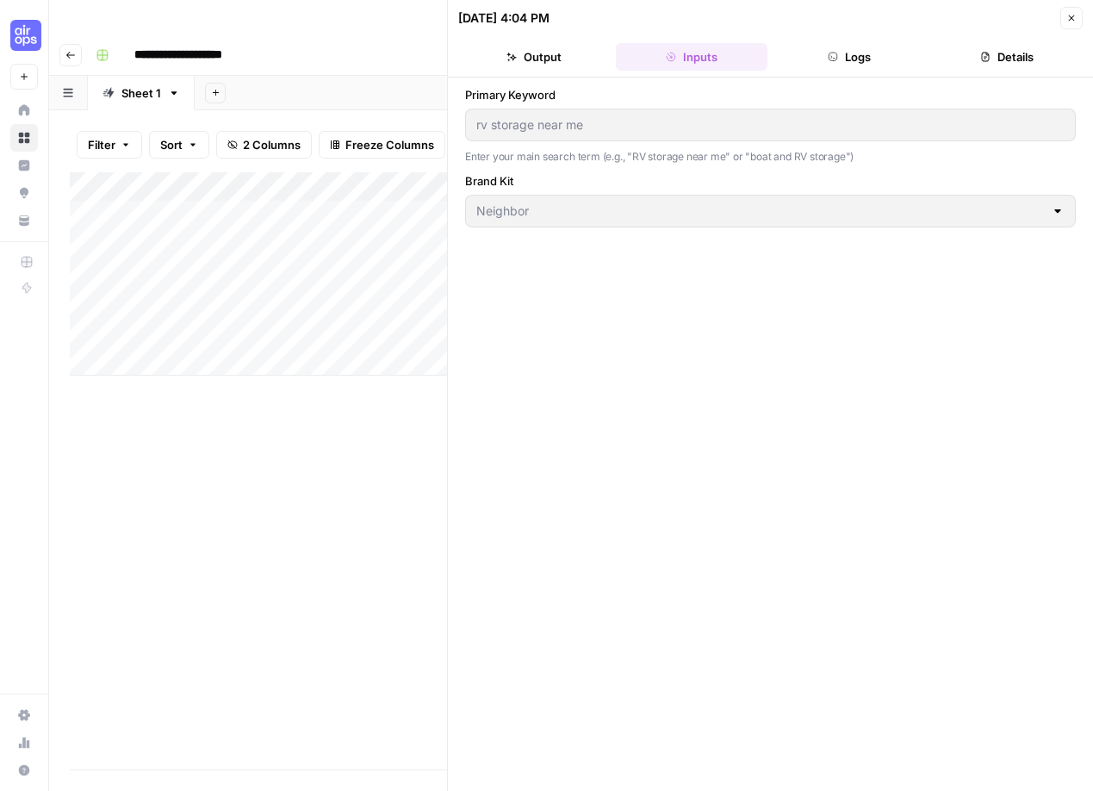
click at [333, 428] on div "Add Column" at bounding box center [258, 470] width 377 height 597
click at [350, 463] on div "Add Column" at bounding box center [258, 470] width 377 height 597
click at [1072, 22] on icon "button" at bounding box center [1071, 18] width 10 height 10
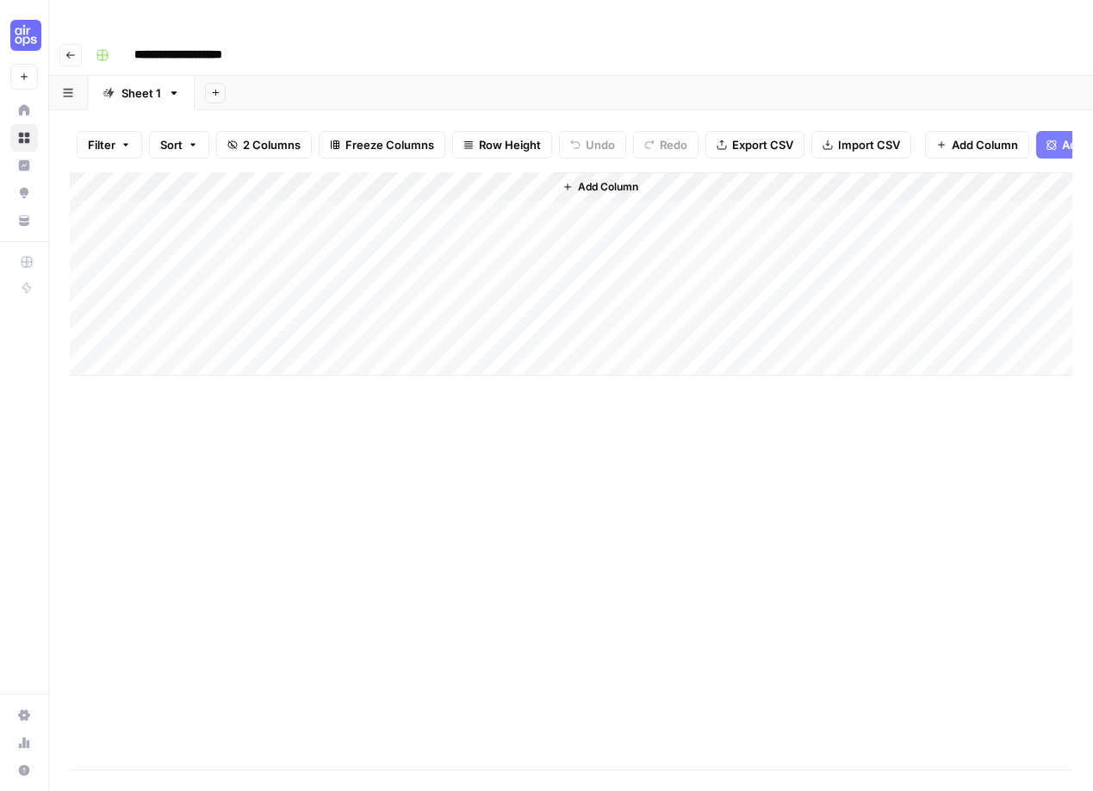
click at [513, 172] on div "Add Column" at bounding box center [571, 273] width 1003 height 203
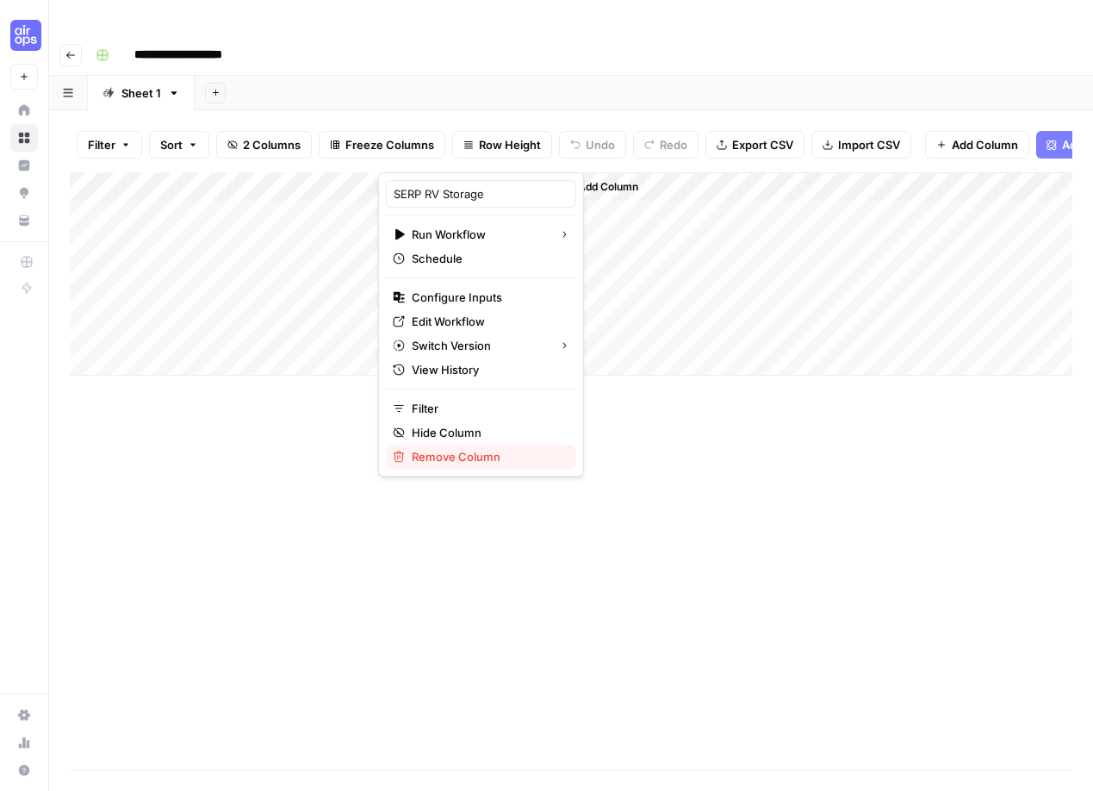
click at [438, 460] on span "Remove Column" at bounding box center [487, 456] width 151 height 17
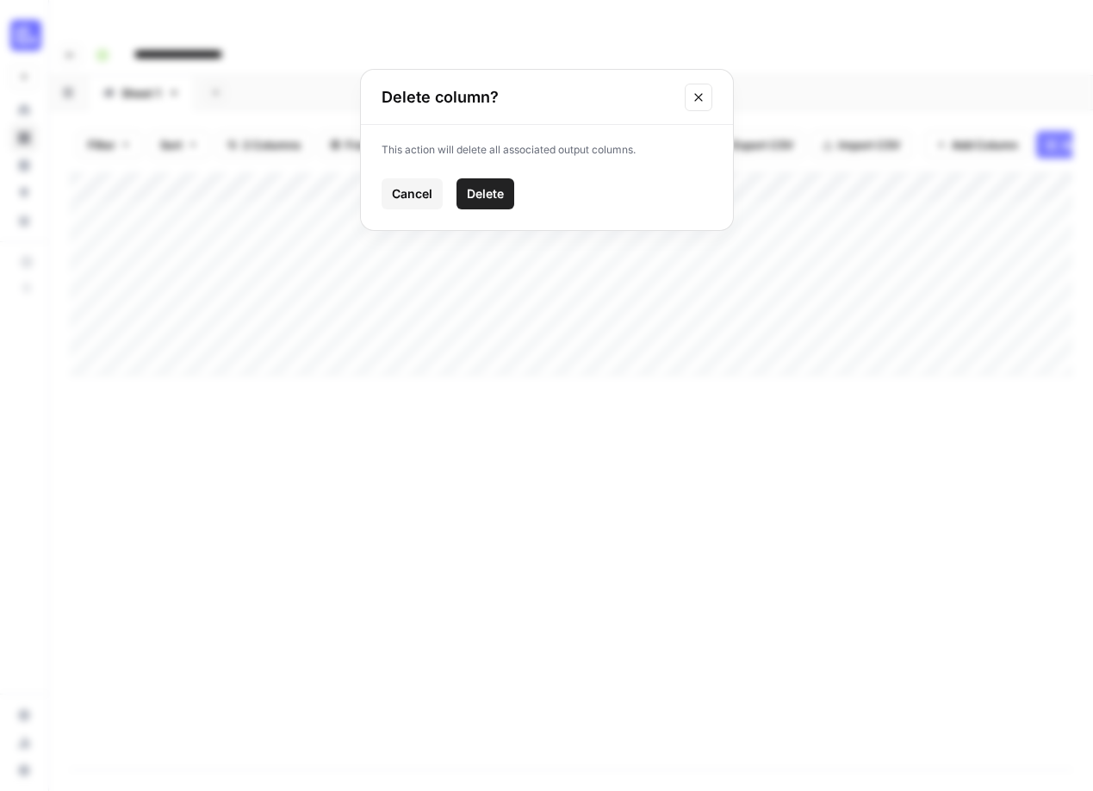
click at [415, 204] on button "Cancel" at bounding box center [412, 193] width 61 height 31
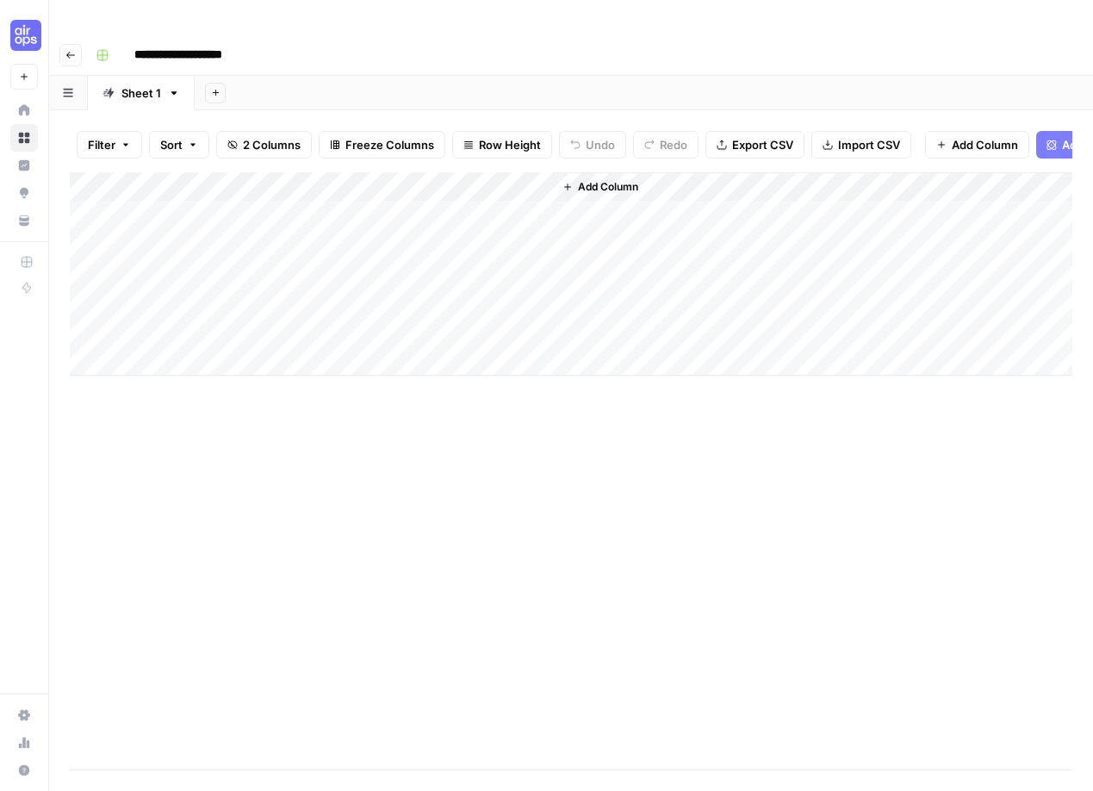
click at [518, 172] on div "Add Column" at bounding box center [571, 273] width 1003 height 203
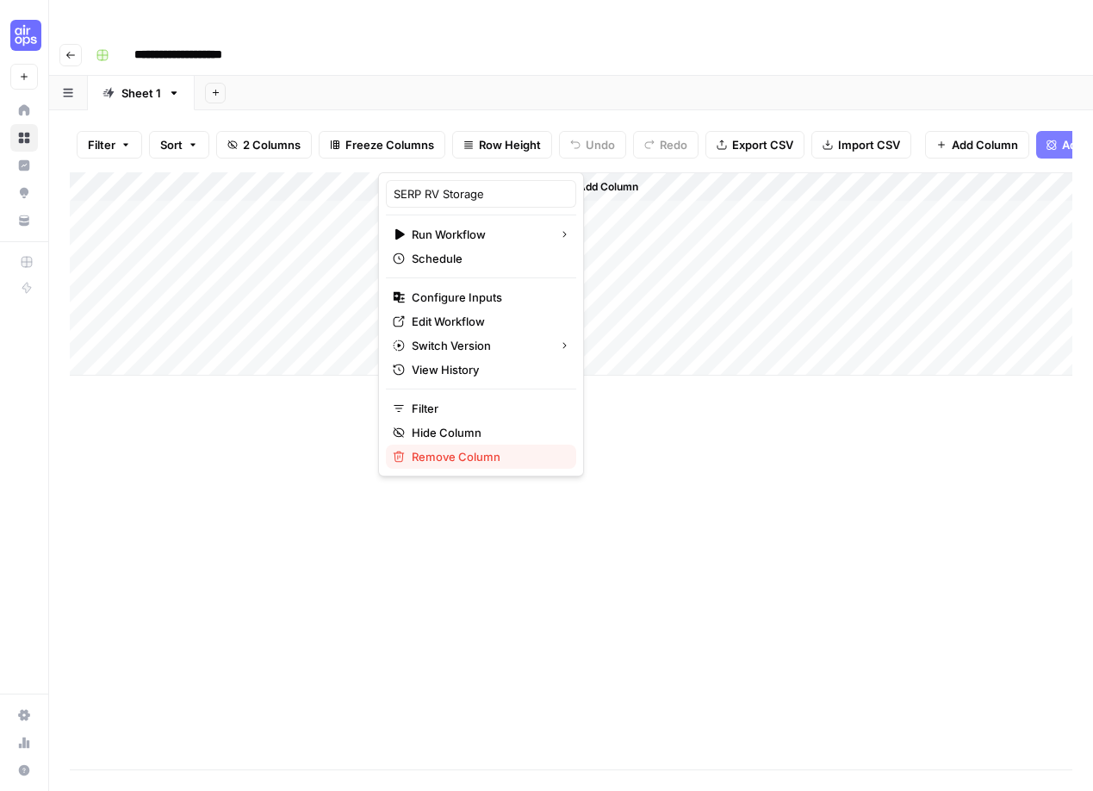
click at [445, 458] on span "Remove Column" at bounding box center [487, 456] width 151 height 17
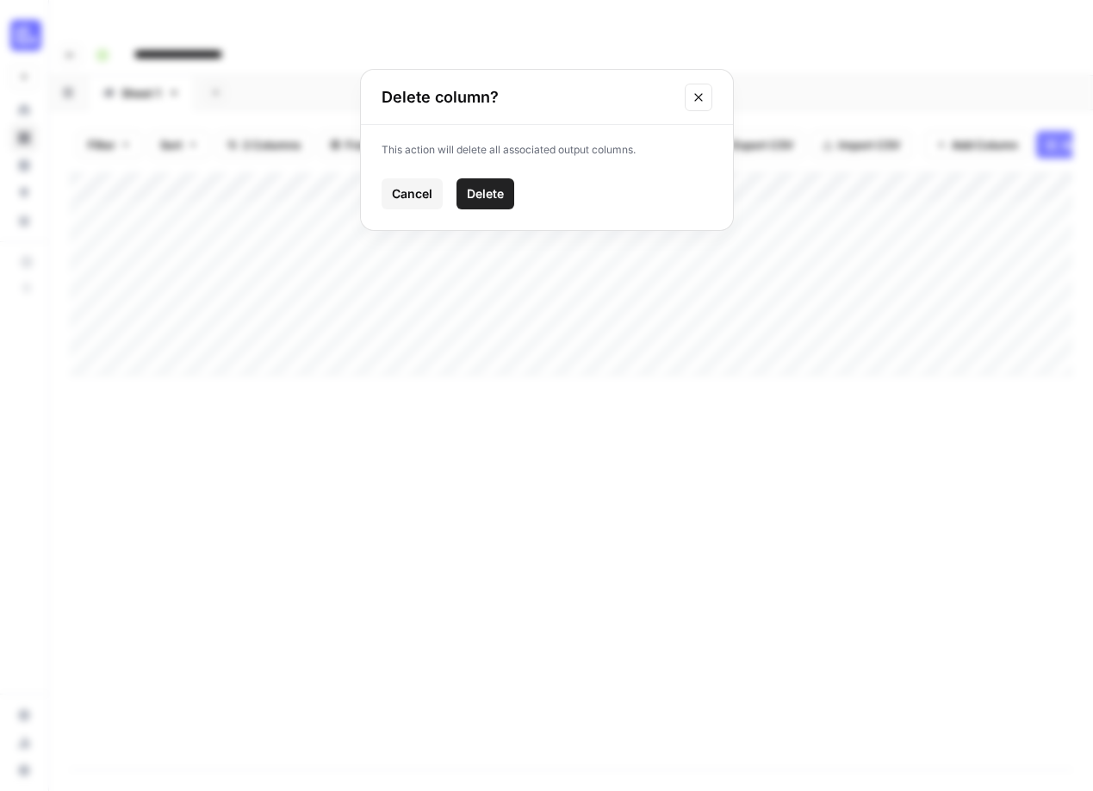
click at [471, 191] on span "Delete" at bounding box center [485, 193] width 37 height 17
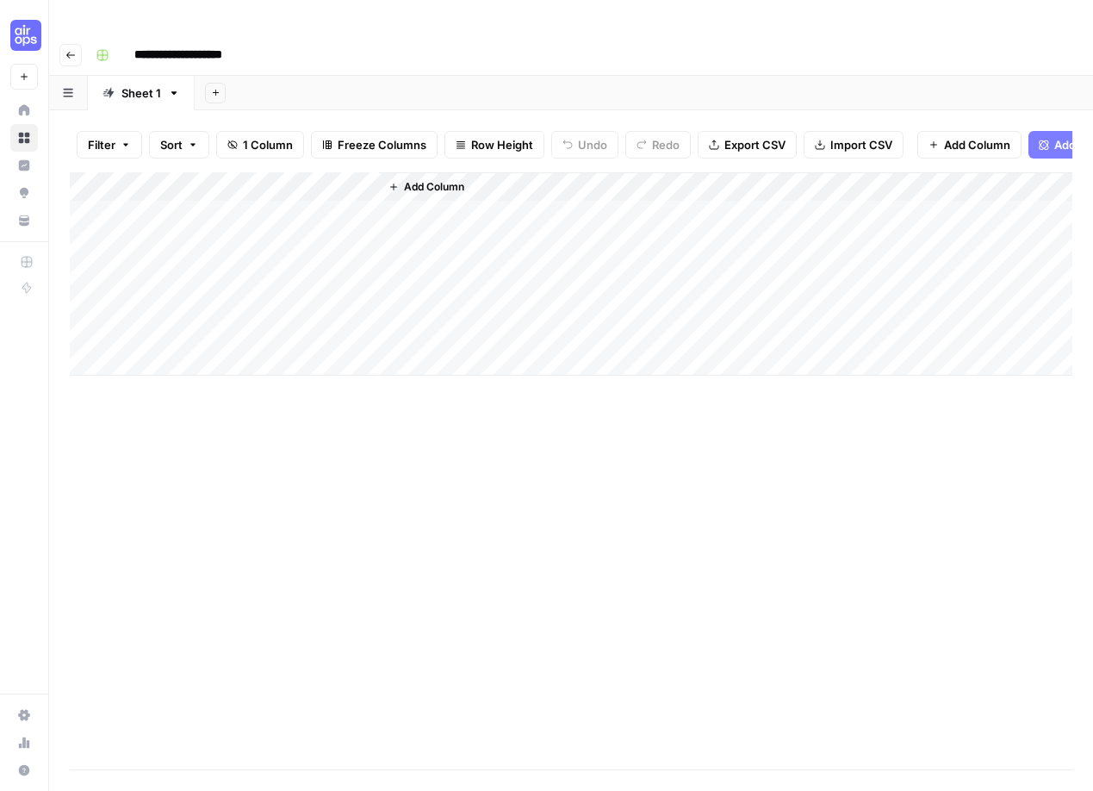
click at [415, 179] on span "Add Column" at bounding box center [434, 187] width 60 height 16
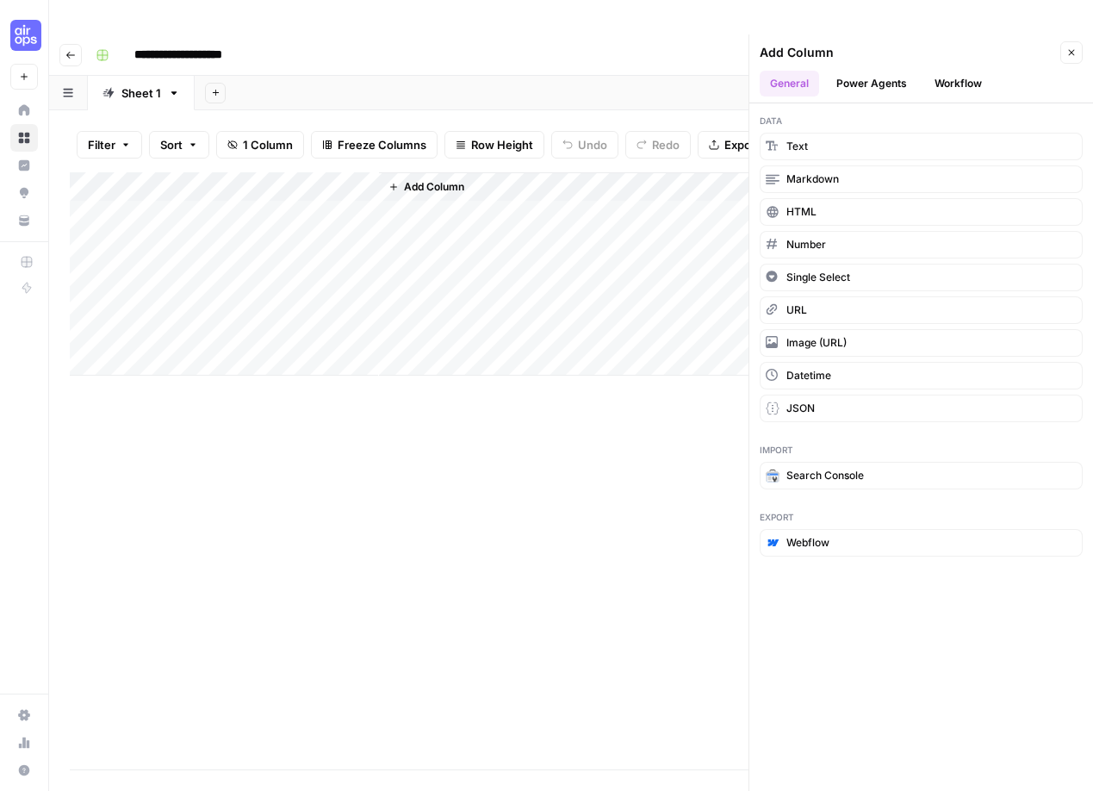
click at [884, 71] on button "Power Agents" at bounding box center [871, 84] width 91 height 26
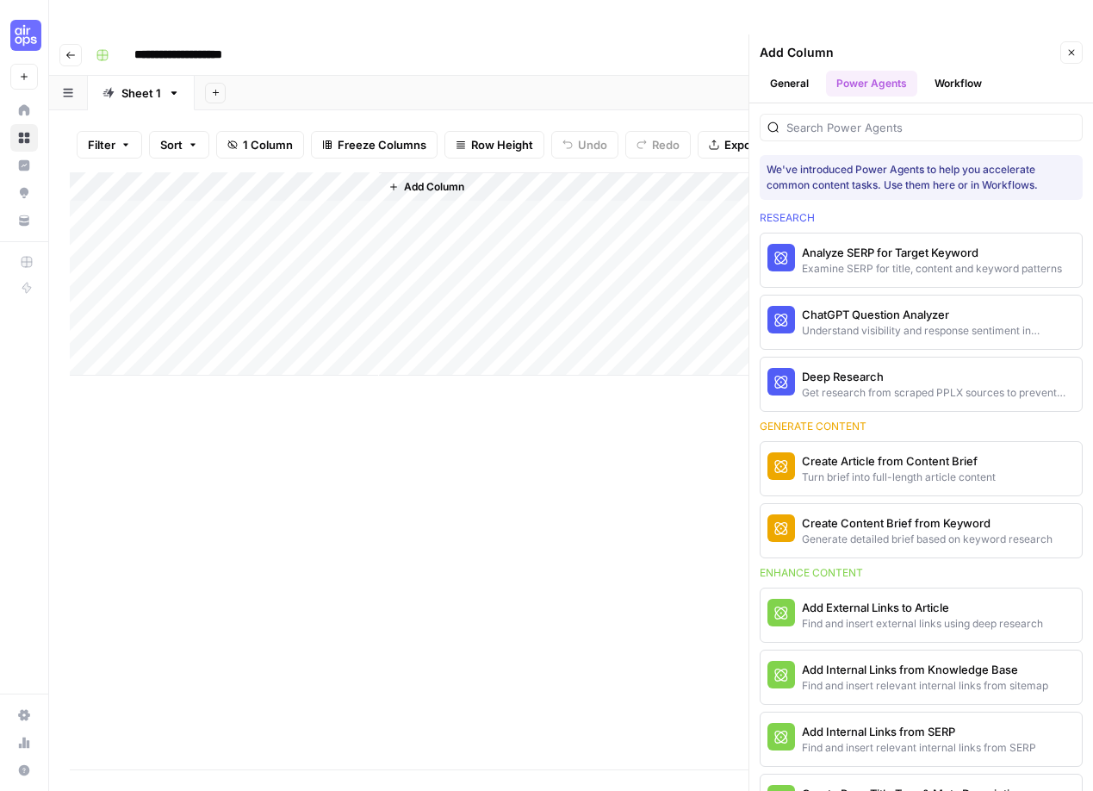
click at [998, 71] on ul "General Power Agents Workflow" at bounding box center [921, 84] width 323 height 26
click at [946, 71] on button "Workflow" at bounding box center [958, 84] width 68 height 26
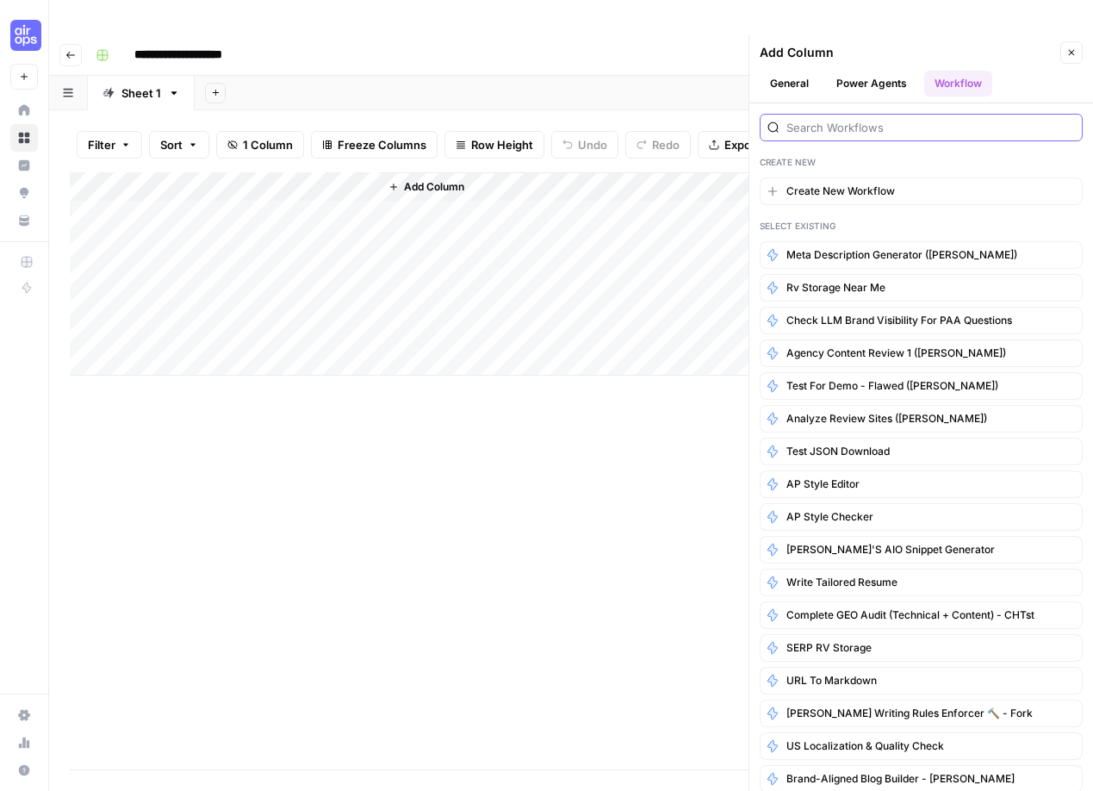
click at [823, 119] on input "search" at bounding box center [930, 127] width 289 height 17
click at [841, 280] on span "rv storage near me" at bounding box center [835, 288] width 99 height 16
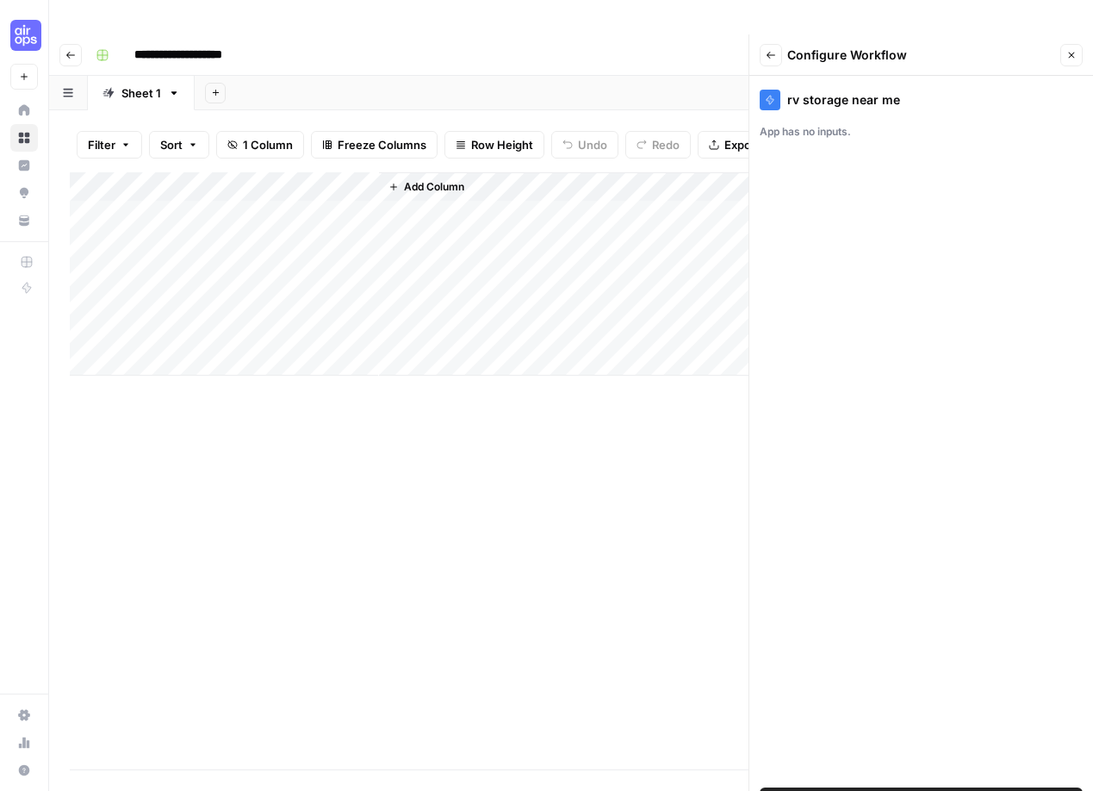
click at [912, 790] on span "Add Workflow" at bounding box center [921, 800] width 75 height 17
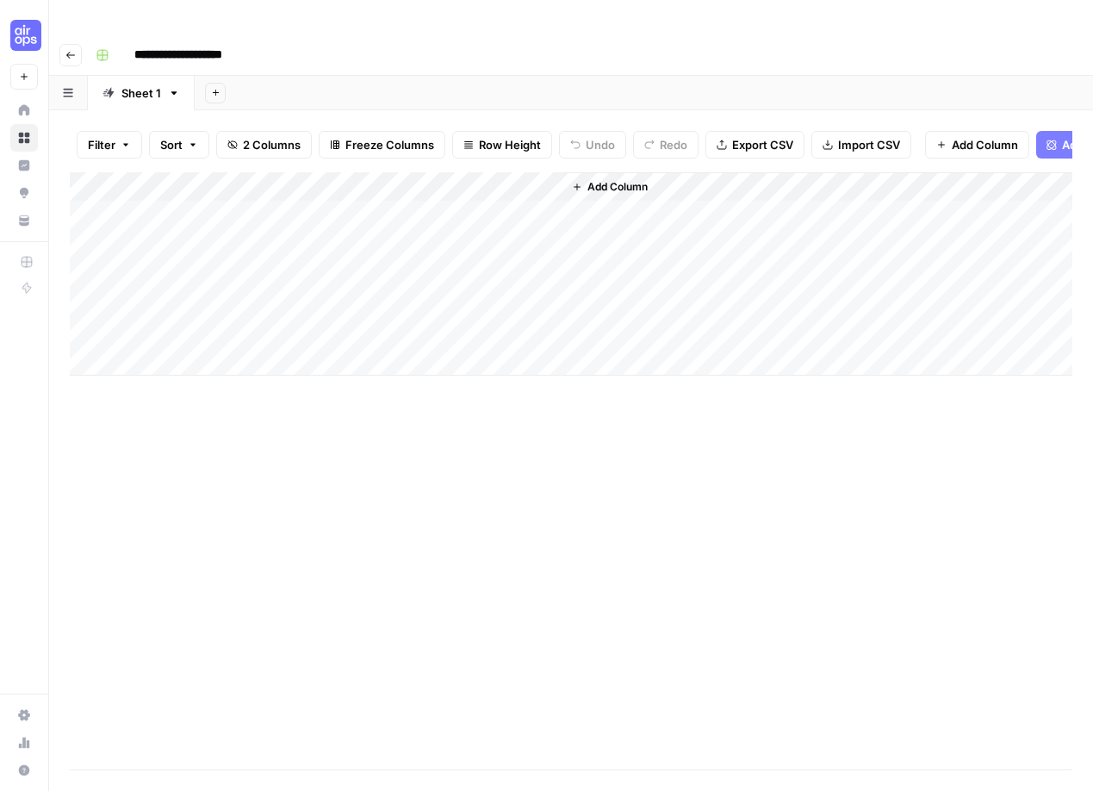
click at [475, 177] on div "Add Column" at bounding box center [571, 273] width 1003 height 203
